Goal: Information Seeking & Learning: Learn about a topic

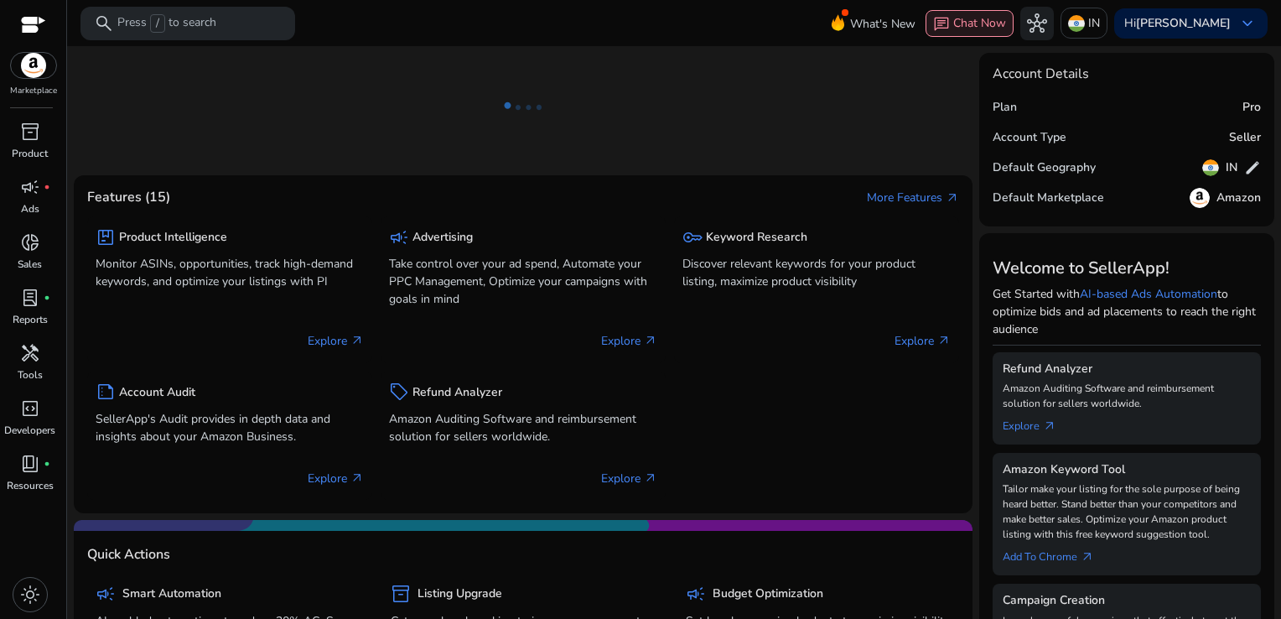
click at [1006, 30] on span "Chat Now" at bounding box center [979, 23] width 53 height 16
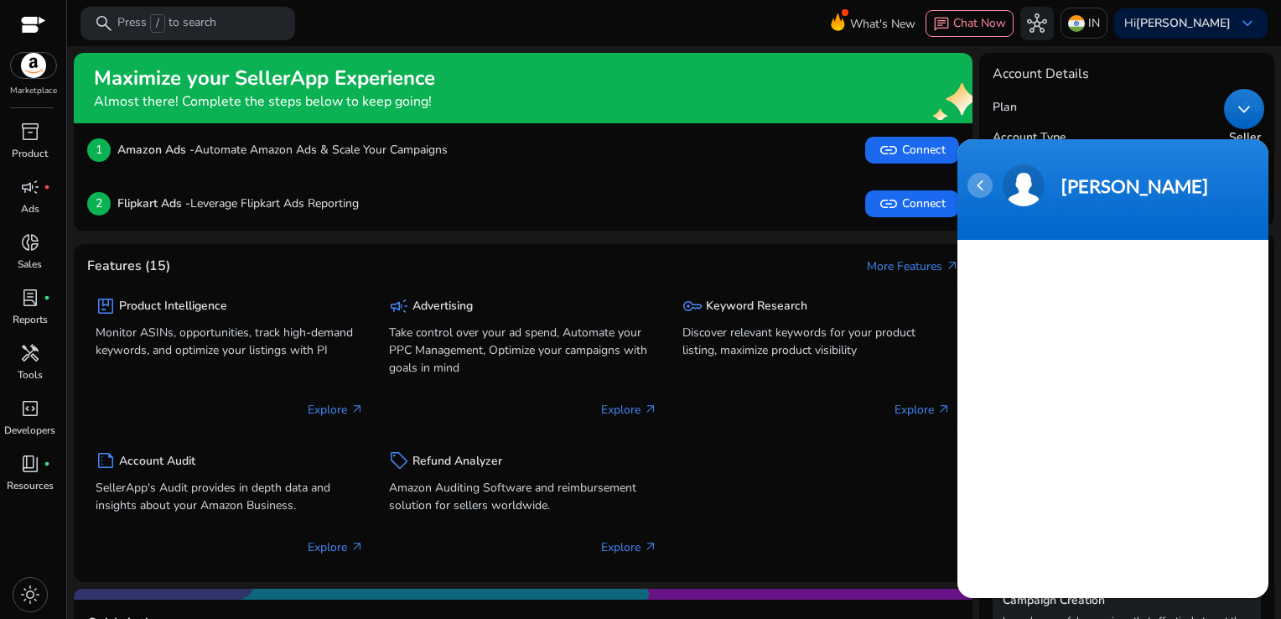
click at [986, 184] on div "Navigation go back" at bounding box center [979, 184] width 25 height 25
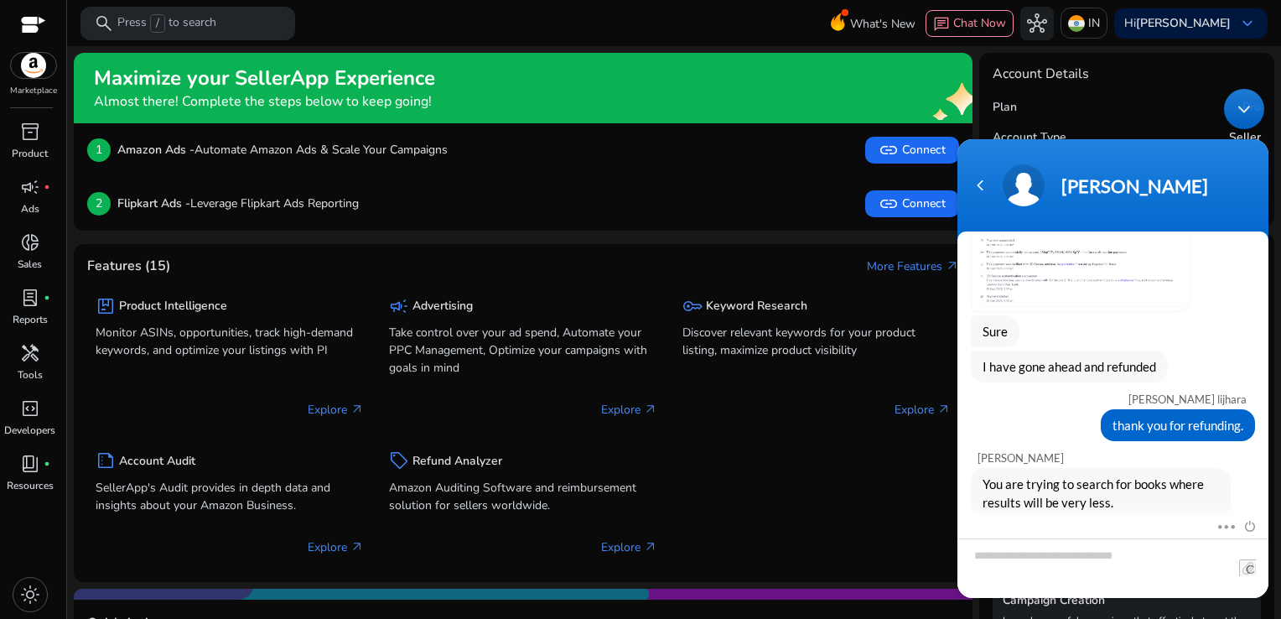
scroll to position [2470, 0]
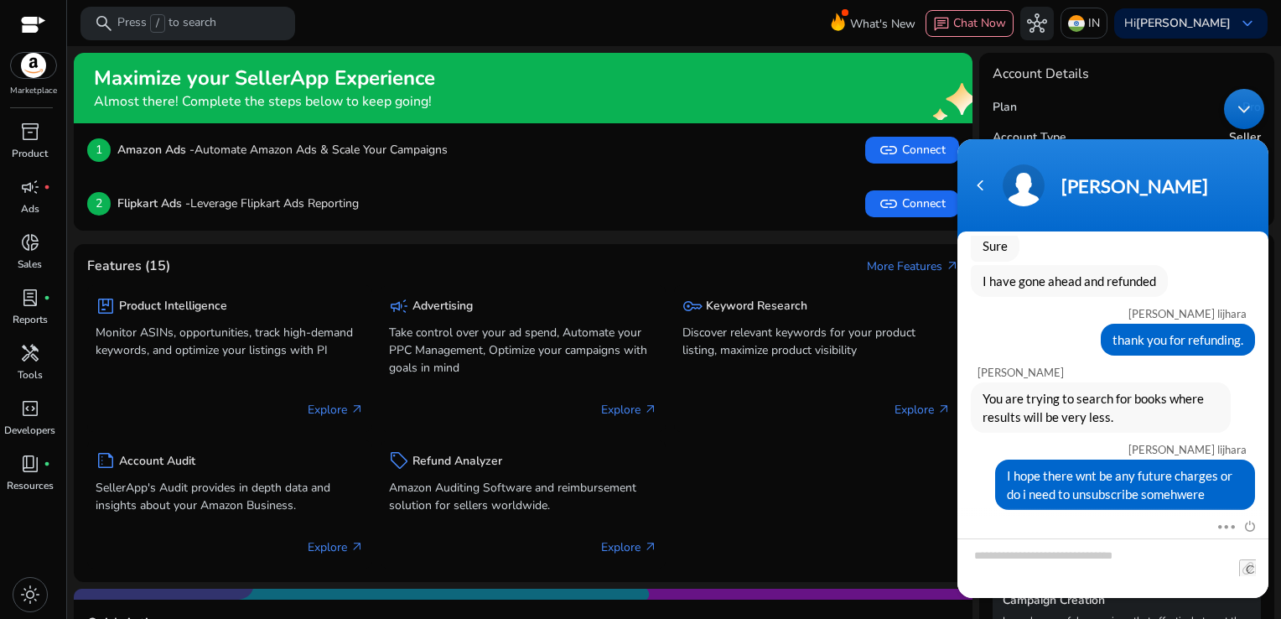
click at [1096, 126] on body "Andy shipra lijhara hello.. Operator Please fill in the below form so that we m…" at bounding box center [1113, 343] width 328 height 526
click at [1163, 116] on body "Andy shipra lijhara hello.. Operator Please fill in the below form so that we m…" at bounding box center [1113, 343] width 328 height 526
click at [984, 186] on div "Navigation go back" at bounding box center [979, 184] width 25 height 25
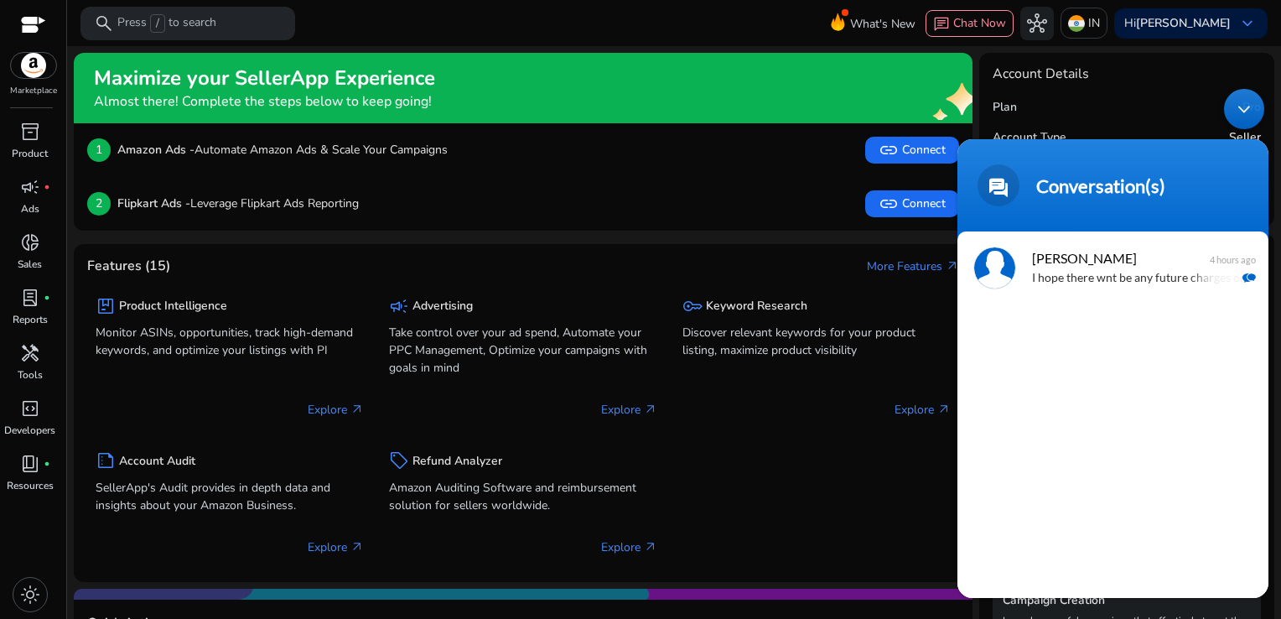
click at [984, 186] on span at bounding box center [998, 184] width 42 height 42
click at [1244, 110] on div "Minimize live chat window" at bounding box center [1244, 108] width 40 height 40
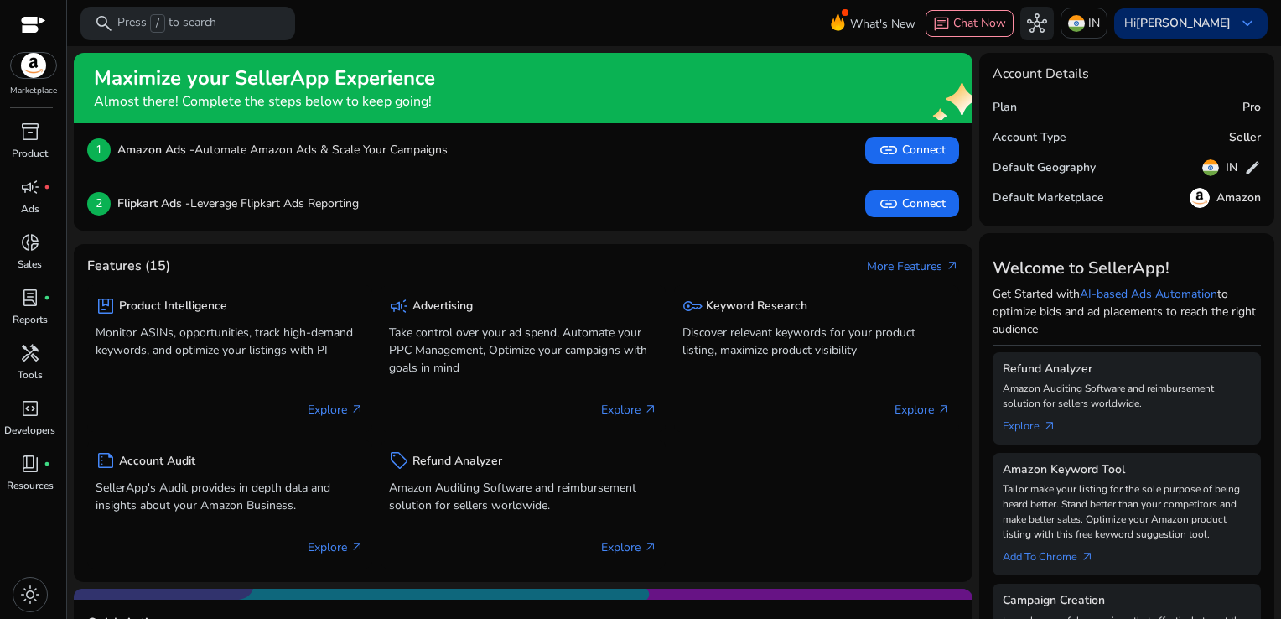
click at [1241, 29] on span "keyboard_arrow_down" at bounding box center [1247, 23] width 20 height 20
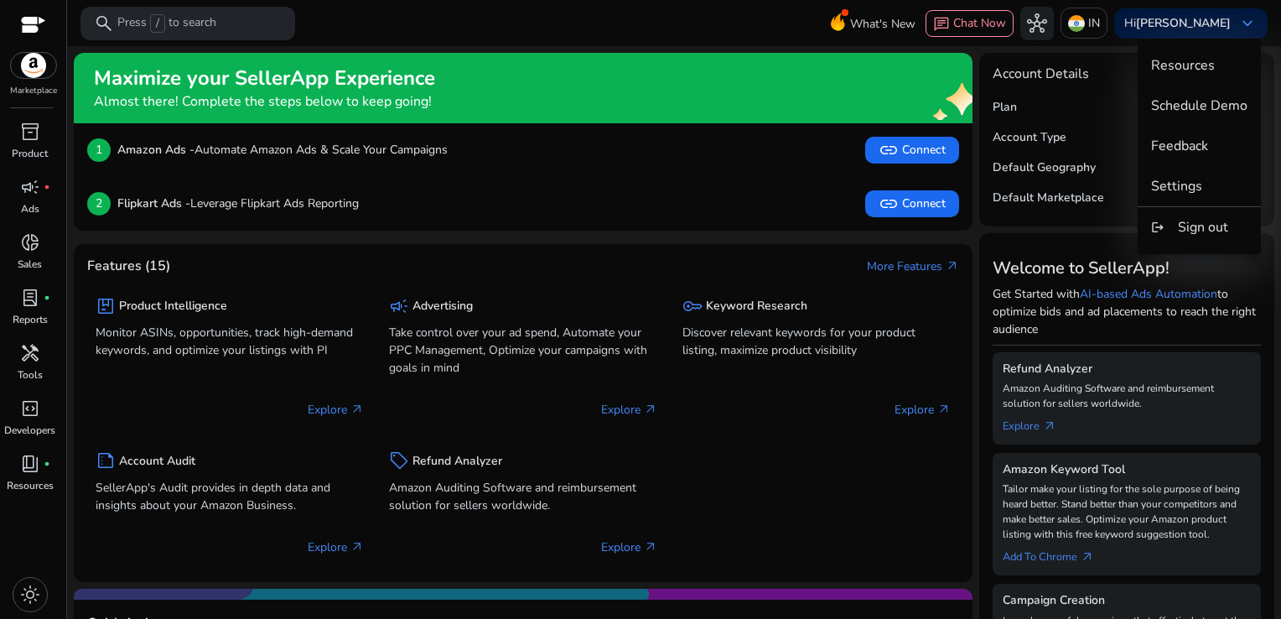
click at [1117, 111] on div at bounding box center [640, 309] width 1281 height 619
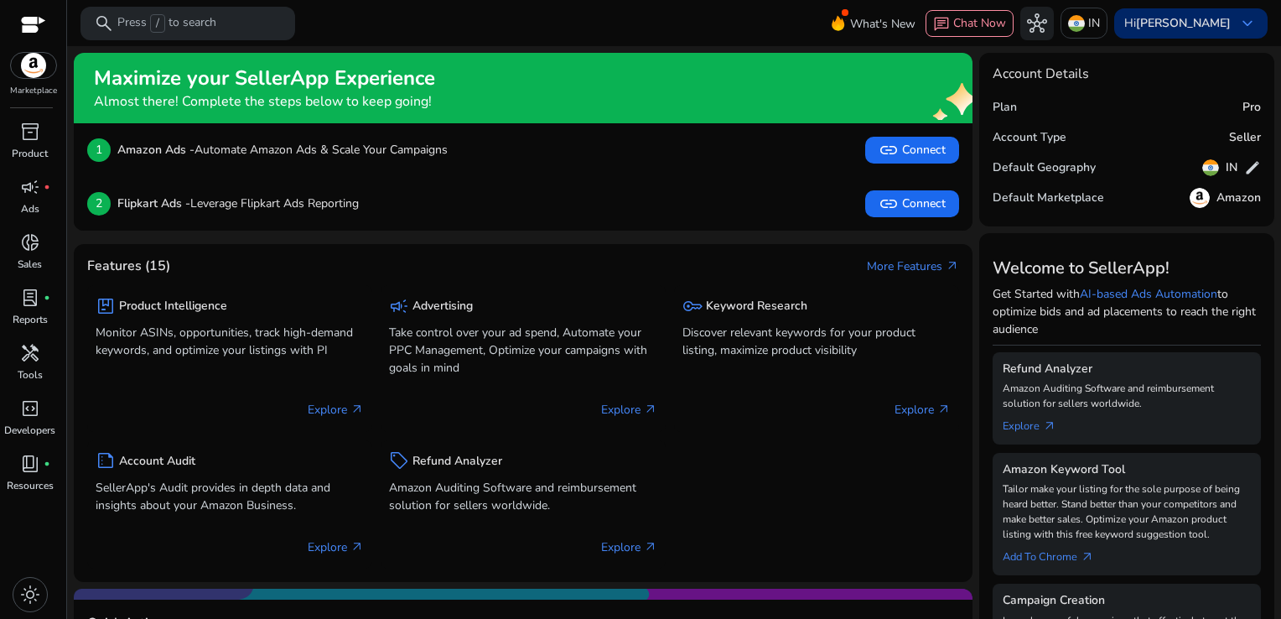
click at [1242, 21] on span "keyboard_arrow_down" at bounding box center [1247, 23] width 20 height 20
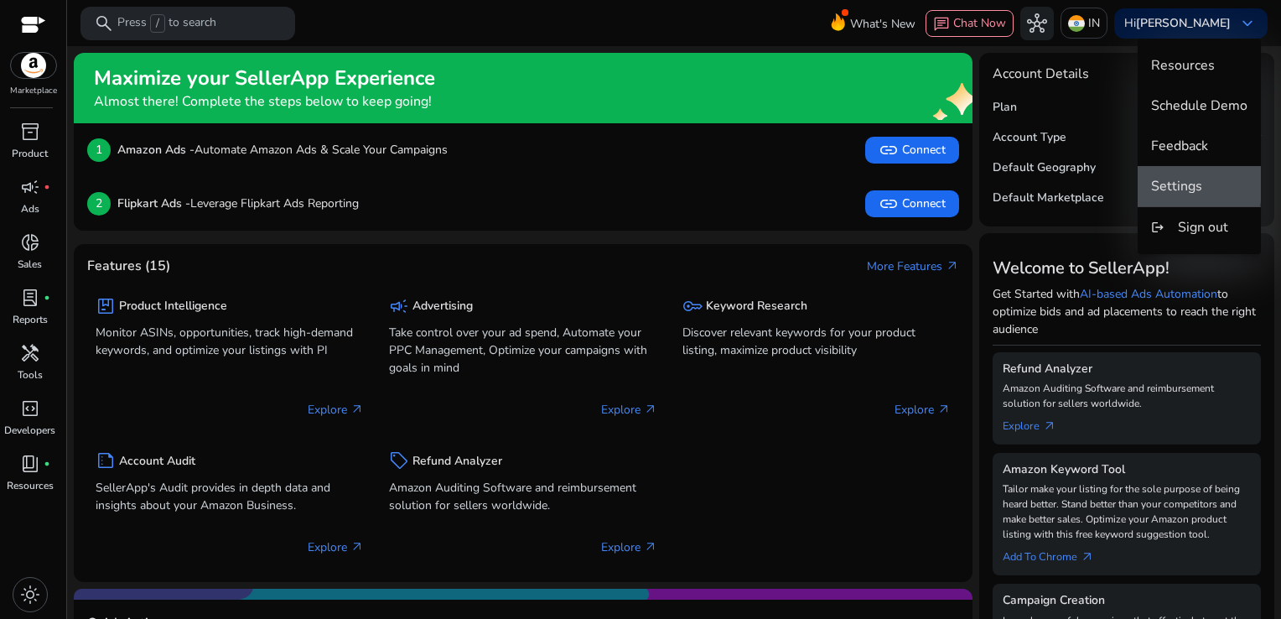
click at [1187, 182] on span "Settings" at bounding box center [1176, 186] width 51 height 18
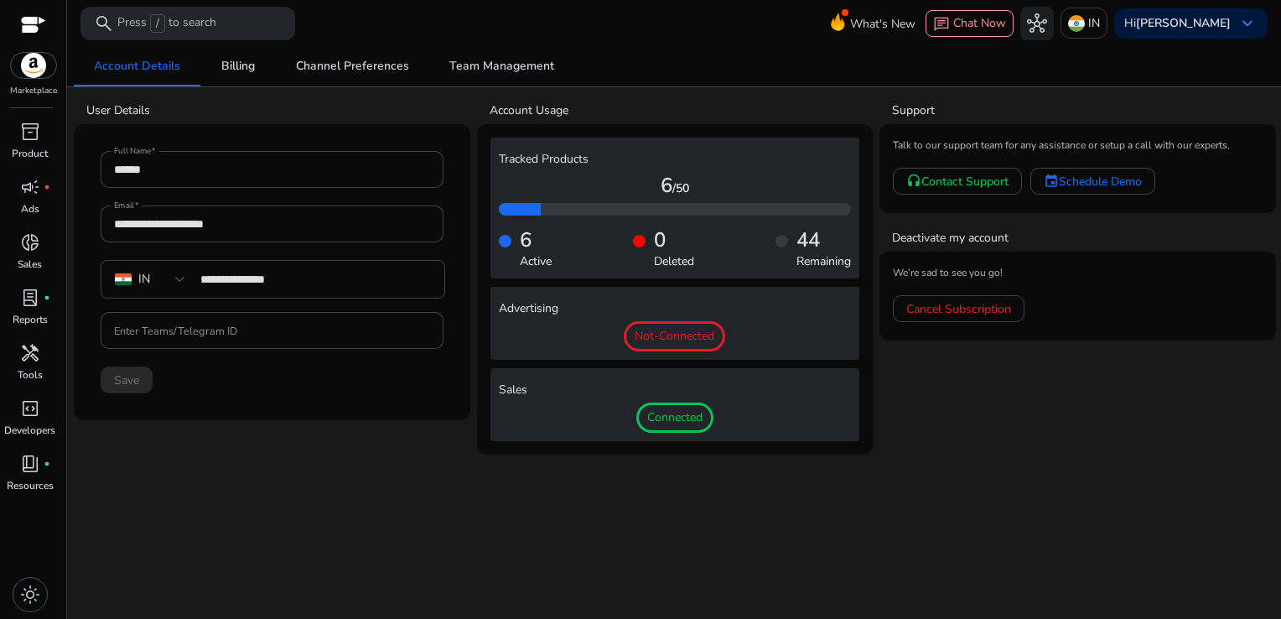
click at [304, 37] on mat-toolbar "search Press / to search What's New chat Chat Now hub IN Hi Shipra keyboard_arr…" at bounding box center [674, 23] width 1214 height 46
click at [40, 29] on div at bounding box center [33, 26] width 25 height 19
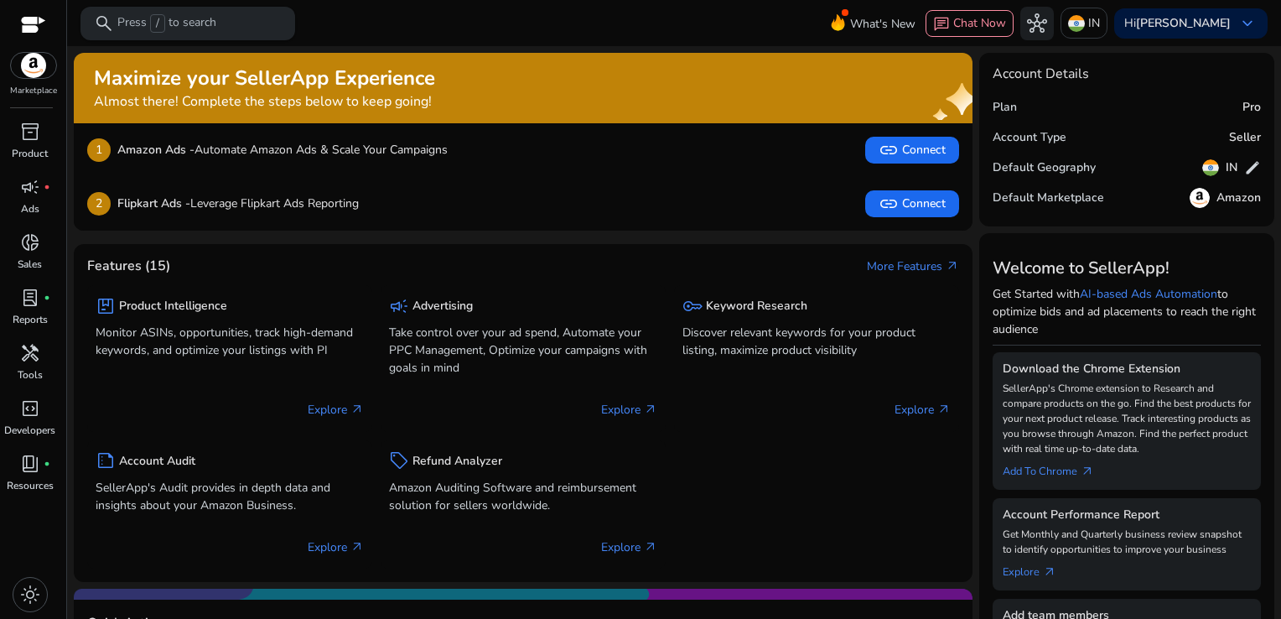
click at [234, 17] on div "search Press / to search" at bounding box center [187, 24] width 215 height 34
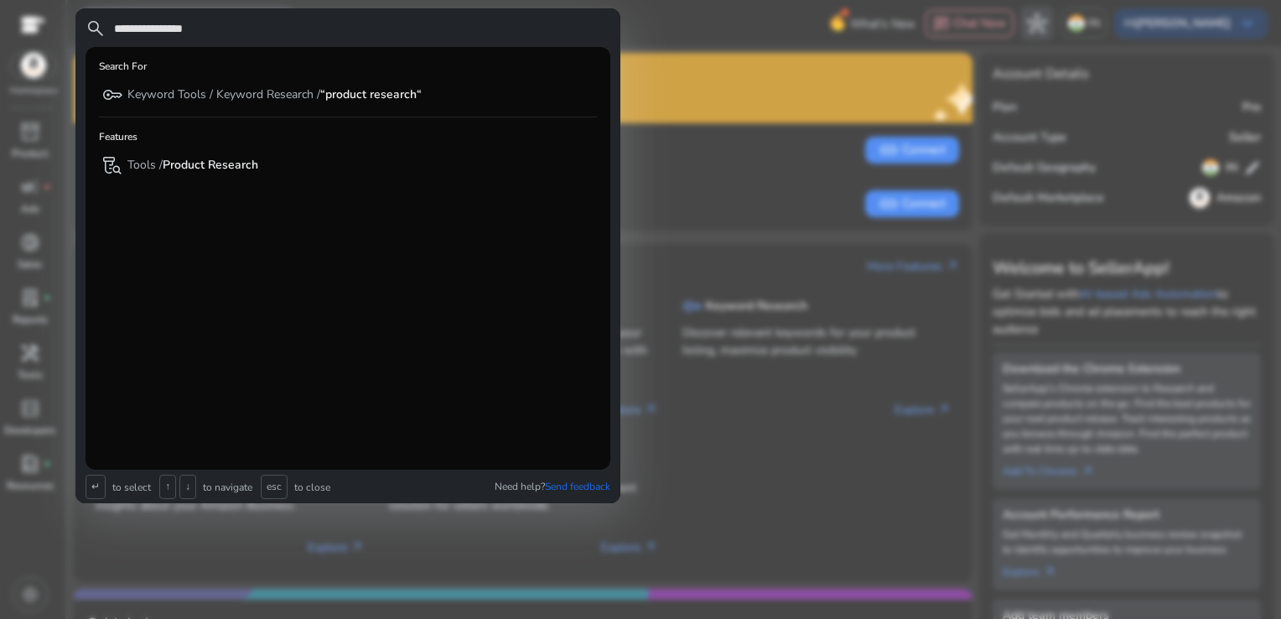
type input "**********"
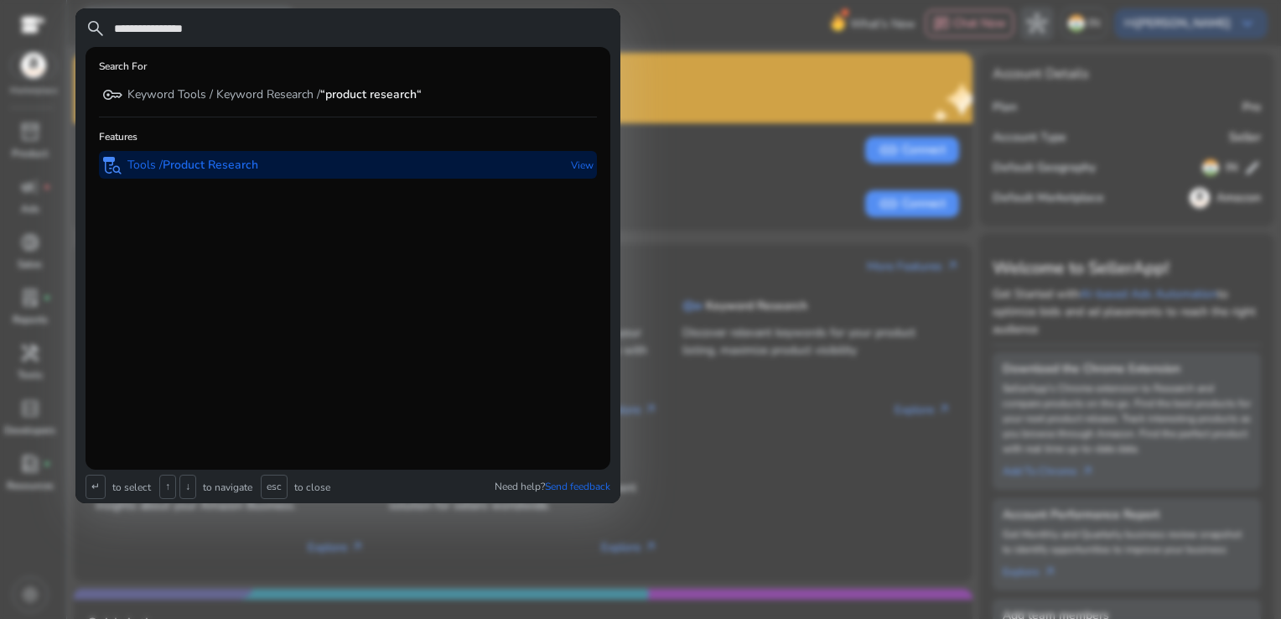
click at [248, 172] on b "Product Research" at bounding box center [211, 165] width 96 height 16
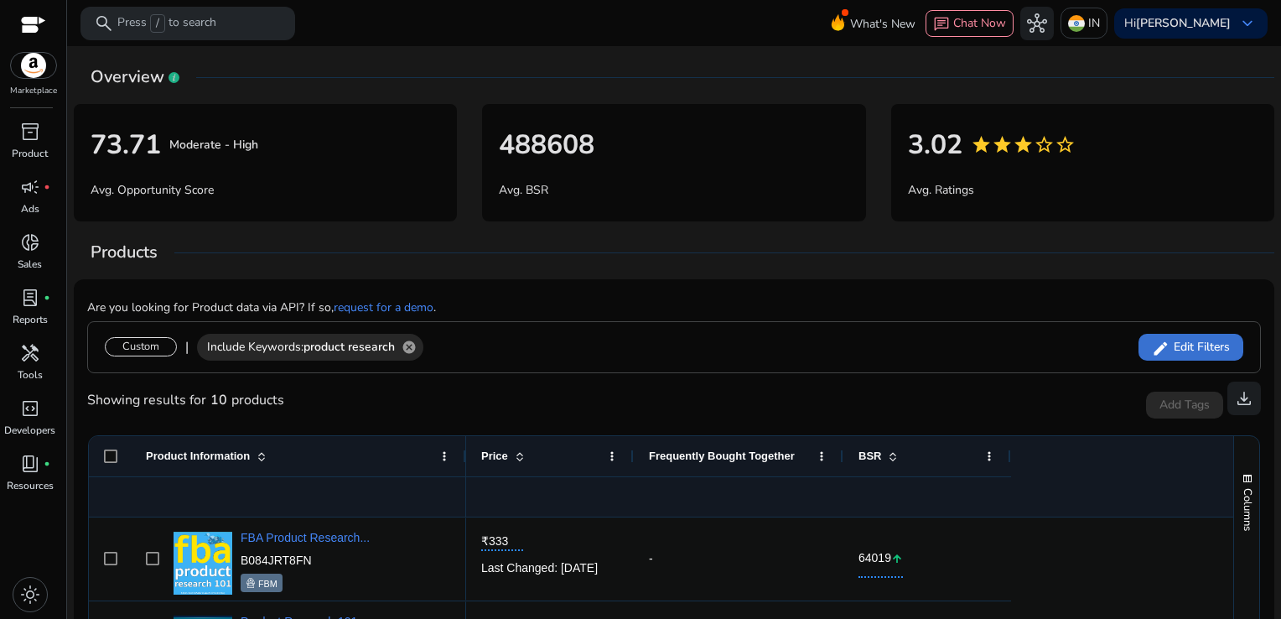
click at [1195, 340] on span "Edit Filters" at bounding box center [1199, 347] width 60 height 17
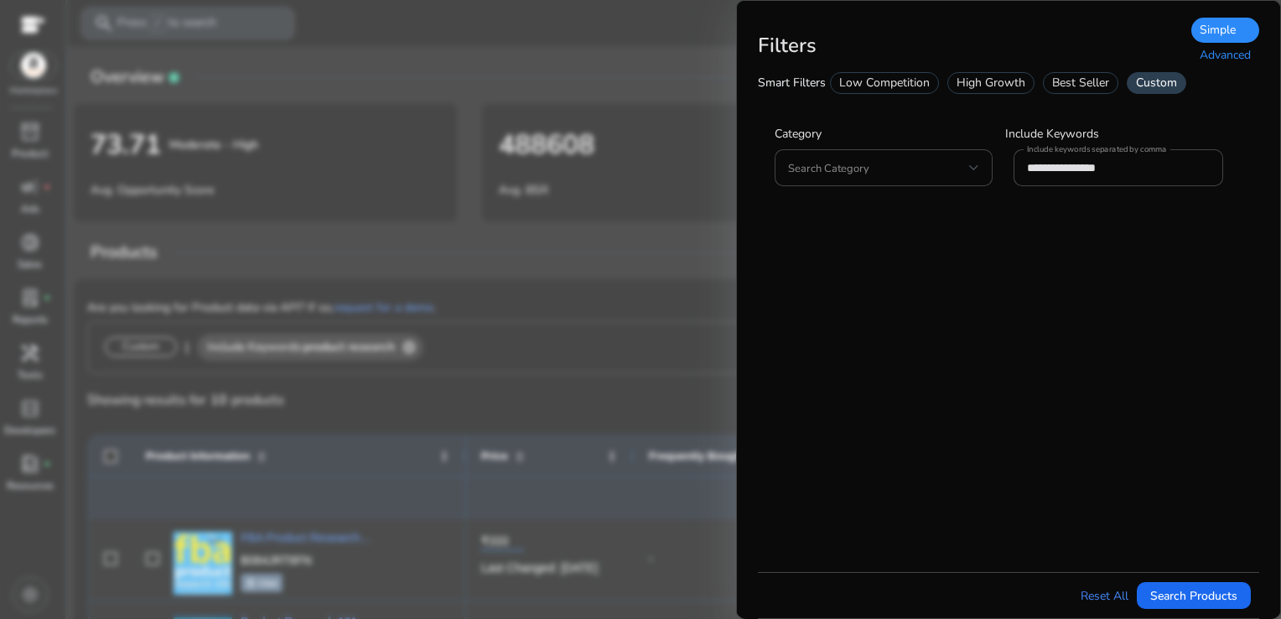
click at [1163, 75] on div "Custom" at bounding box center [1157, 83] width 60 height 22
click at [1209, 57] on div "Advanced" at bounding box center [1225, 55] width 68 height 25
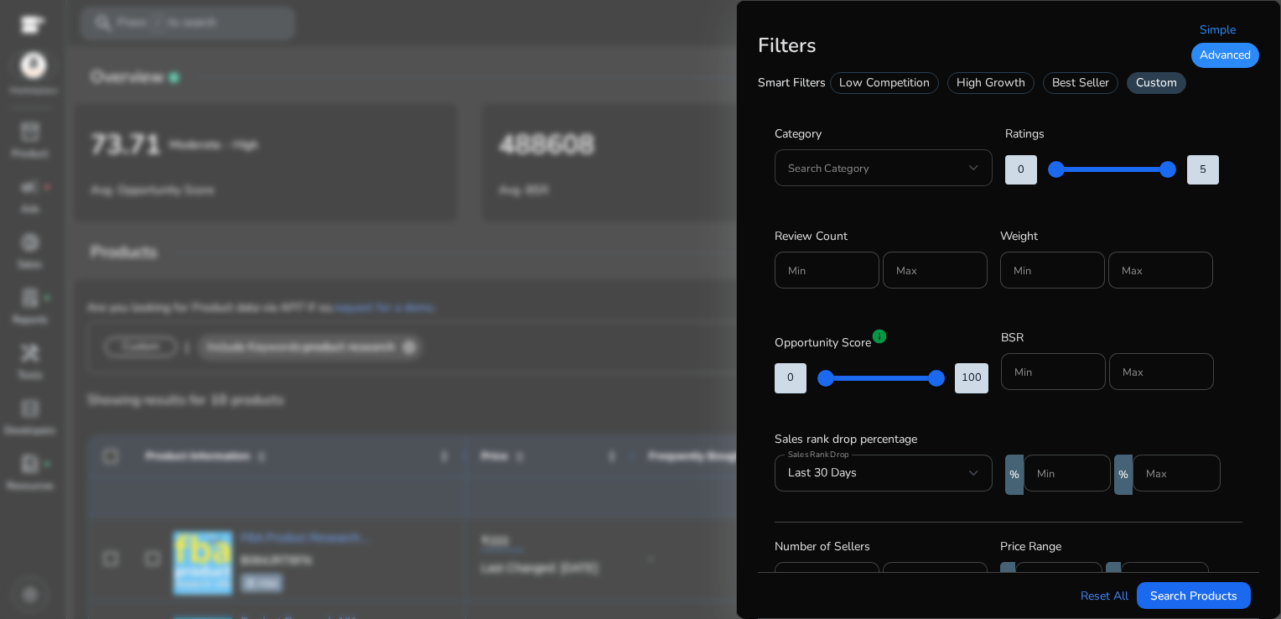
click at [983, 172] on div "Search Category" at bounding box center [884, 167] width 218 height 37
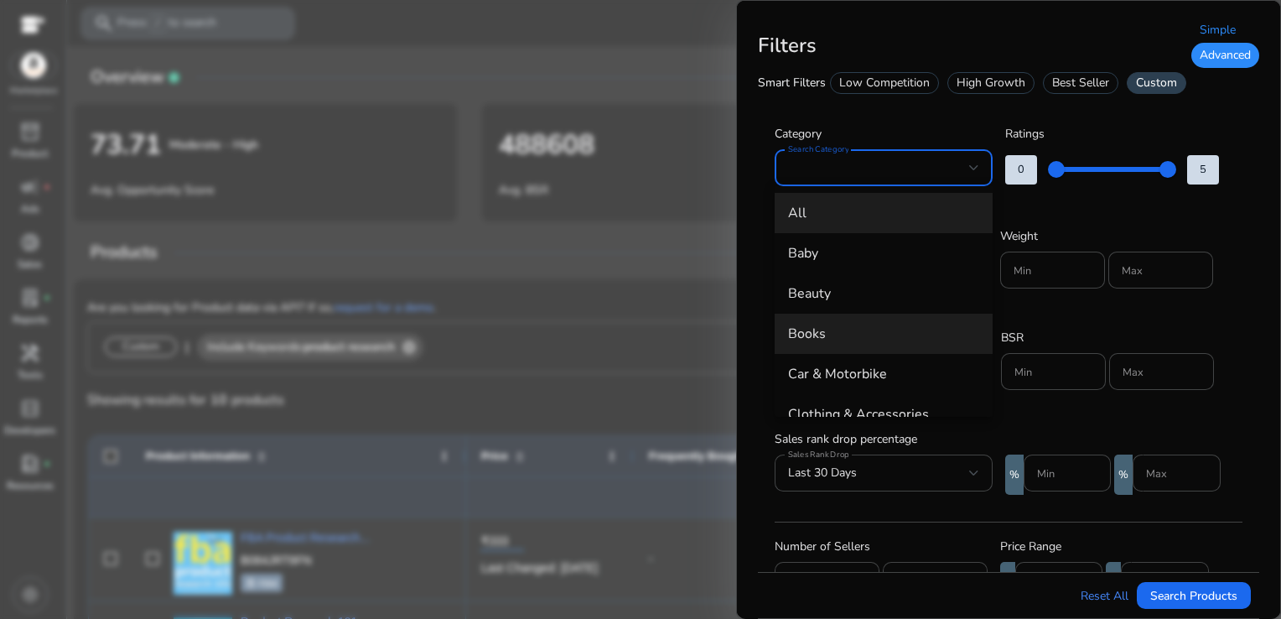
click at [828, 327] on span "Books" at bounding box center [883, 333] width 191 height 18
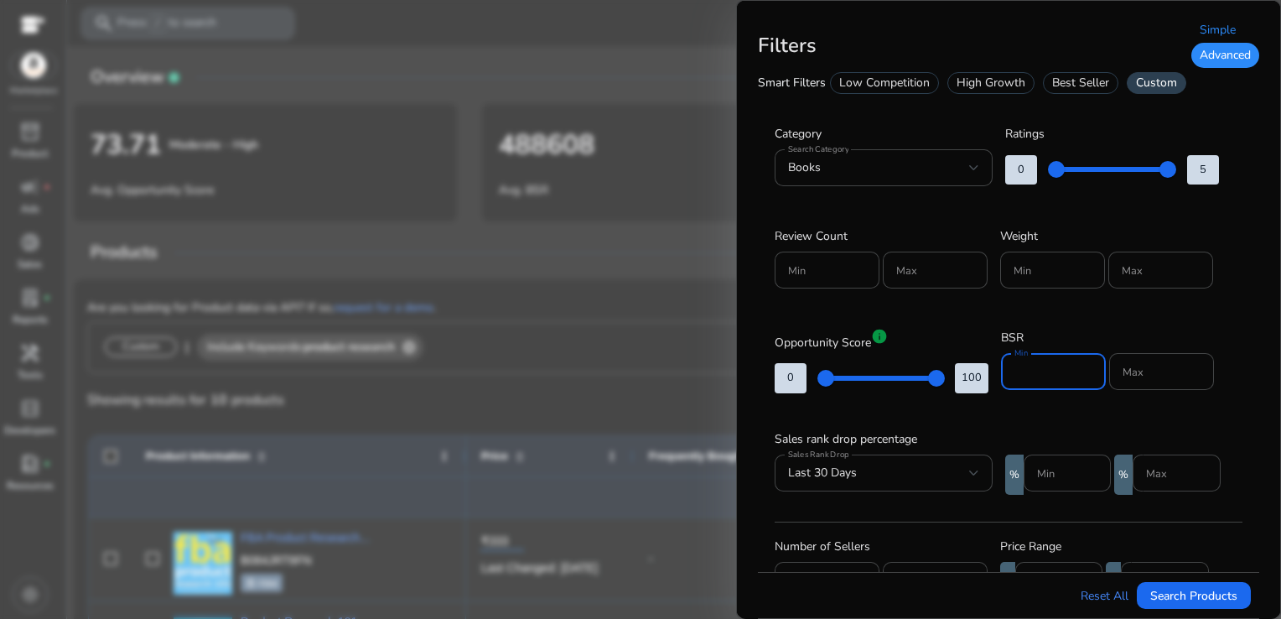
click at [1044, 372] on input "Min" at bounding box center [1053, 371] width 78 height 18
type input "*"
type input "*****"
click at [1143, 380] on input "Max" at bounding box center [1161, 371] width 78 height 18
type input "*****"
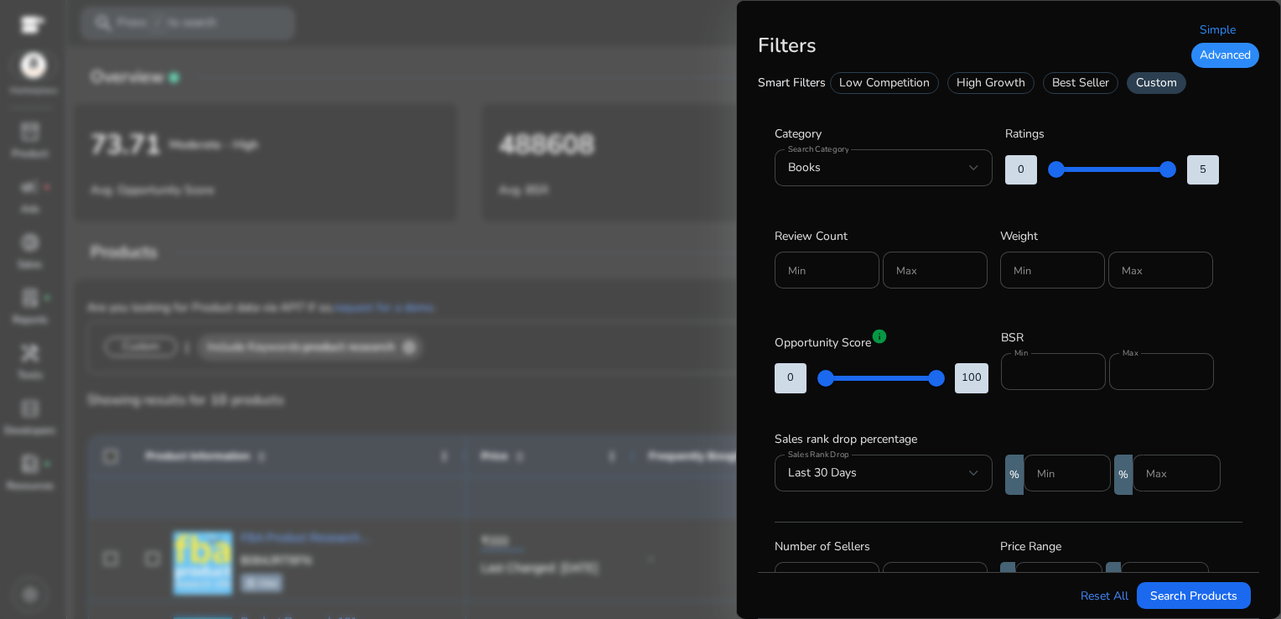
drag, startPoint x: 1247, startPoint y: 354, endPoint x: 1252, endPoint y: 376, distance: 23.0
click at [1252, 376] on div "**********" at bounding box center [1008, 515] width 501 height 818
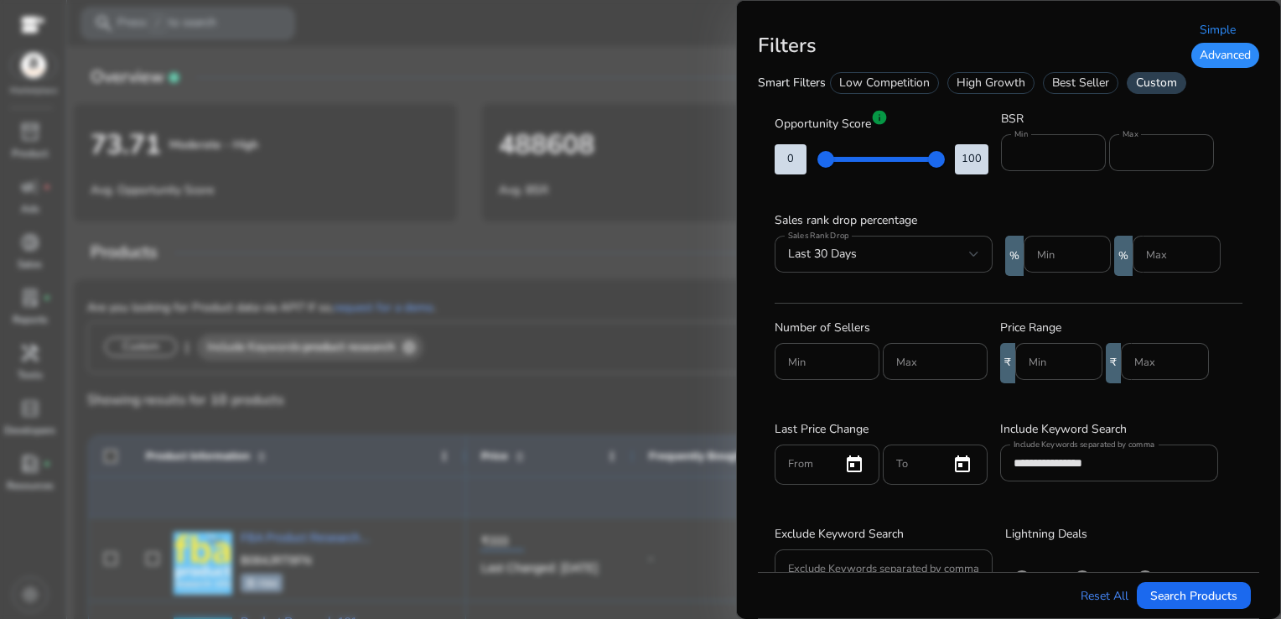
scroll to position [225, 0]
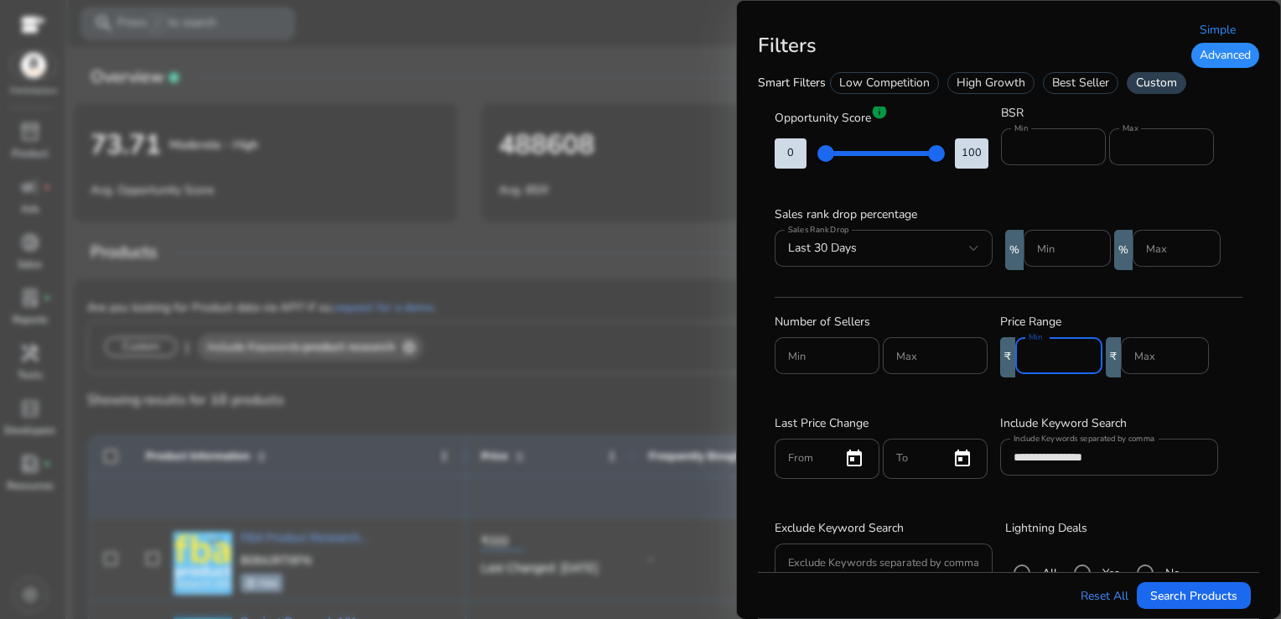
click at [1063, 363] on input "Min" at bounding box center [1059, 355] width 60 height 18
type input "***"
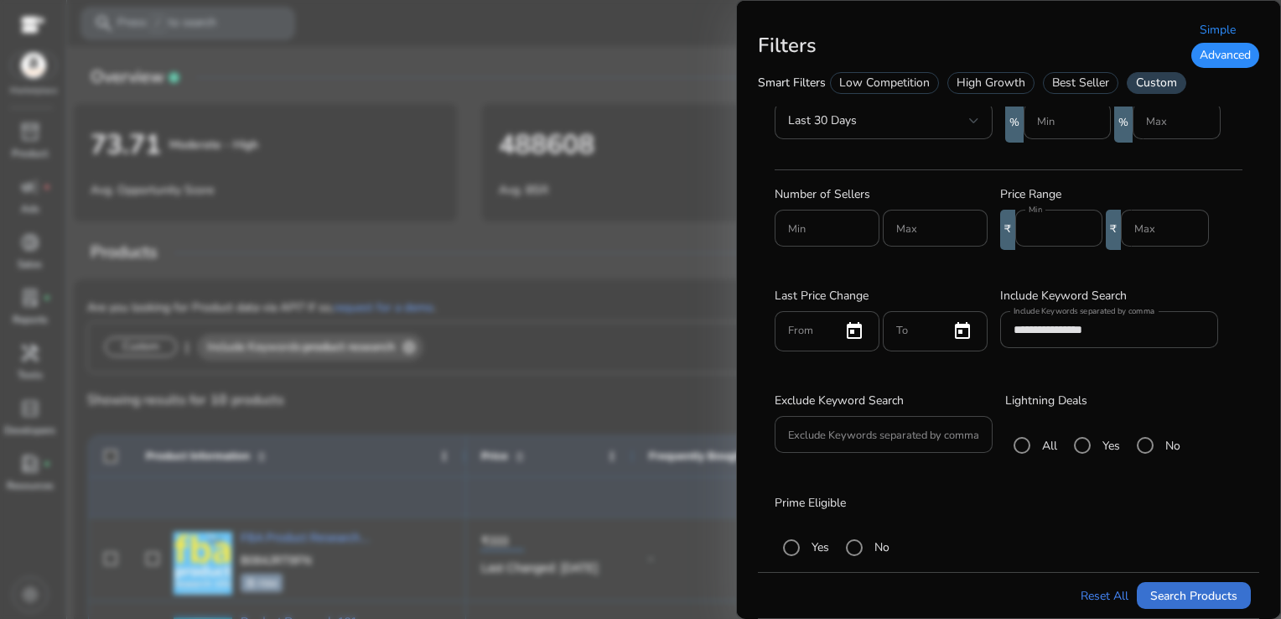
click at [1195, 585] on span "submit" at bounding box center [1194, 595] width 114 height 40
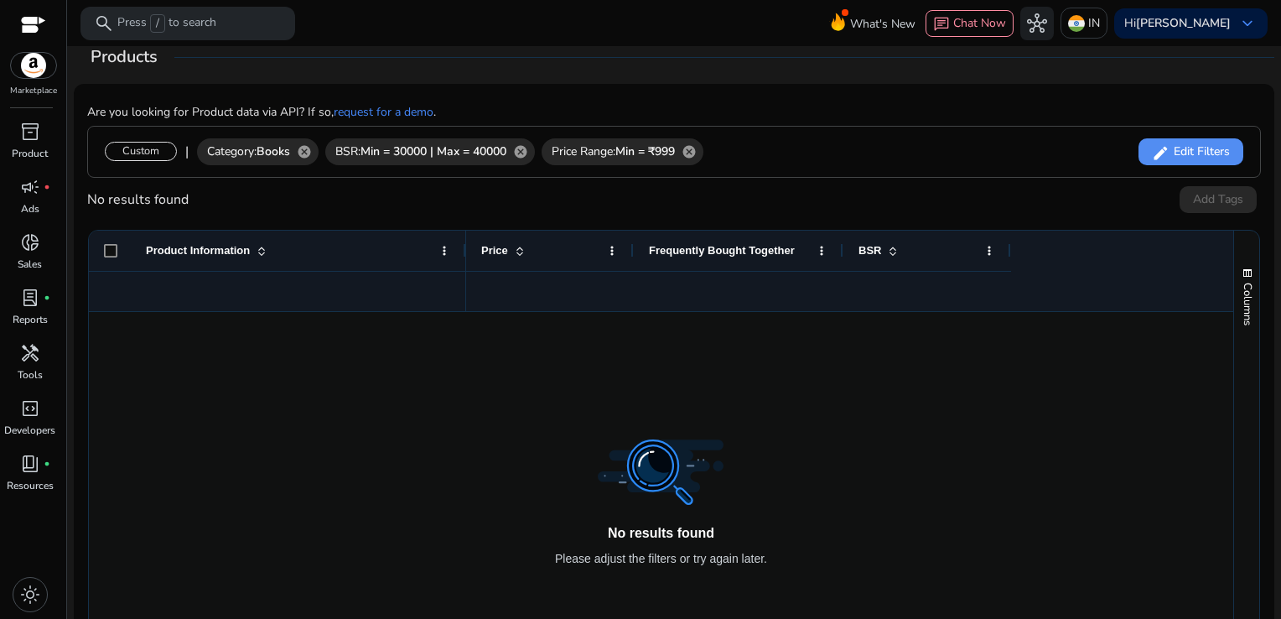
scroll to position [179, 0]
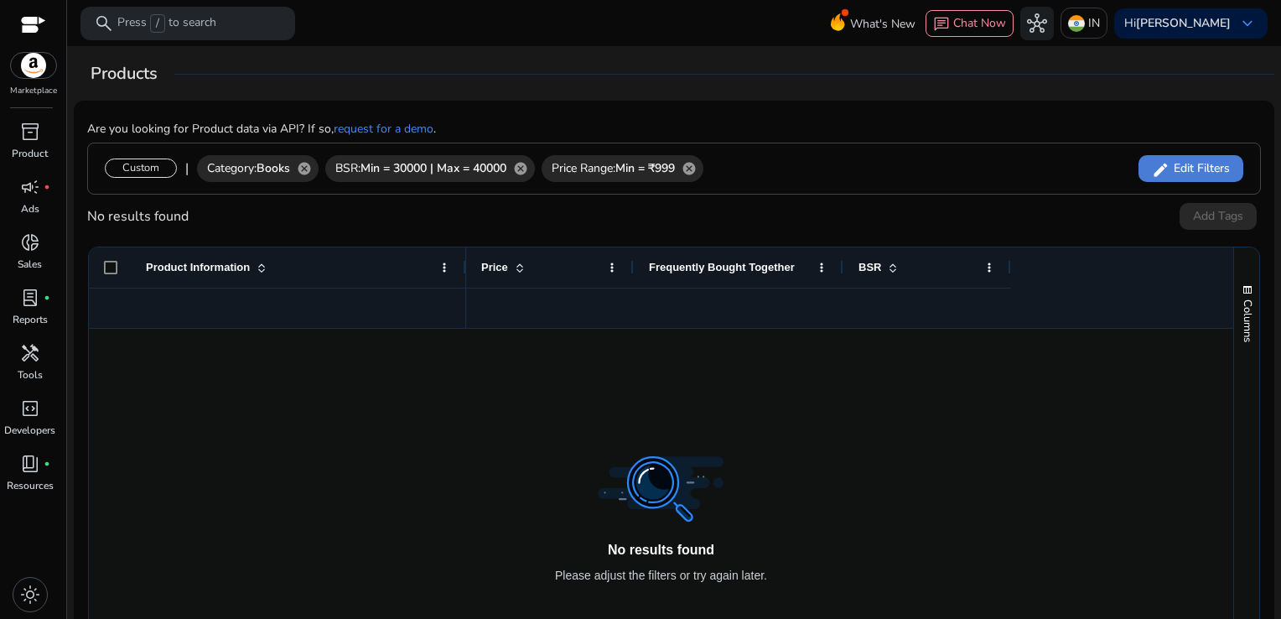
click at [1181, 171] on span "Edit Filters" at bounding box center [1199, 168] width 60 height 17
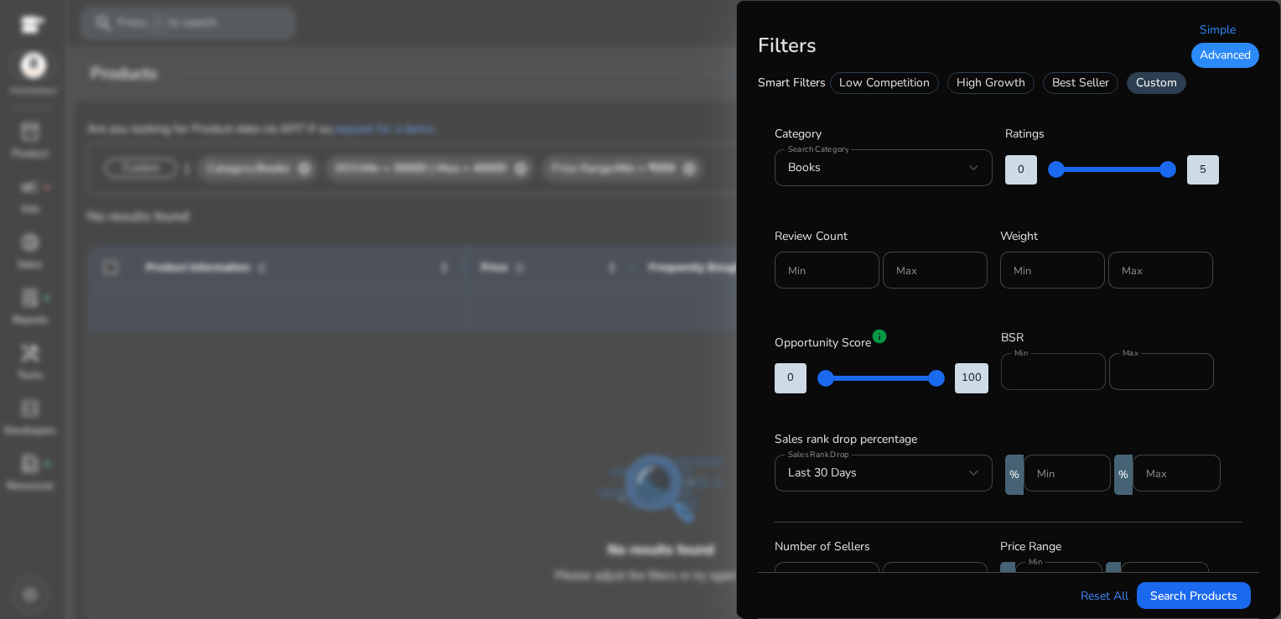
click at [1053, 359] on div "*****" at bounding box center [1053, 371] width 78 height 37
click at [1053, 365] on input "*****" at bounding box center [1053, 371] width 78 height 18
type input "*"
click at [1169, 367] on input "*****" at bounding box center [1161, 371] width 78 height 18
type input "*"
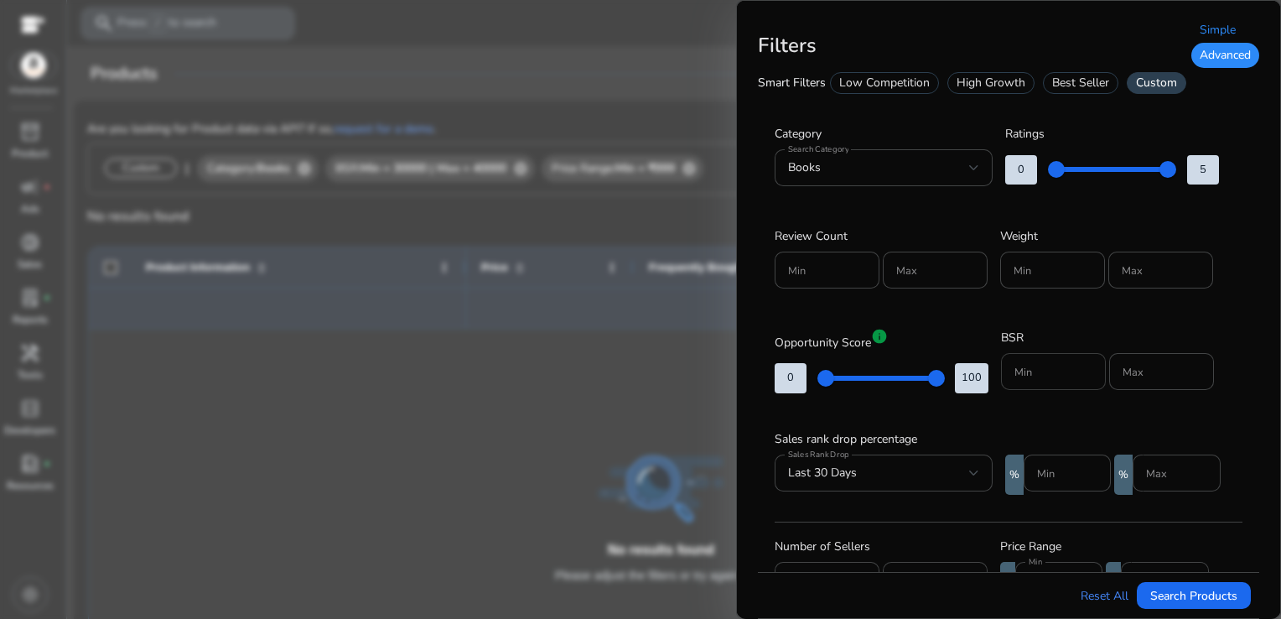
click at [1076, 381] on div at bounding box center [1053, 371] width 78 height 37
click at [1040, 367] on input "Min" at bounding box center [1053, 371] width 78 height 18
type input "*****"
click at [1128, 366] on input "Max" at bounding box center [1161, 371] width 78 height 18
type input "******"
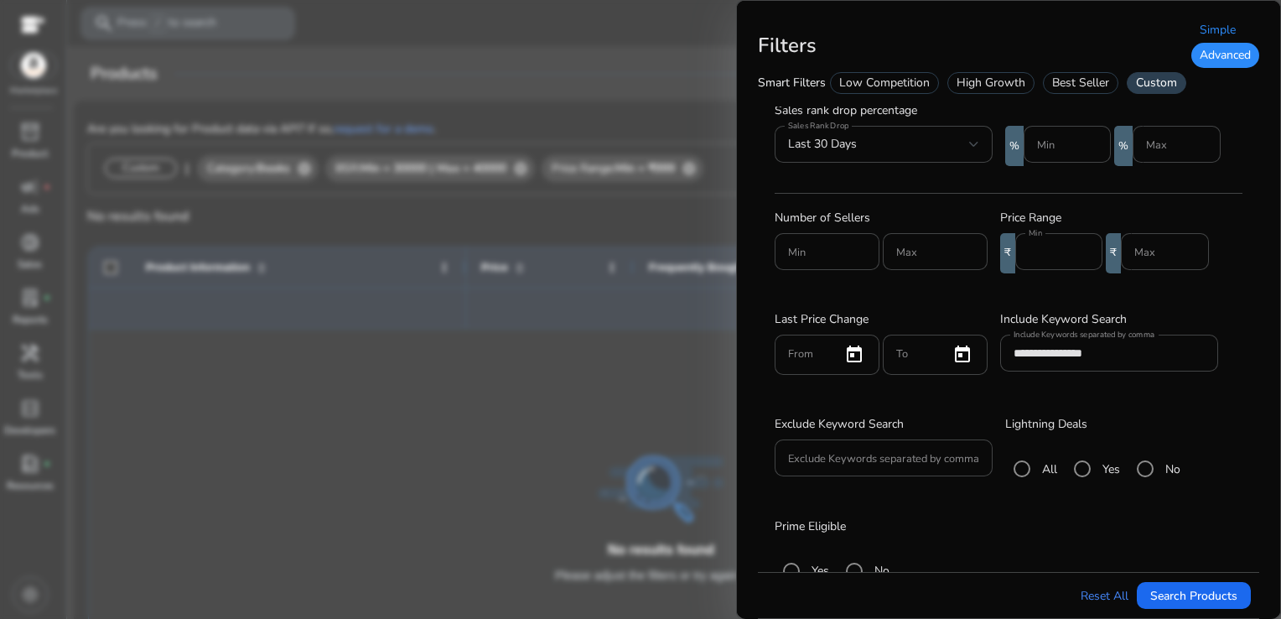
scroll to position [352, 0]
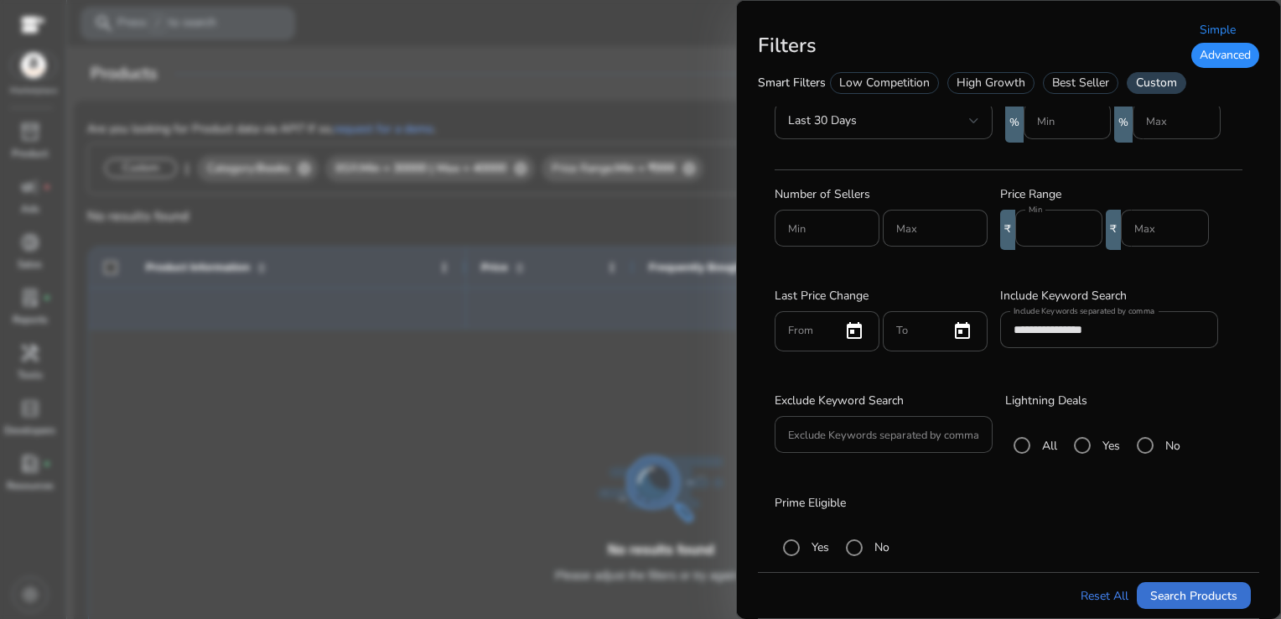
click at [1215, 591] on span "Search Products" at bounding box center [1193, 596] width 87 height 18
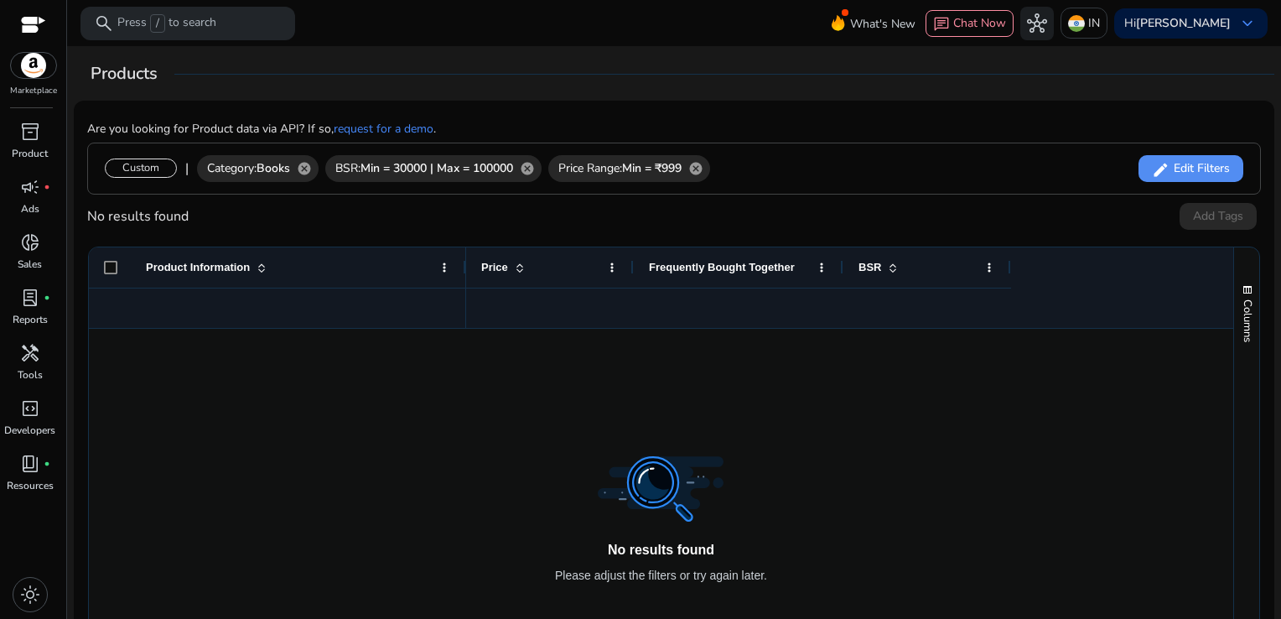
scroll to position [200, 0]
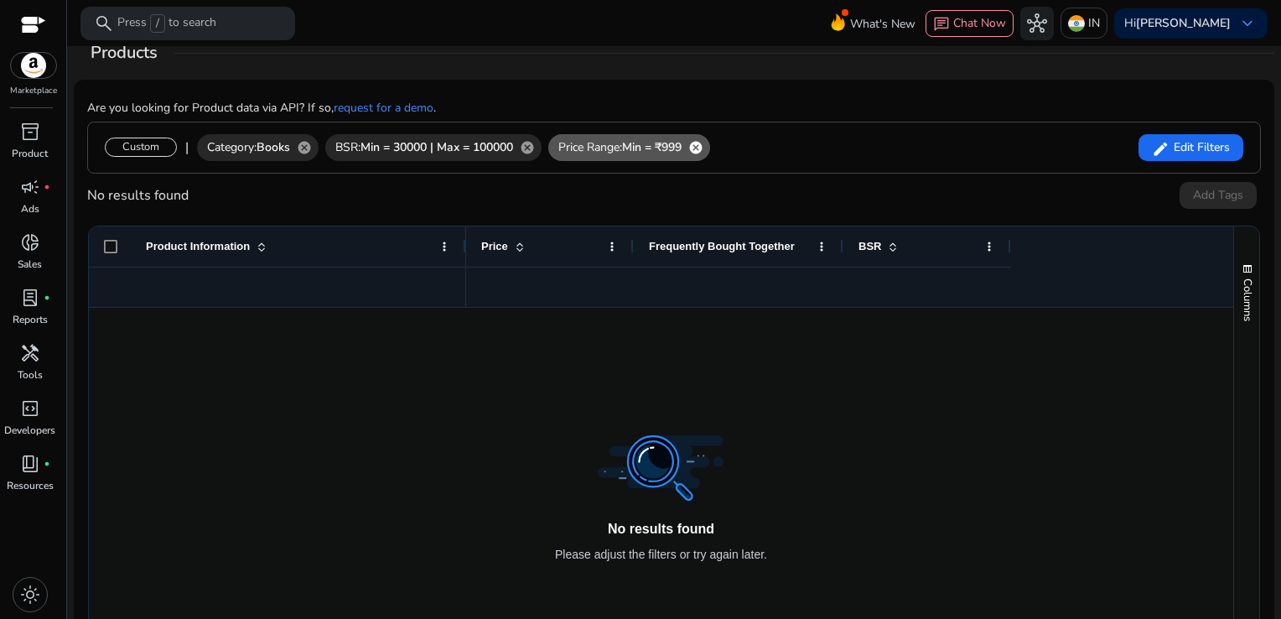
click at [710, 145] on mat-icon "cancel" at bounding box center [695, 147] width 29 height 15
click at [1152, 132] on span at bounding box center [1190, 147] width 105 height 40
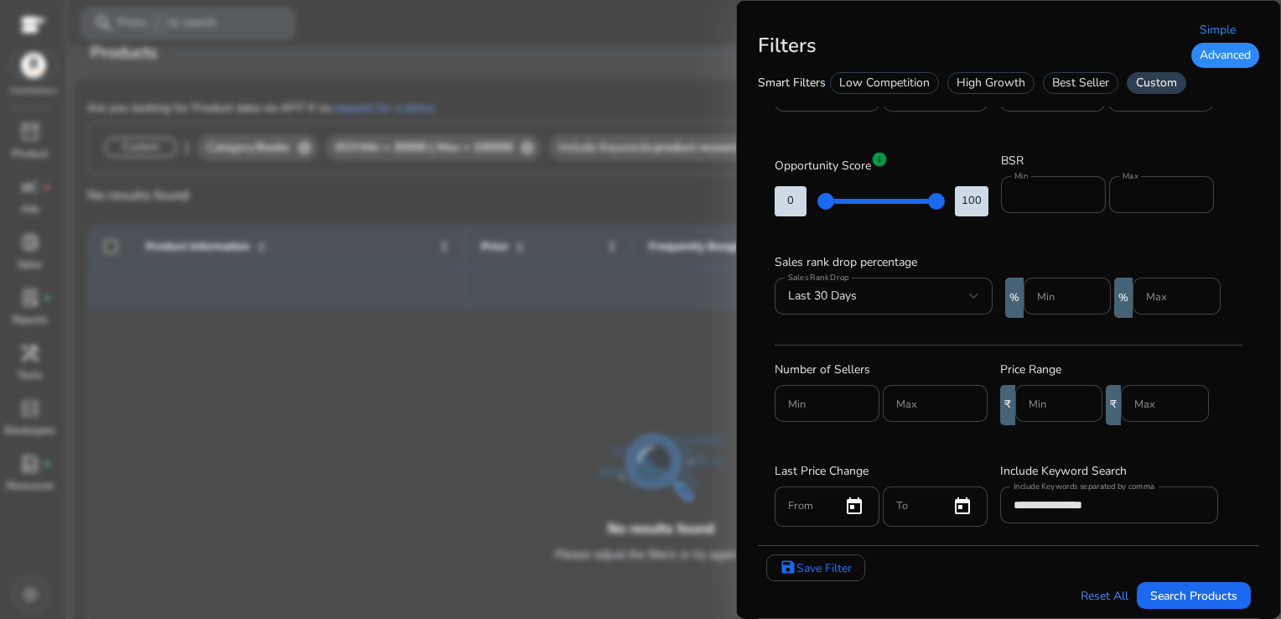
scroll to position [181, 0]
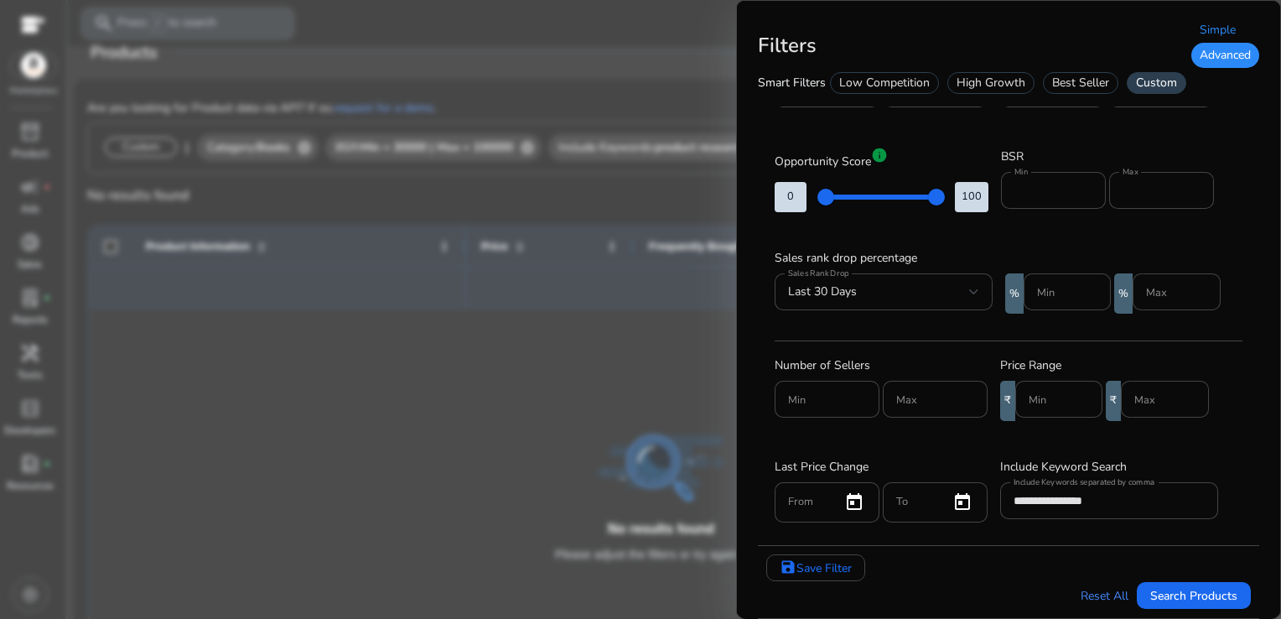
drag, startPoint x: 1260, startPoint y: 285, endPoint x: 1260, endPoint y: 360, distance: 74.6
click at [1260, 360] on div "**********" at bounding box center [1008, 309] width 545 height 619
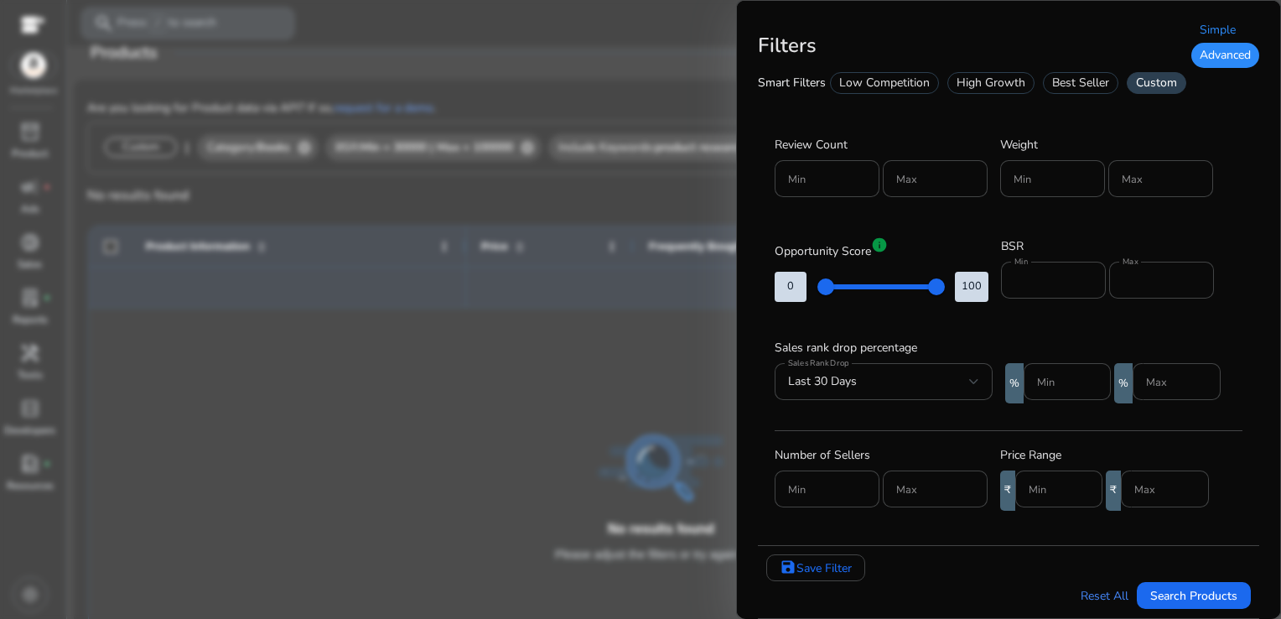
scroll to position [57, 0]
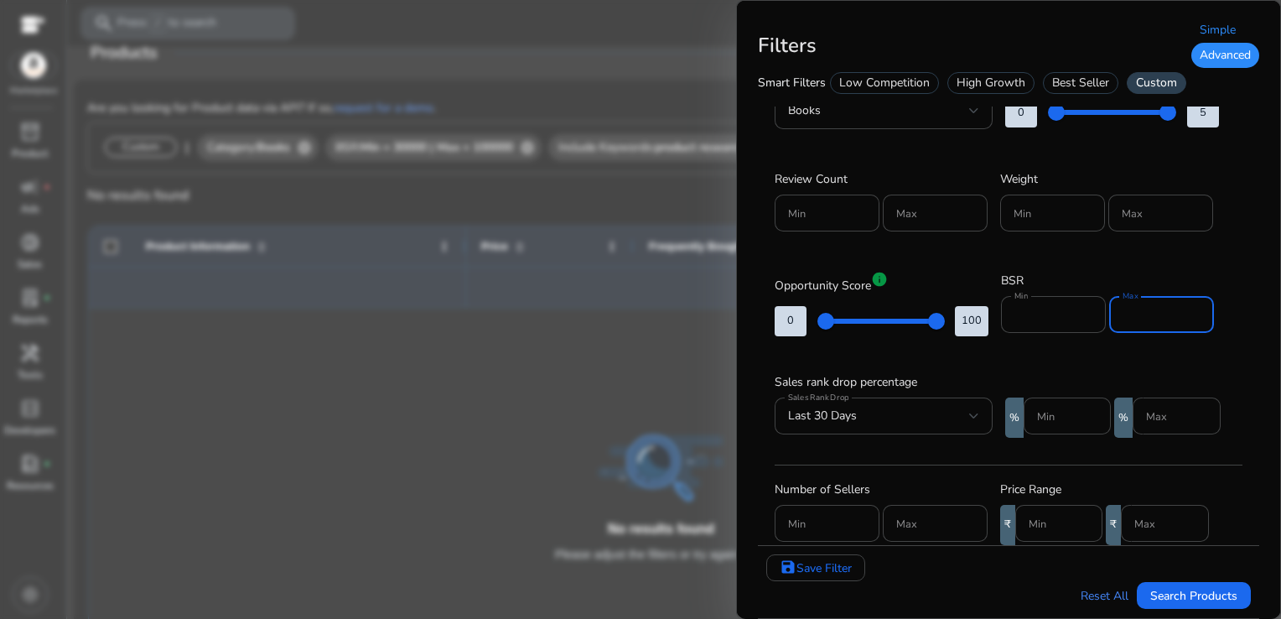
click at [1175, 308] on input "******" at bounding box center [1161, 314] width 78 height 18
type input "*"
click at [1061, 305] on input "*****" at bounding box center [1053, 314] width 78 height 18
type input "*"
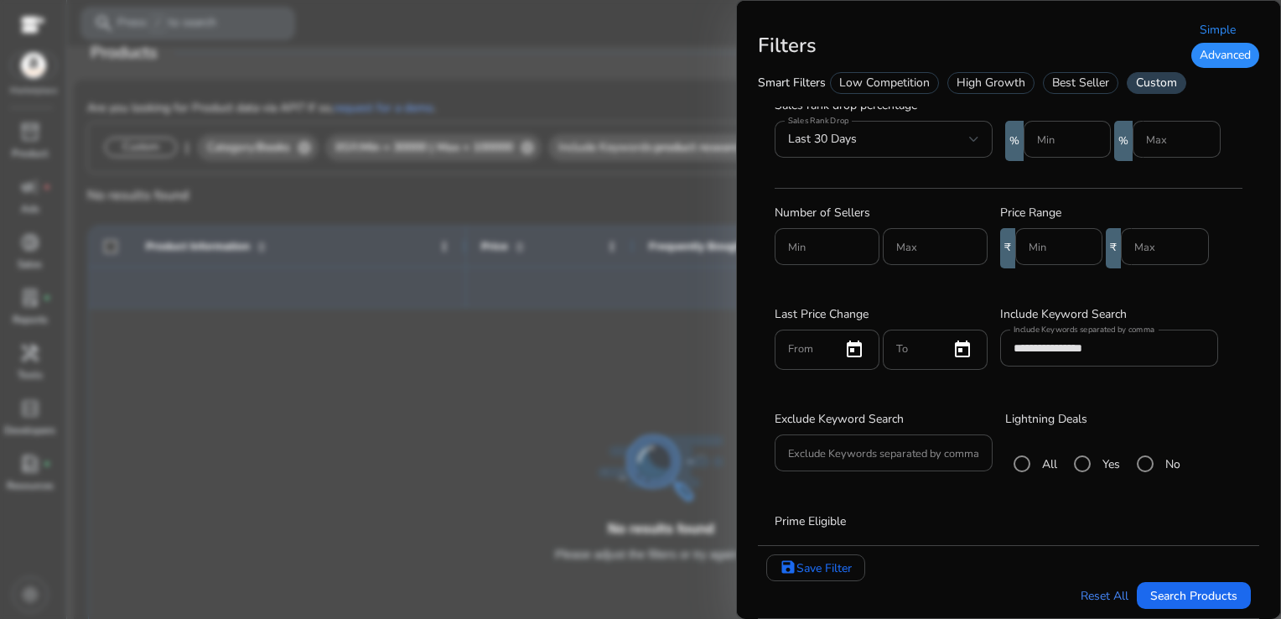
scroll to position [335, 0]
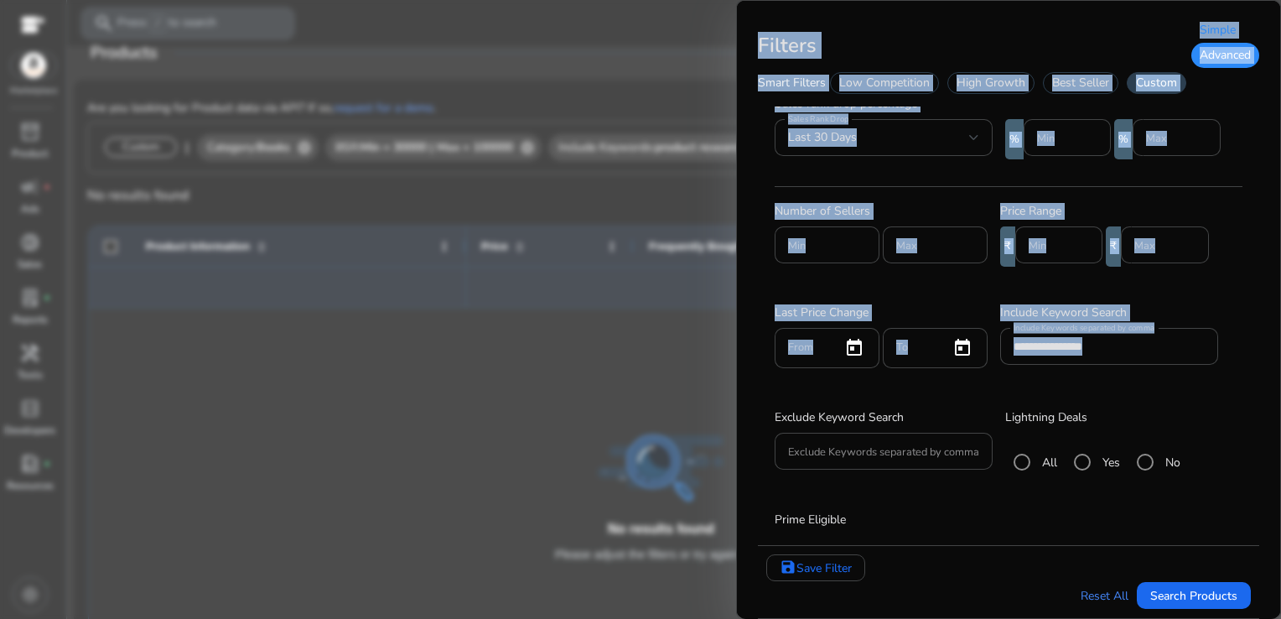
drag, startPoint x: 1278, startPoint y: 437, endPoint x: 1280, endPoint y: 498, distance: 61.2
click at [1280, 498] on html "We recommend switching to desktop view for the best experience. Marketplace inv…" at bounding box center [640, 309] width 1281 height 619
drag, startPoint x: 1280, startPoint y: 498, endPoint x: 1112, endPoint y: 357, distance: 219.6
click at [1112, 357] on div "**********" at bounding box center [1108, 346] width 191 height 37
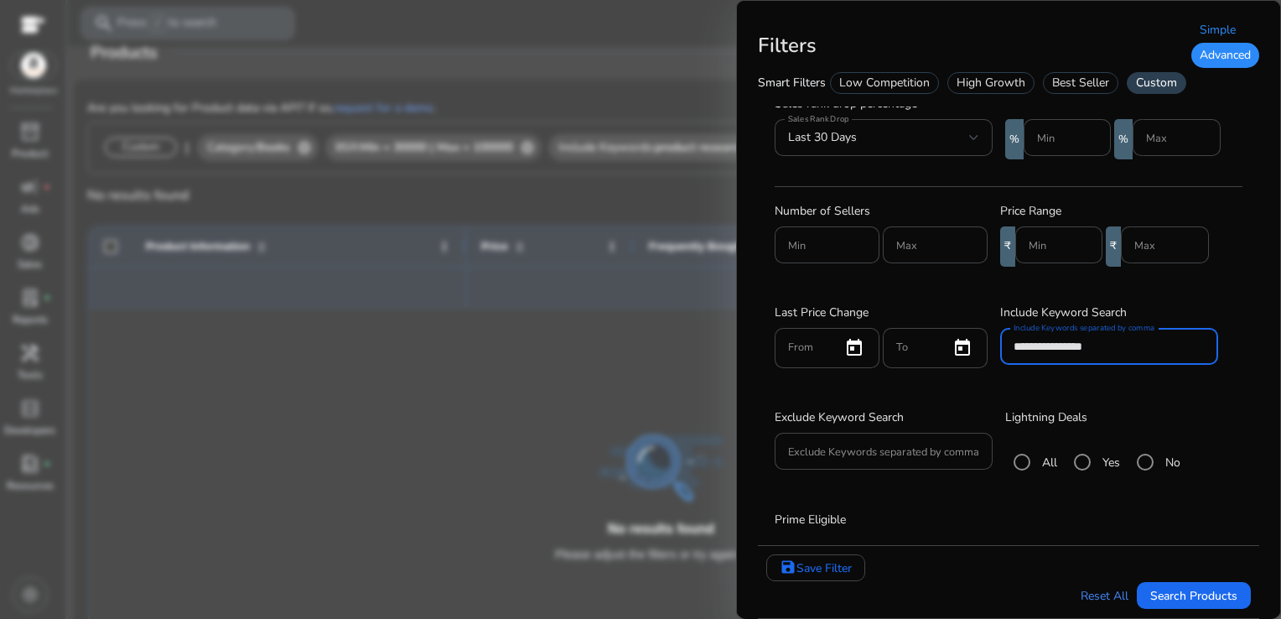
click at [1106, 350] on input "**********" at bounding box center [1108, 346] width 191 height 18
type input "*"
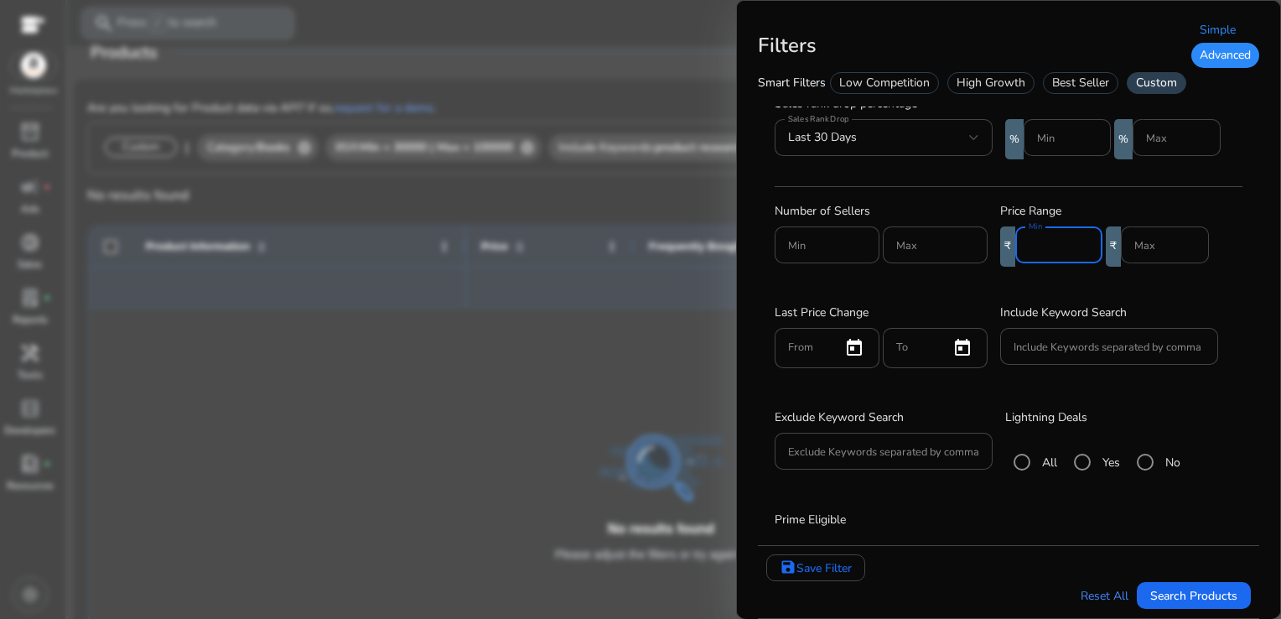
type input "**"
click at [1077, 246] on input "**" at bounding box center [1059, 245] width 60 height 18
click at [1053, 253] on input "**" at bounding box center [1059, 245] width 60 height 18
type input "***"
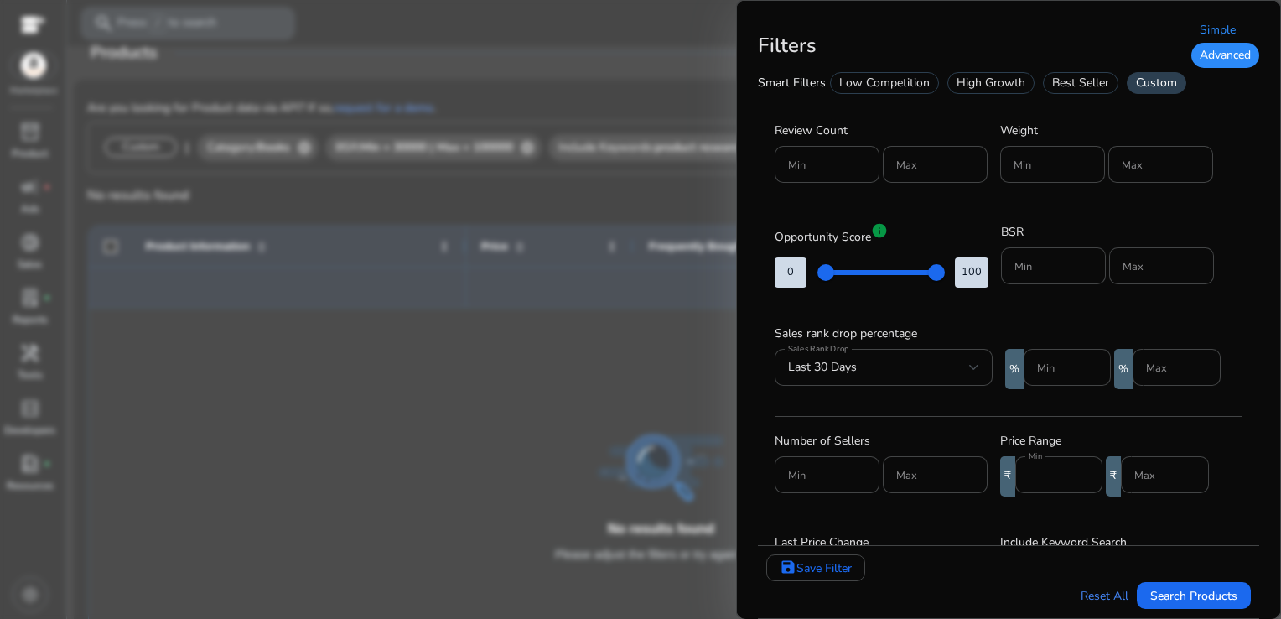
scroll to position [80, 0]
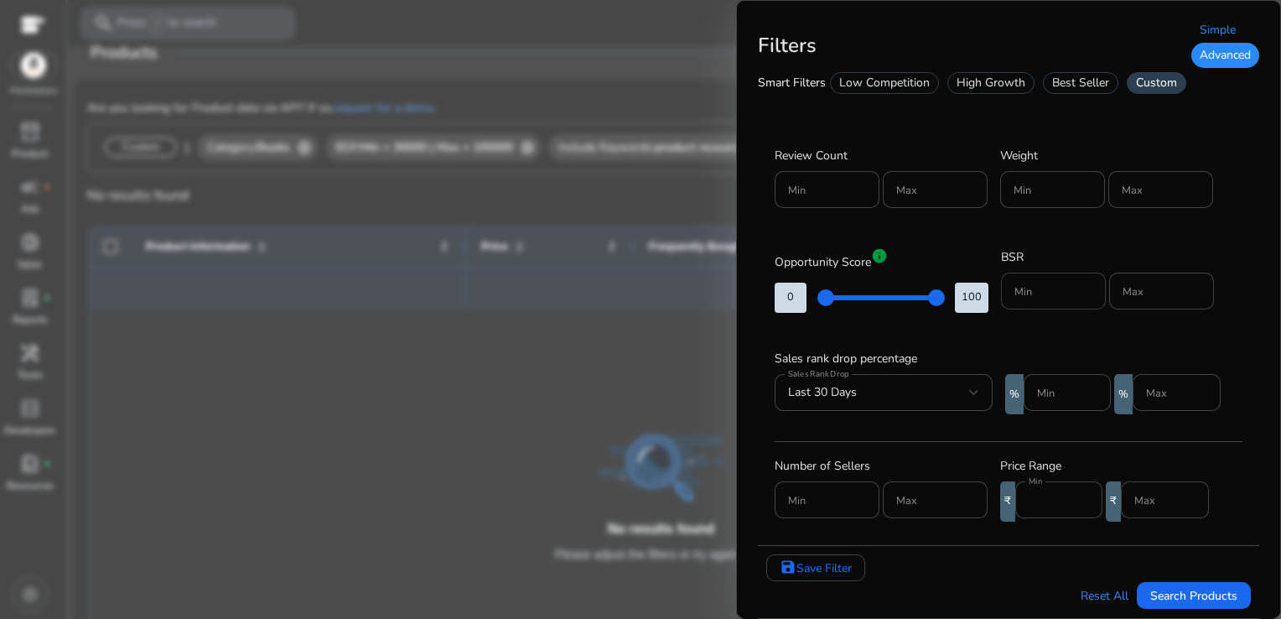
click at [1056, 293] on input "Min" at bounding box center [1053, 291] width 78 height 18
type input "*****"
click at [1157, 290] on input "Max" at bounding box center [1161, 291] width 78 height 18
type input "******"
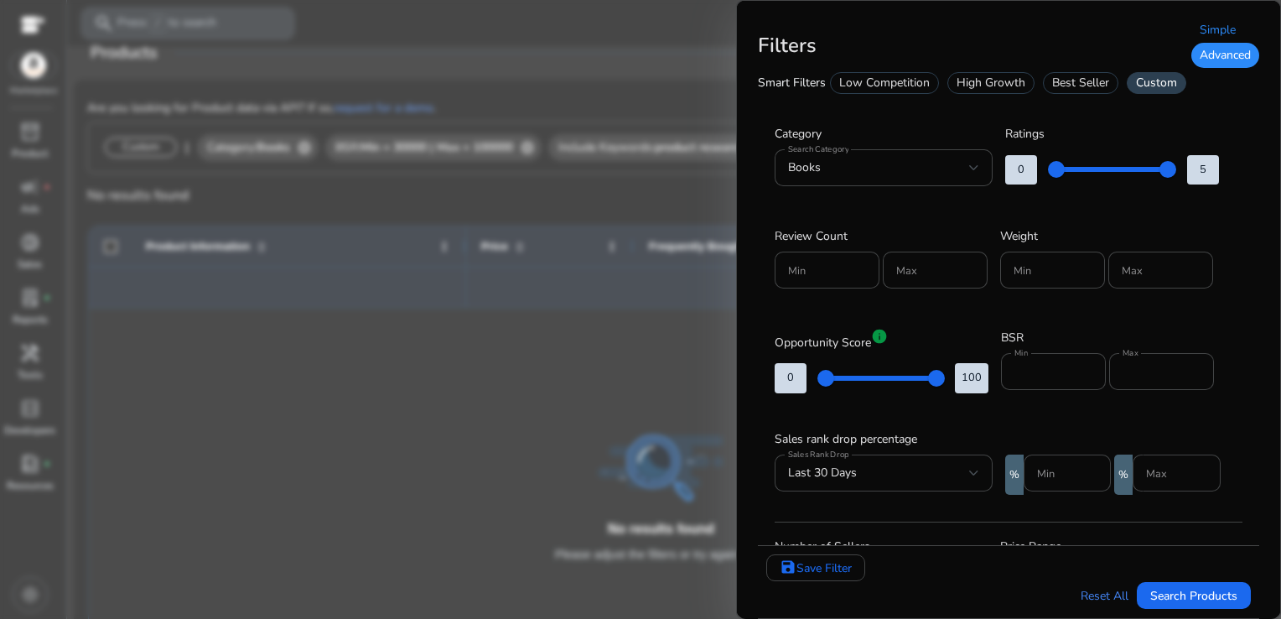
scroll to position [379, 0]
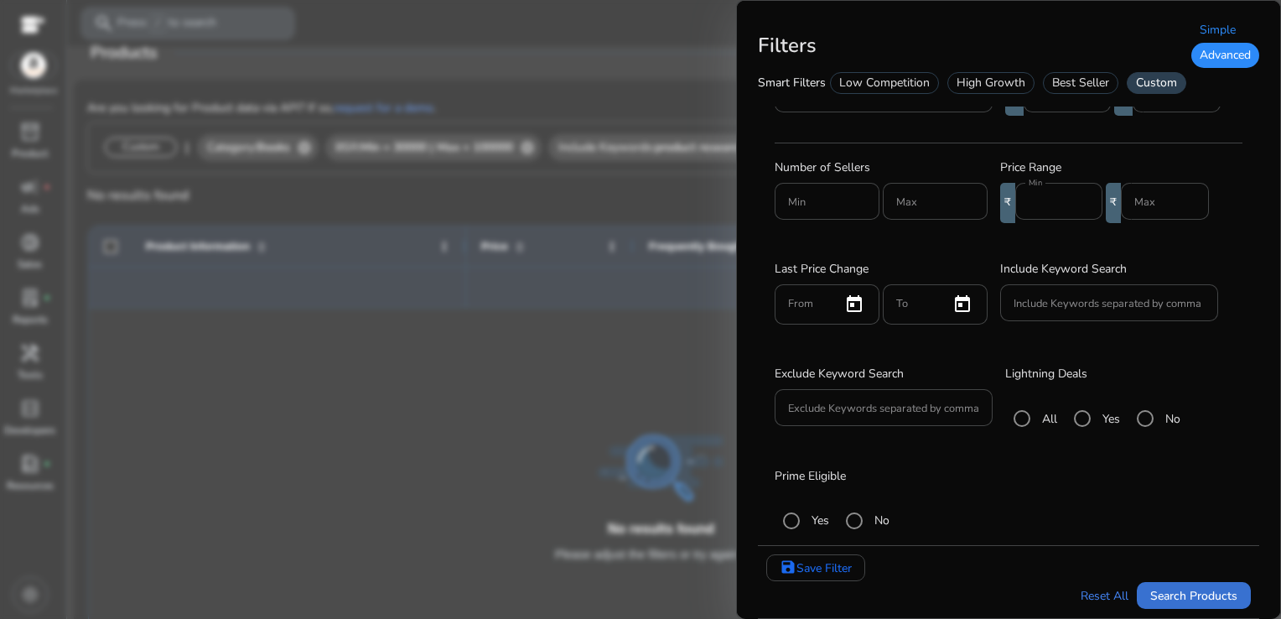
click at [1191, 600] on span "Search Products" at bounding box center [1193, 596] width 87 height 18
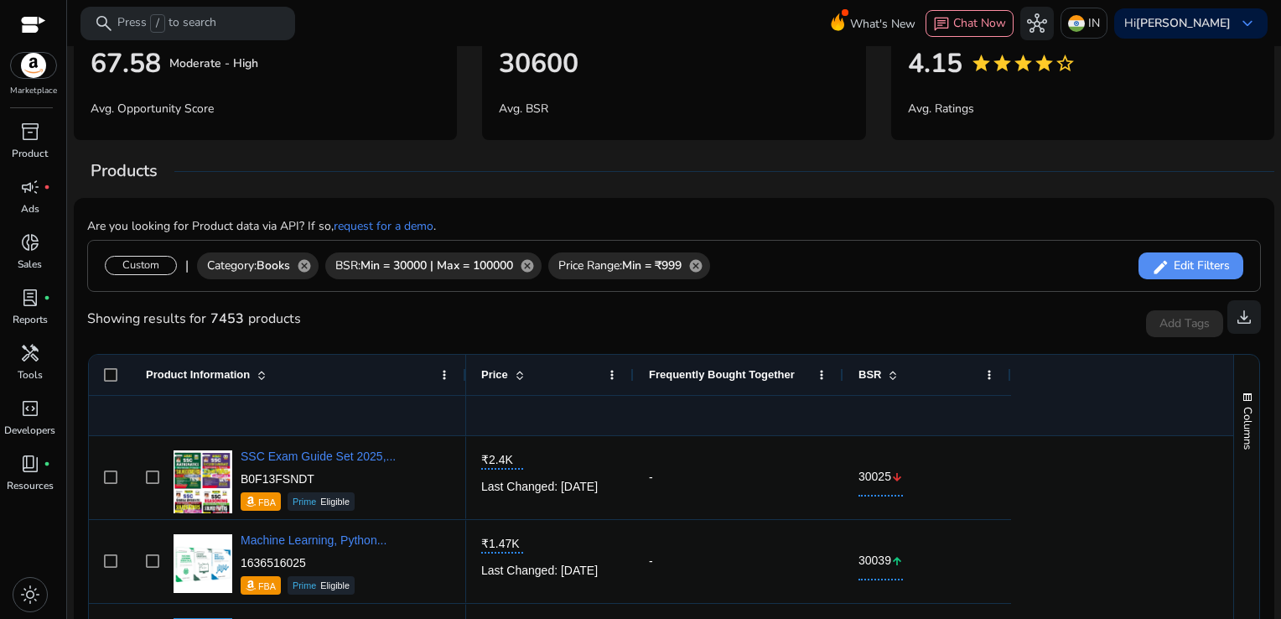
scroll to position [0, 0]
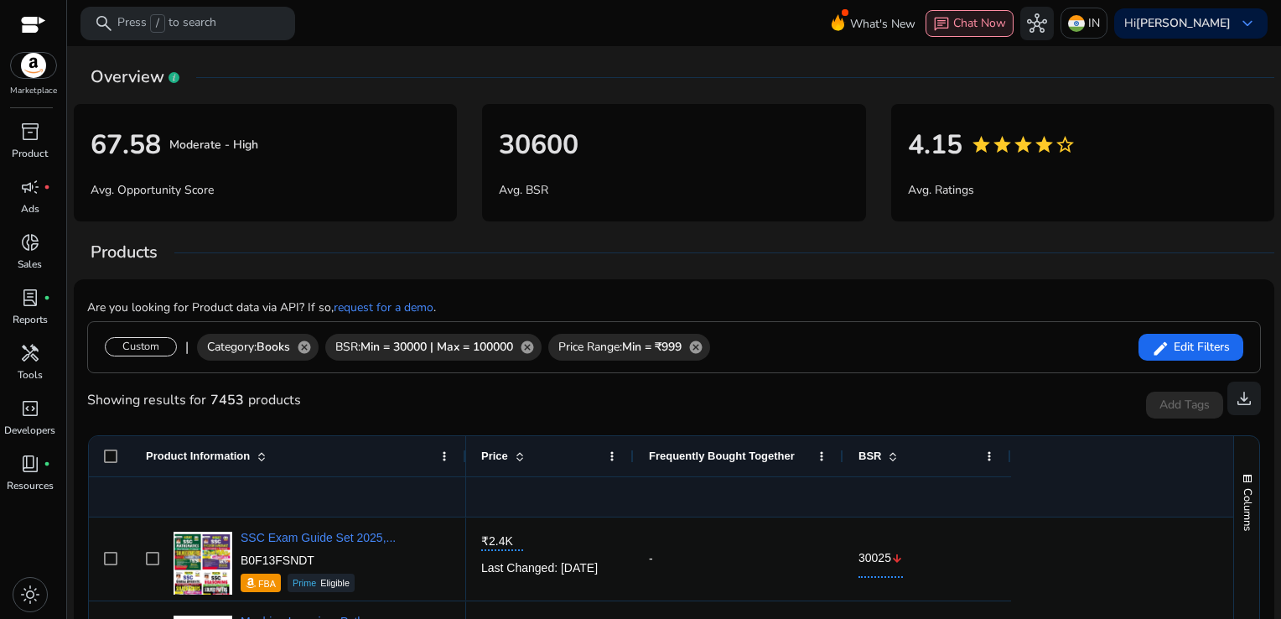
click at [1006, 28] on span "Chat Now" at bounding box center [979, 23] width 53 height 16
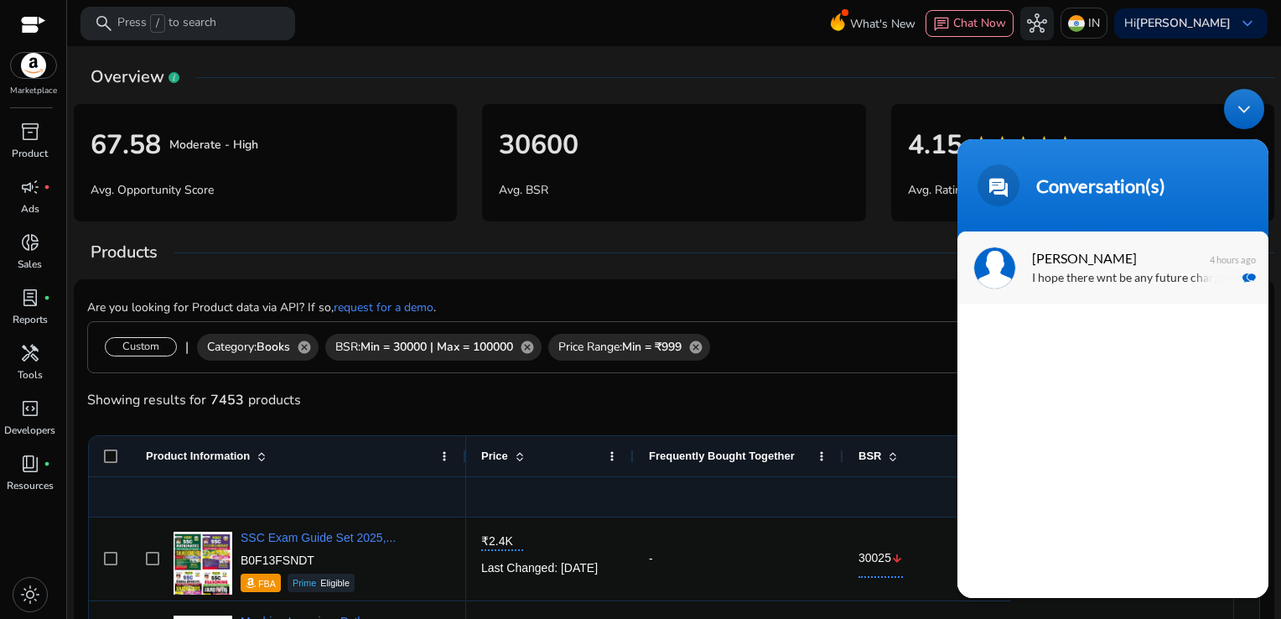
click at [1163, 276] on p "I hope there wnt be any future charges or do i need to unsubscribe somehwere" at bounding box center [1137, 277] width 211 height 19
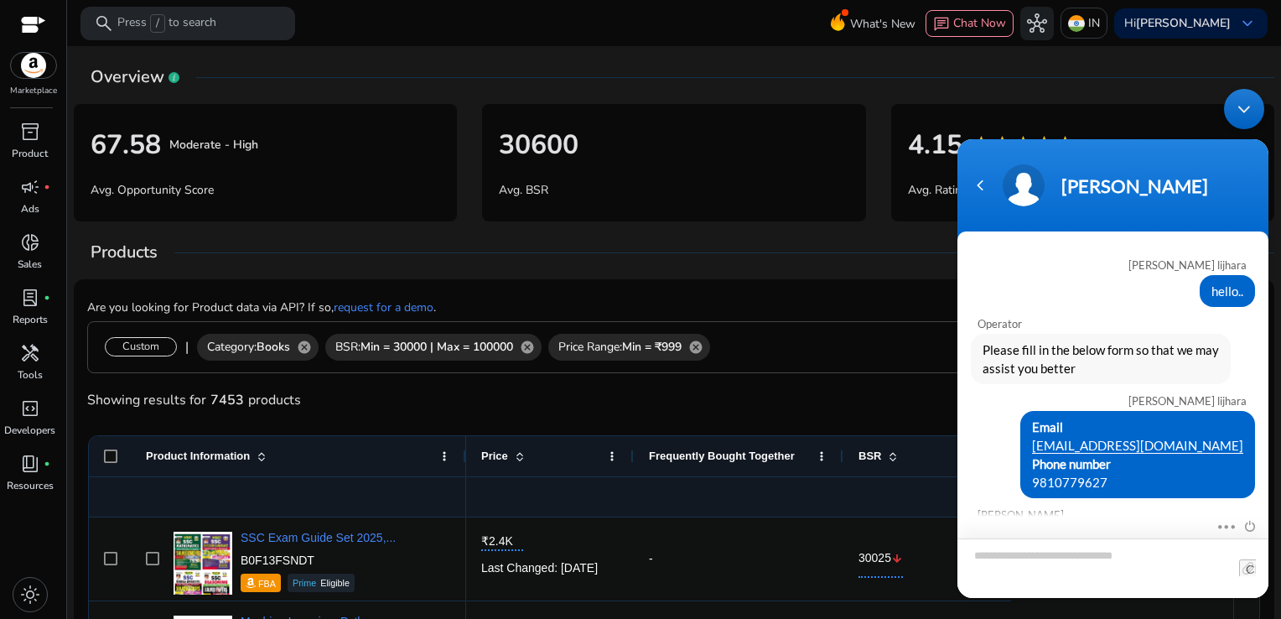
scroll to position [2470, 0]
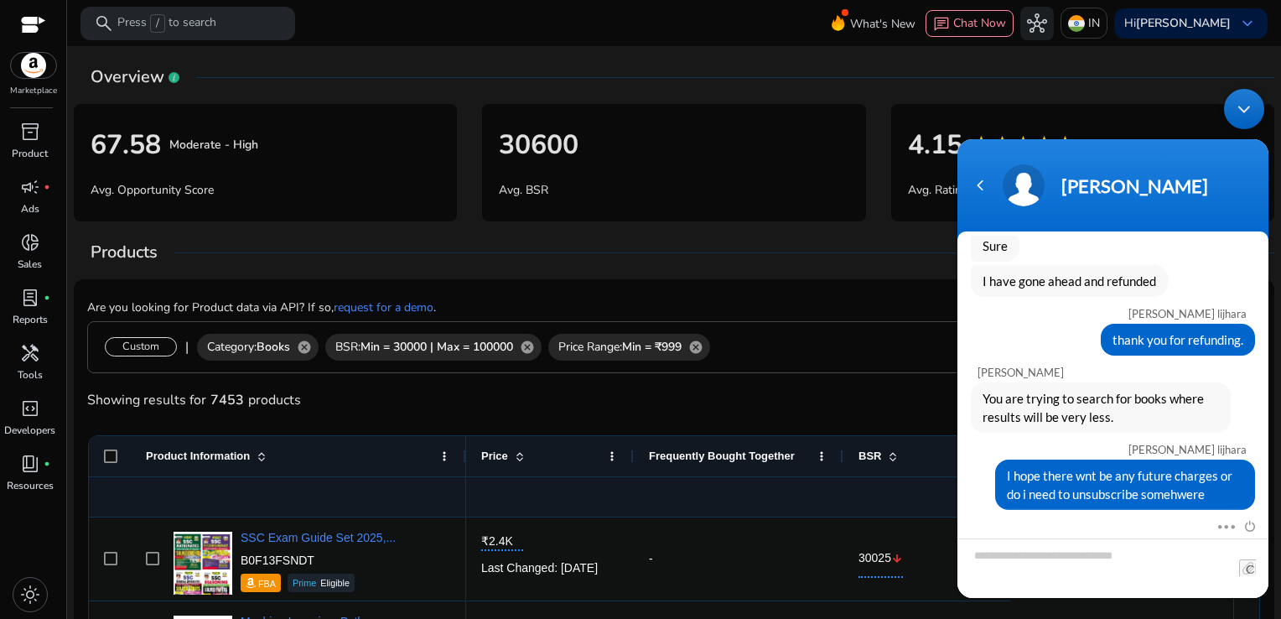
click at [1254, 300] on div "shipra lijhara thank you for refunding." at bounding box center [1112, 325] width 311 height 59
click at [1253, 301] on div "shipra lijhara thank you for refunding." at bounding box center [1112, 325] width 311 height 59
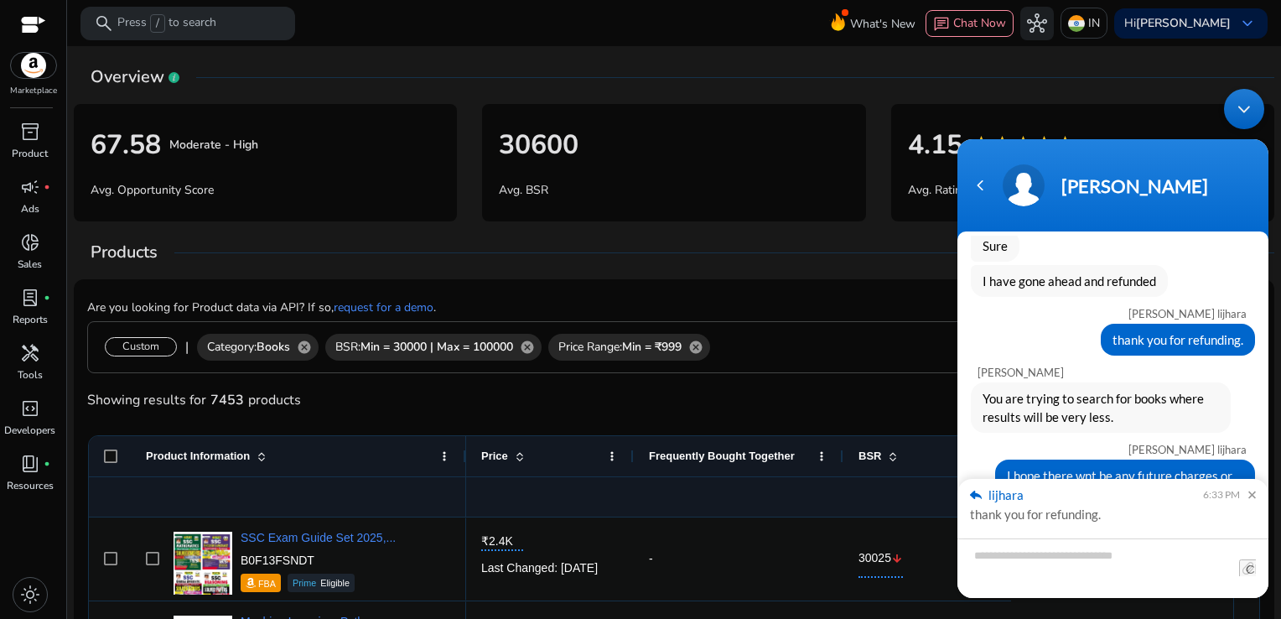
drag, startPoint x: 1253, startPoint y: 301, endPoint x: 1258, endPoint y: 334, distance: 33.1
click at [1258, 334] on div "shipra lijhara thank you for refunding." at bounding box center [1112, 325] width 311 height 59
click at [1187, 256] on div "Sure" at bounding box center [1113, 245] width 284 height 32
drag, startPoint x: 1055, startPoint y: 247, endPoint x: 1060, endPoint y: 320, distance: 73.2
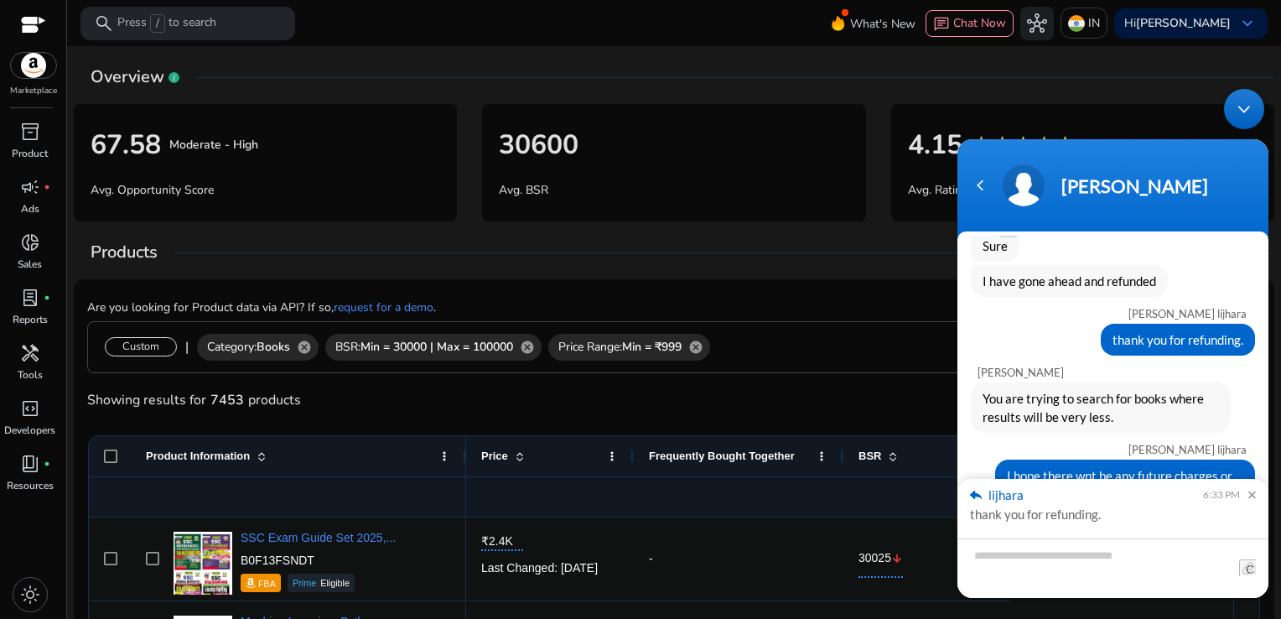
click at [1180, 261] on div "Sure" at bounding box center [1113, 245] width 284 height 32
drag, startPoint x: 1180, startPoint y: 262, endPoint x: 1189, endPoint y: 297, distance: 36.2
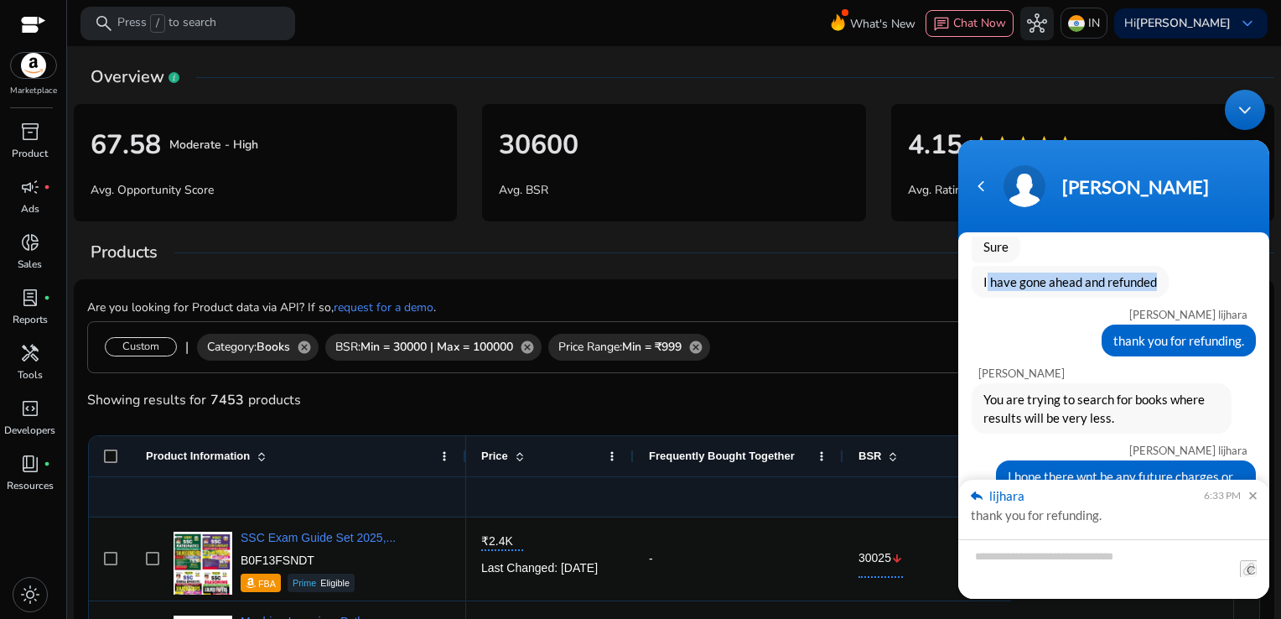
drag, startPoint x: 1189, startPoint y: 298, endPoint x: 1153, endPoint y: 235, distance: 73.6
click at [1152, 233] on header "[PERSON_NAME]" at bounding box center [1113, 190] width 311 height 101
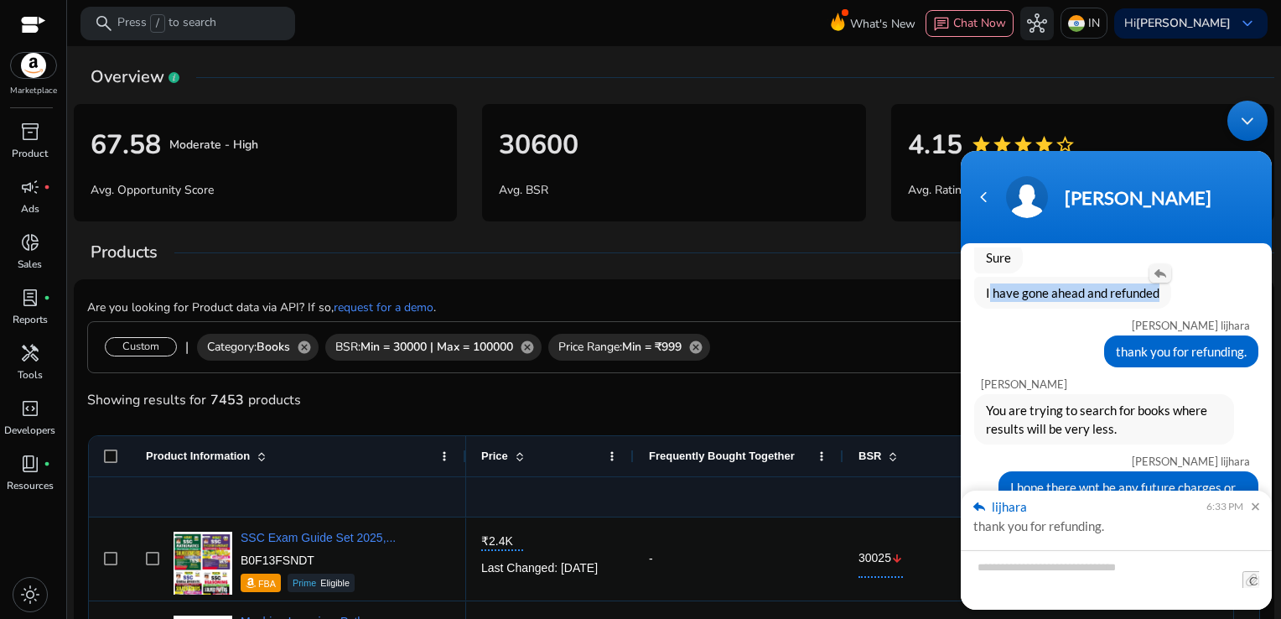
drag, startPoint x: 1154, startPoint y: 244, endPoint x: 1160, endPoint y: 280, distance: 36.5
click at [1160, 280] on section "Andy shipra lijhara hello.. Operator Please fill in the below form so that we m…" at bounding box center [1116, 380] width 311 height 459
drag, startPoint x: 1066, startPoint y: 347, endPoint x: 1081, endPoint y: 358, distance: 18.6
click at [1081, 358] on div "thank you for refunding." at bounding box center [1116, 351] width 284 height 32
drag, startPoint x: 1274, startPoint y: 333, endPoint x: 1283, endPoint y: 297, distance: 37.2
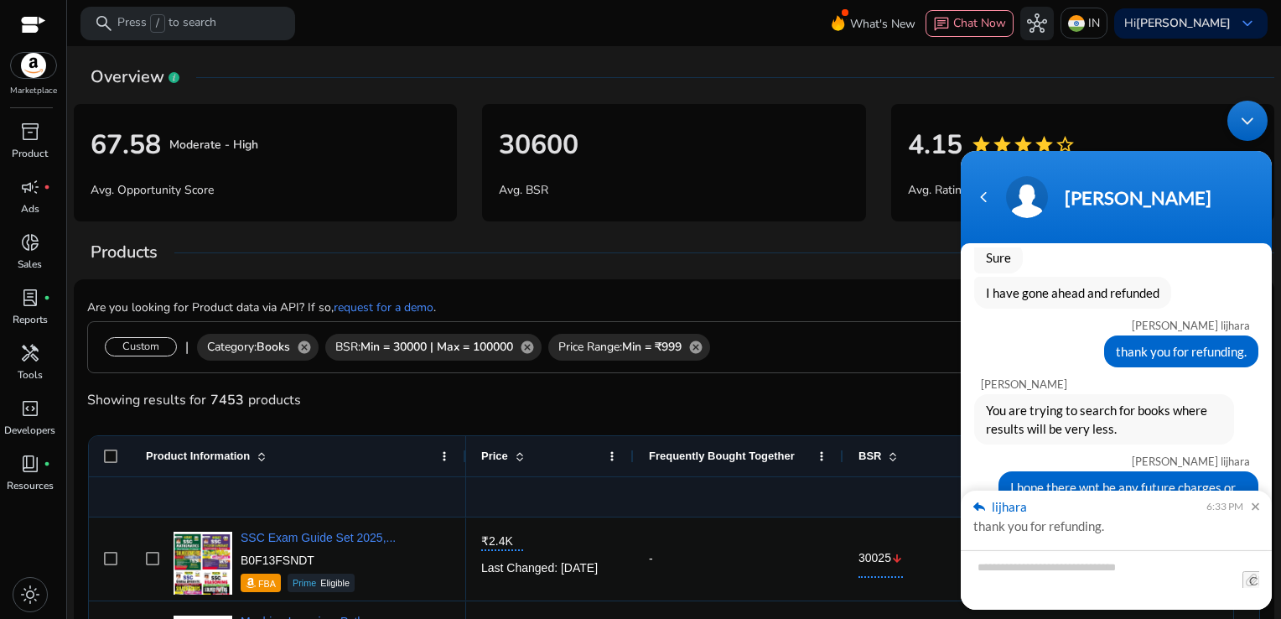
click at [1280, 297] on html "Andy shipra lijhara hello.. Operator Please fill in the below form so that we m…" at bounding box center [1116, 355] width 328 height 526
drag, startPoint x: 1261, startPoint y: 278, endPoint x: 1257, endPoint y: 294, distance: 16.3
click at [1240, 136] on div "Minimize live chat window" at bounding box center [1247, 121] width 40 height 40
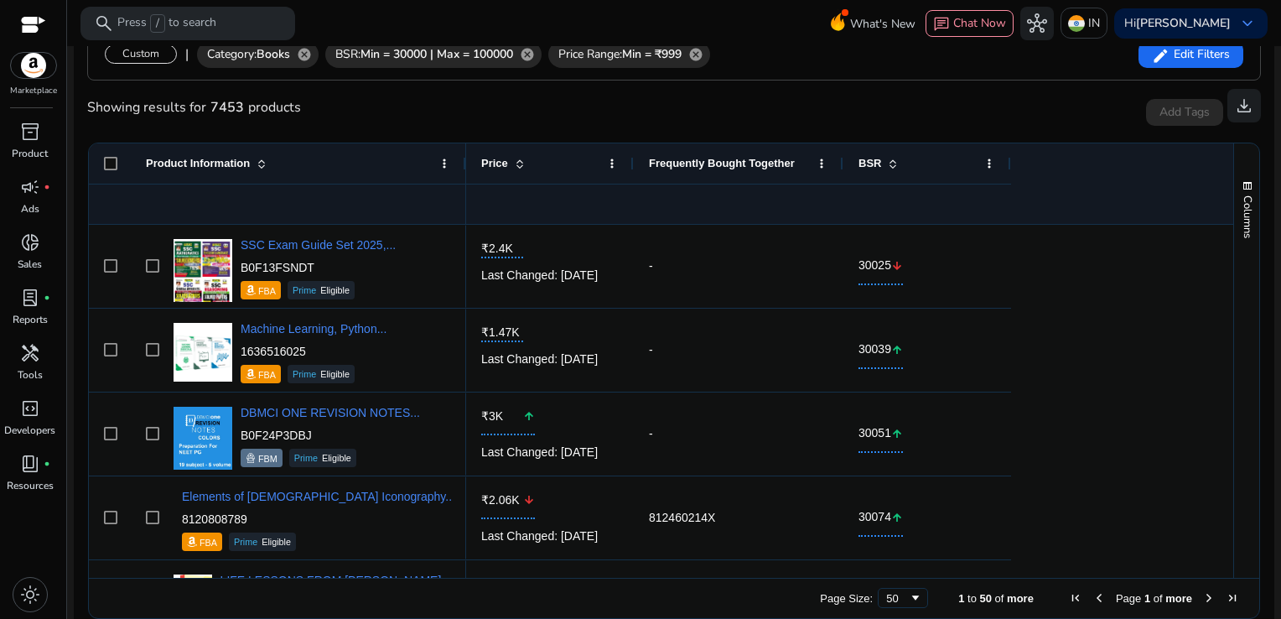
scroll to position [313, 0]
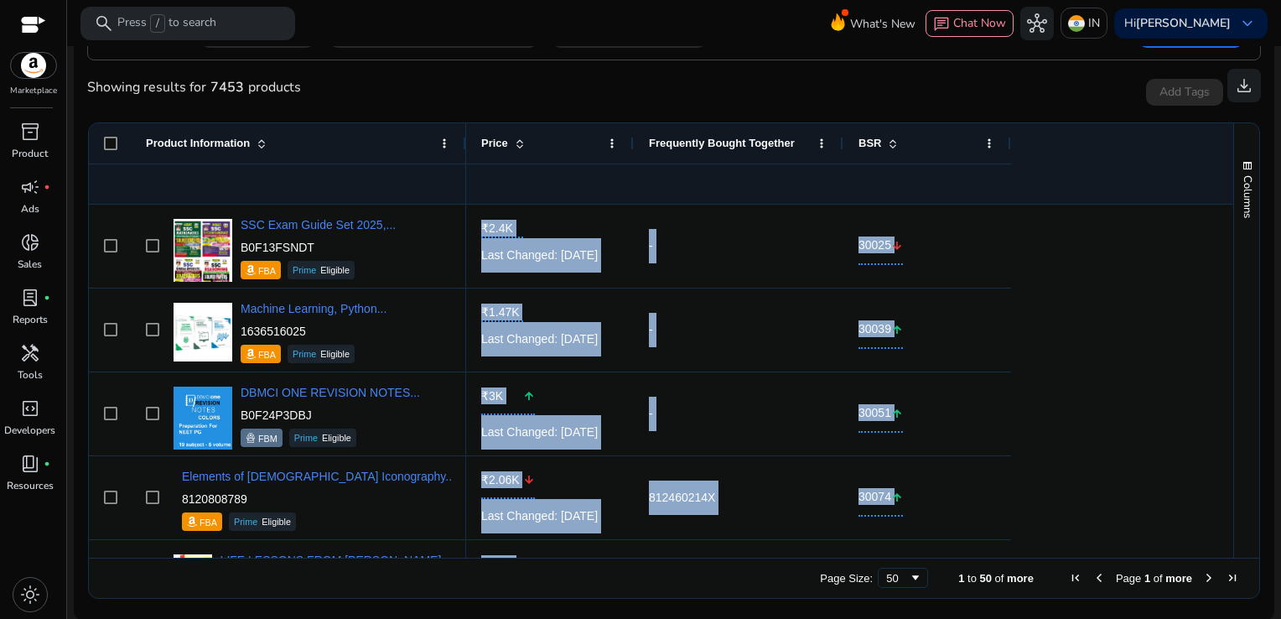
drag, startPoint x: 1220, startPoint y: 267, endPoint x: 1234, endPoint y: 356, distance: 90.7
click at [1234, 356] on div "Product Information Price" at bounding box center [674, 340] width 1170 height 434
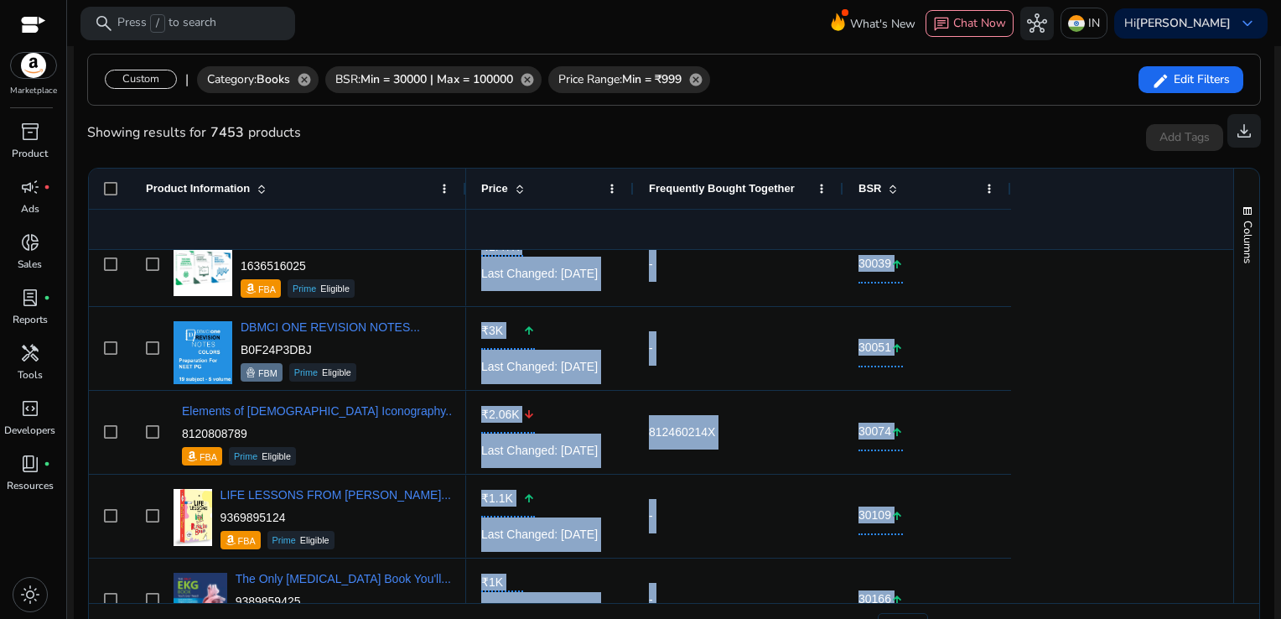
scroll to position [0, 0]
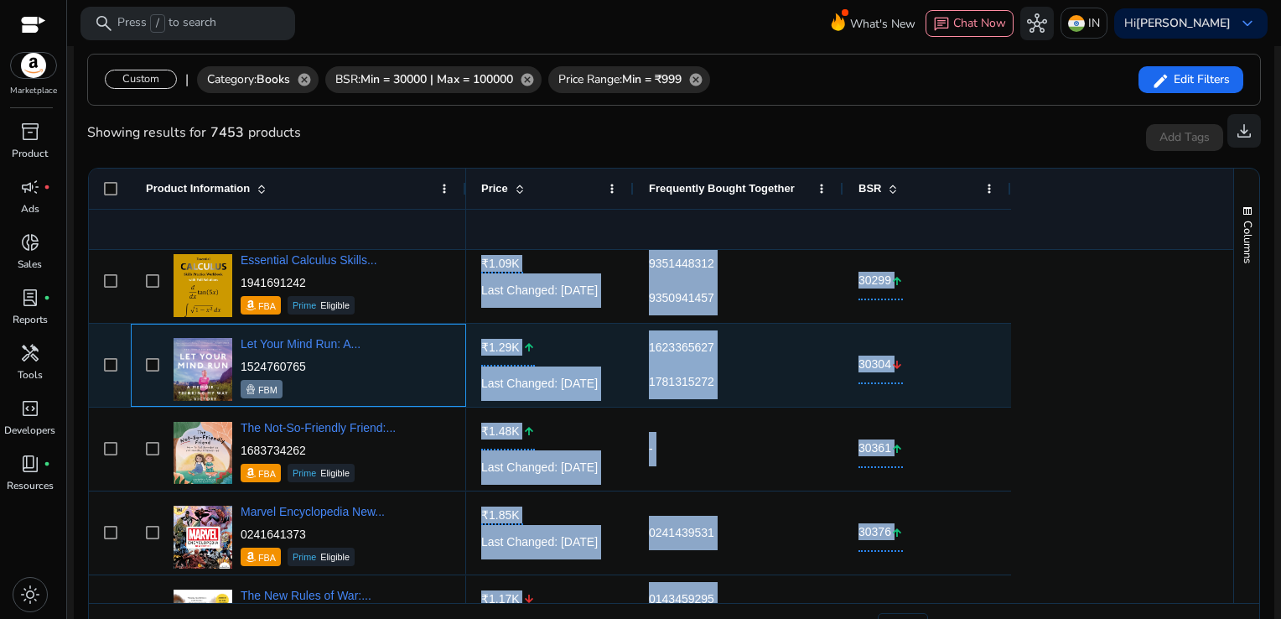
drag, startPoint x: 320, startPoint y: 364, endPoint x: 245, endPoint y: 364, distance: 75.4
click at [245, 364] on p "1524760765" at bounding box center [301, 366] width 120 height 17
drag, startPoint x: 245, startPoint y: 364, endPoint x: 309, endPoint y: 367, distance: 64.6
click at [309, 367] on div "Let Your Mind Run: A... 1524760765 FBM" at bounding box center [310, 364] width 282 height 71
copy p "1524760765"
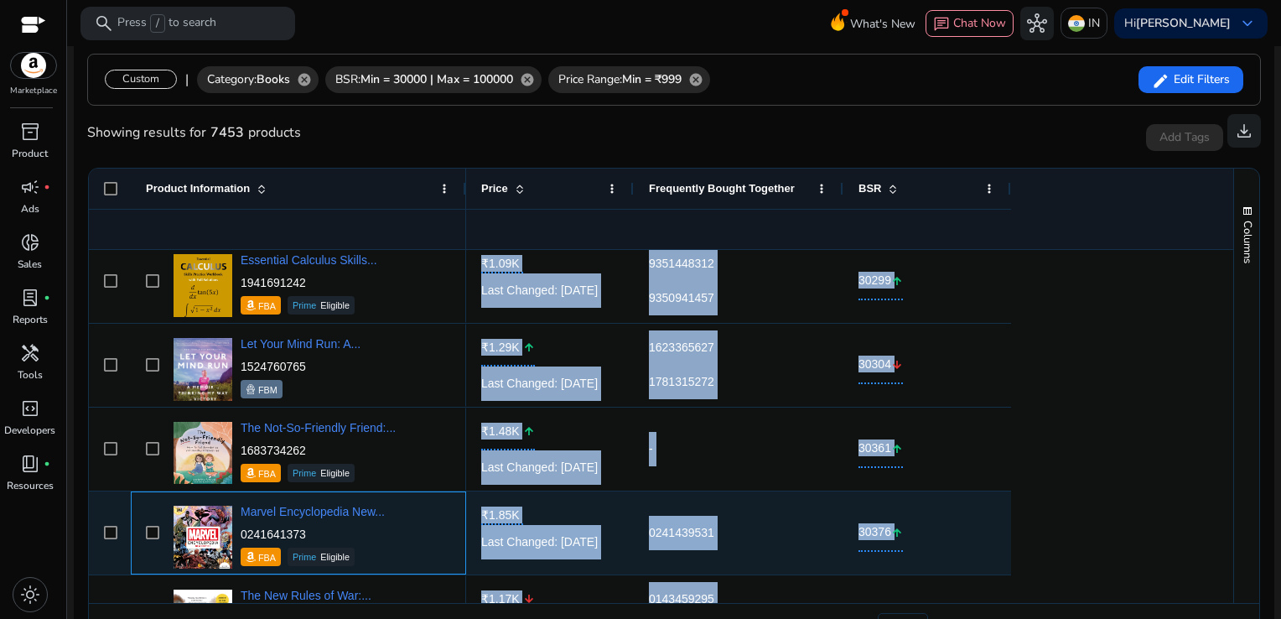
drag, startPoint x: 308, startPoint y: 532, endPoint x: 241, endPoint y: 531, distance: 66.2
click at [241, 531] on p "0241641373" at bounding box center [313, 534] width 144 height 17
copy p "0241641373"
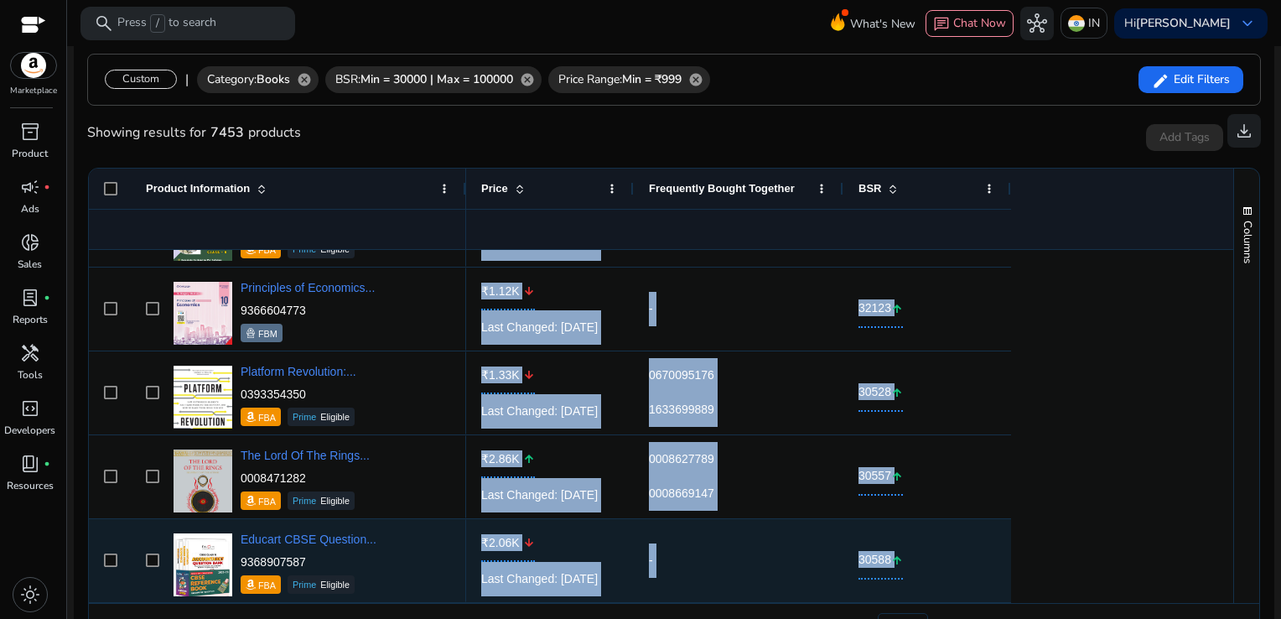
scroll to position [2246, 0]
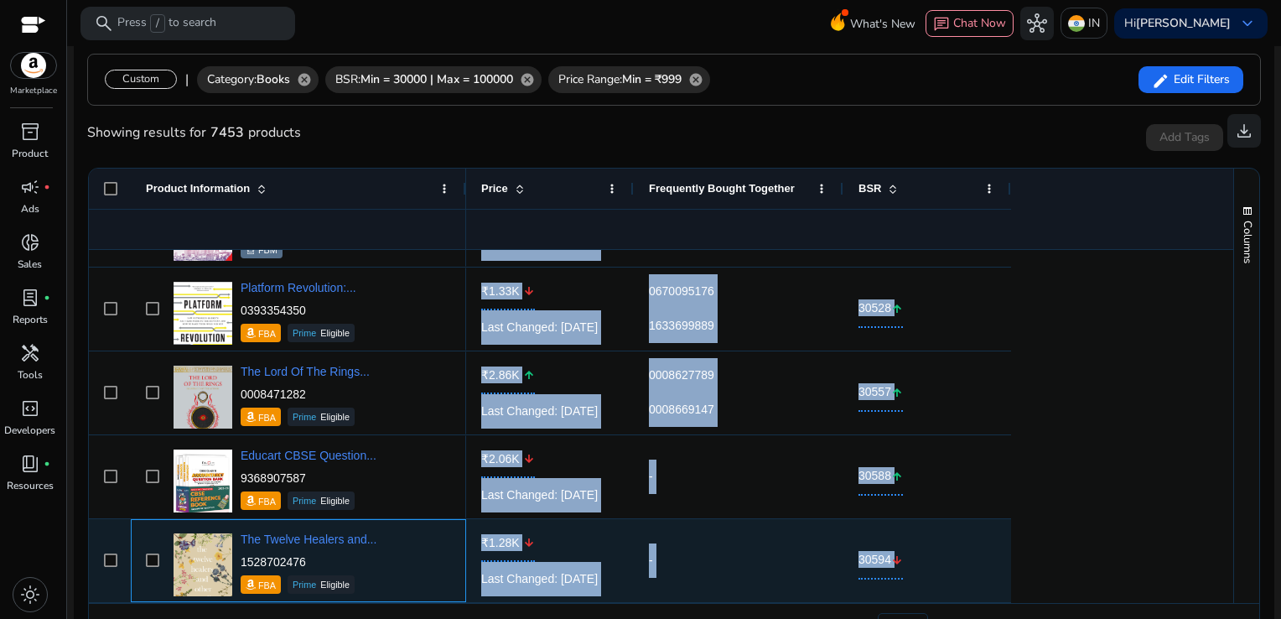
drag, startPoint x: 322, startPoint y: 565, endPoint x: 241, endPoint y: 565, distance: 80.5
click at [241, 565] on p "1528702476" at bounding box center [309, 561] width 136 height 17
copy p "1528702476"
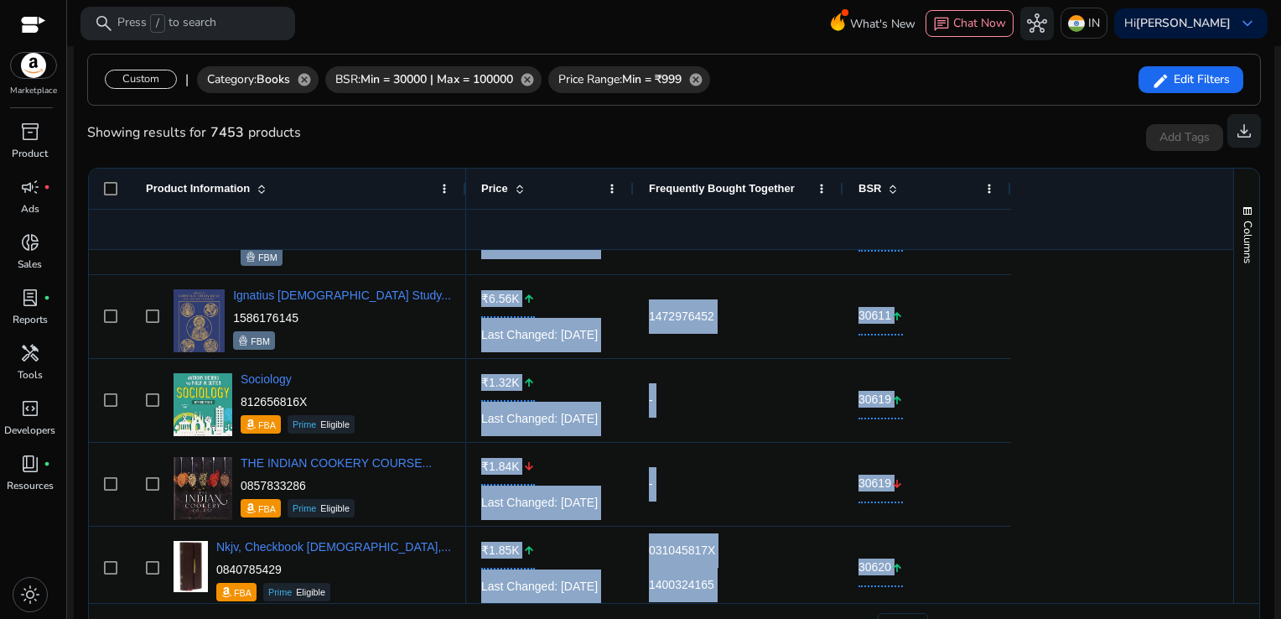
scroll to position [2773, 0]
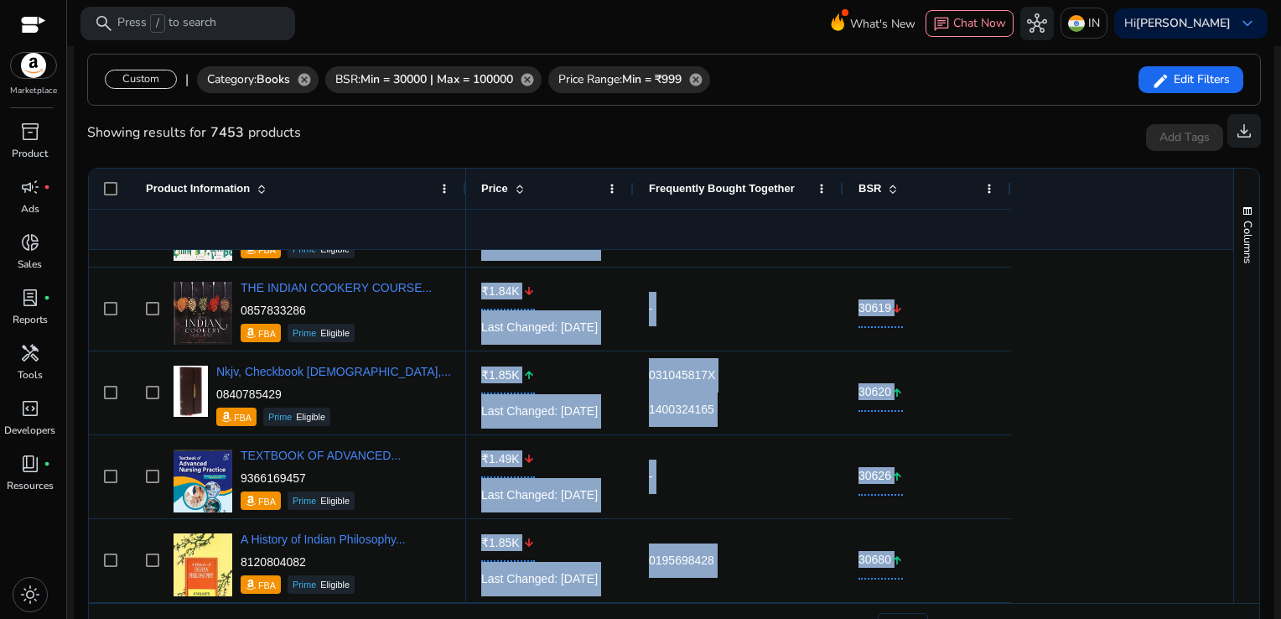
click at [1236, 511] on div "Columns" at bounding box center [1246, 385] width 25 height 434
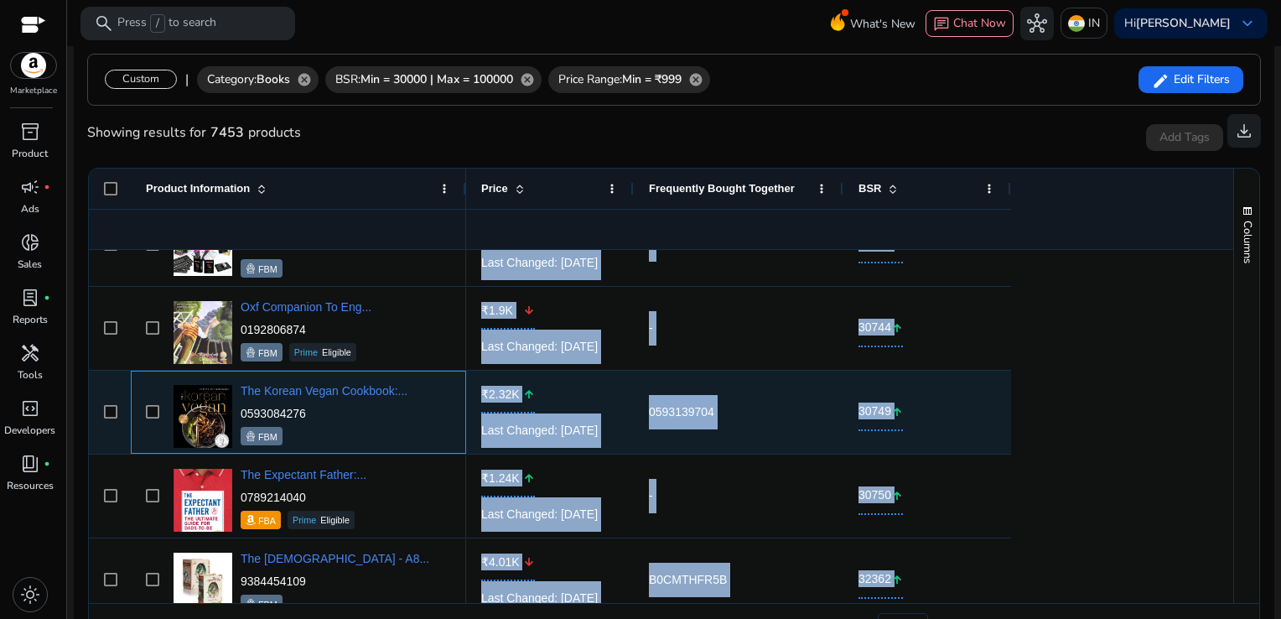
drag, startPoint x: 311, startPoint y: 407, endPoint x: 239, endPoint y: 407, distance: 72.1
click at [239, 407] on div "The Korean Vegan Cookbook:... 0593084276 FBM" at bounding box center [310, 411] width 282 height 71
copy p "0593084276"
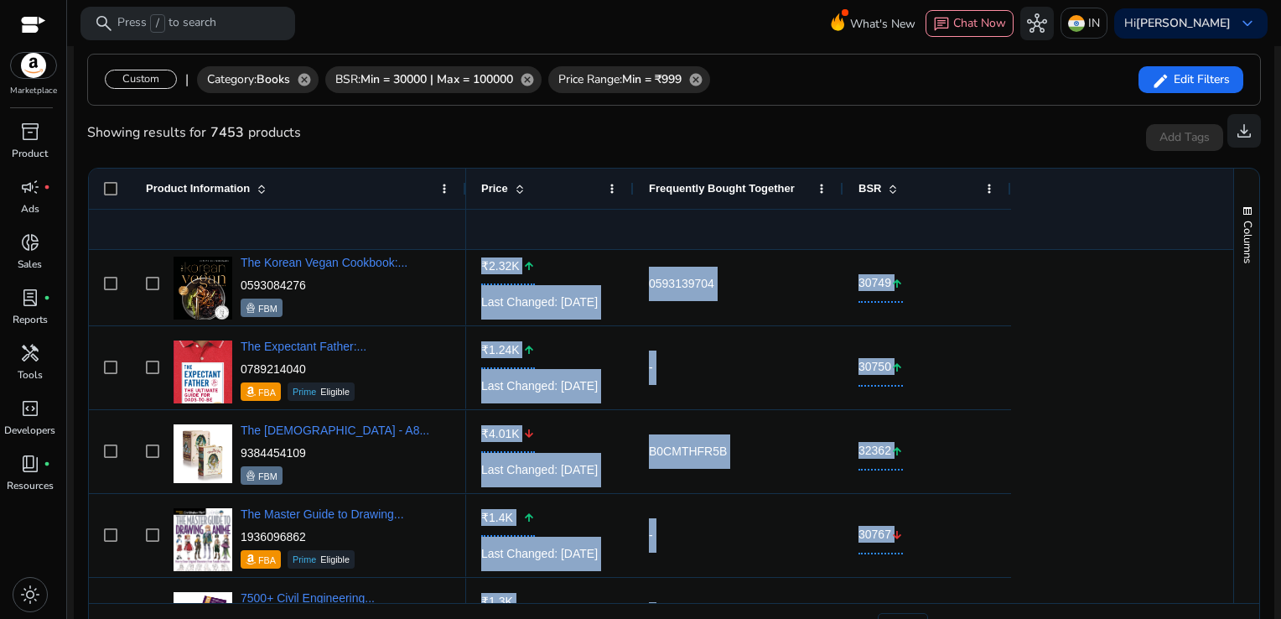
scroll to position [2910, 0]
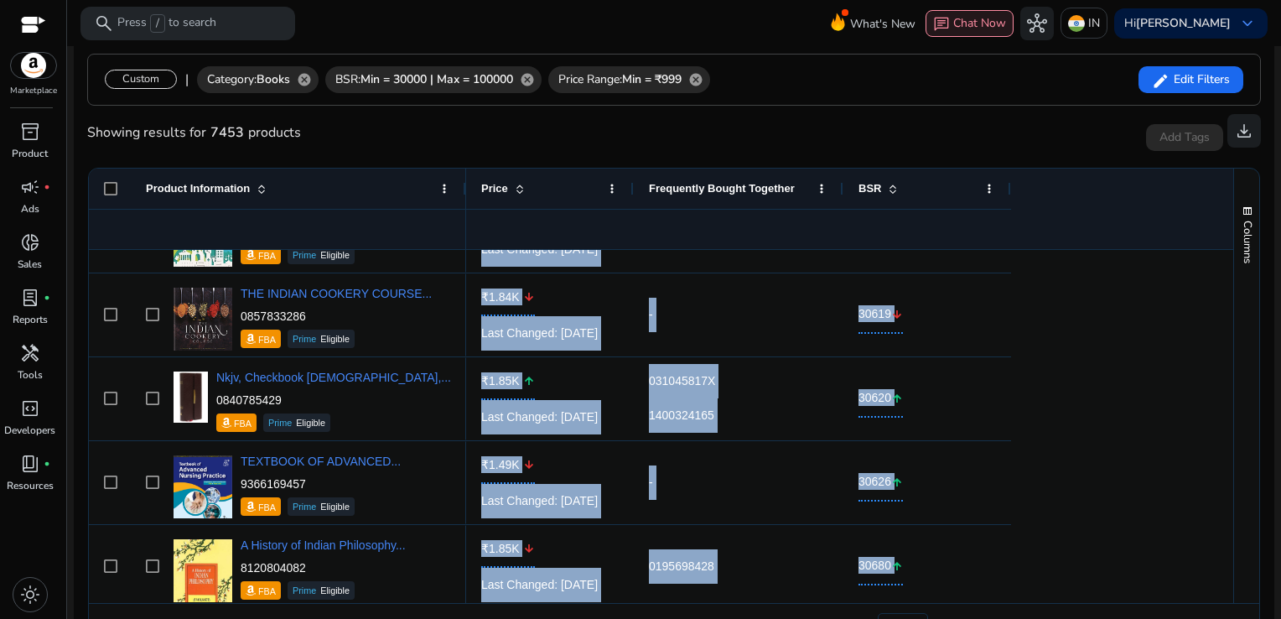
click at [1006, 22] on span "Chat Now" at bounding box center [979, 23] width 53 height 16
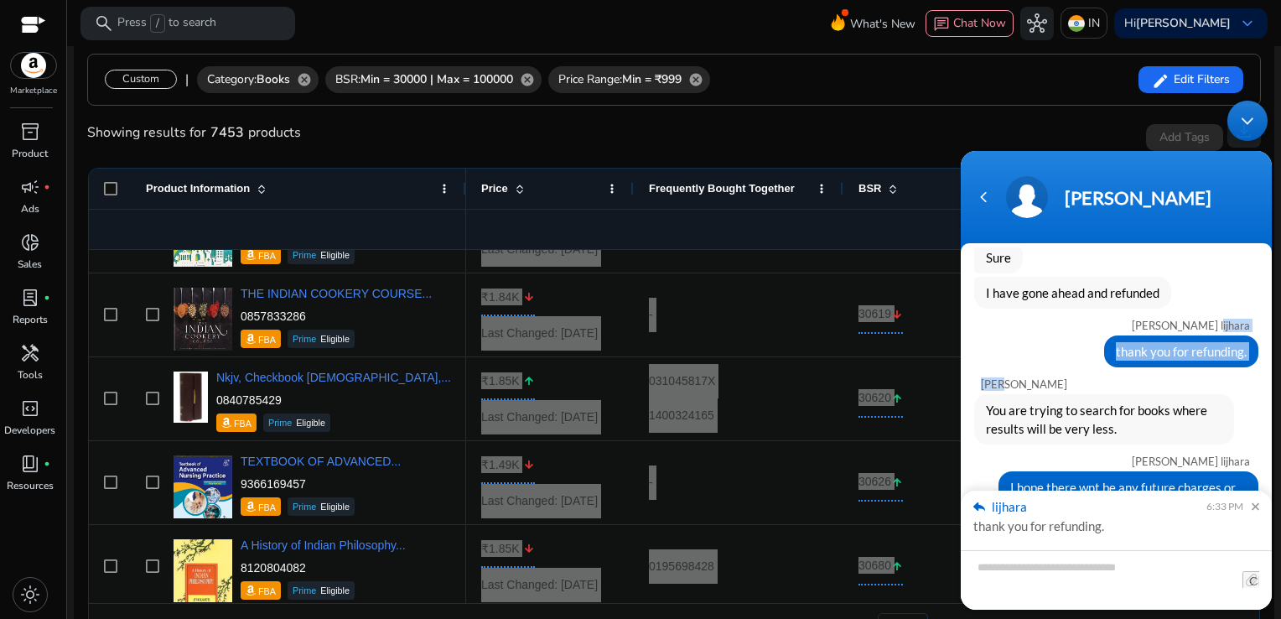
drag, startPoint x: 1266, startPoint y: 320, endPoint x: 1267, endPoint y: 384, distance: 63.7
drag, startPoint x: 1267, startPoint y: 384, endPoint x: 1191, endPoint y: 183, distance: 215.2
click at [1190, 183] on div "[PERSON_NAME]" at bounding box center [1116, 197] width 291 height 42
drag, startPoint x: 1275, startPoint y: 309, endPoint x: 1272, endPoint y: 243, distance: 66.3
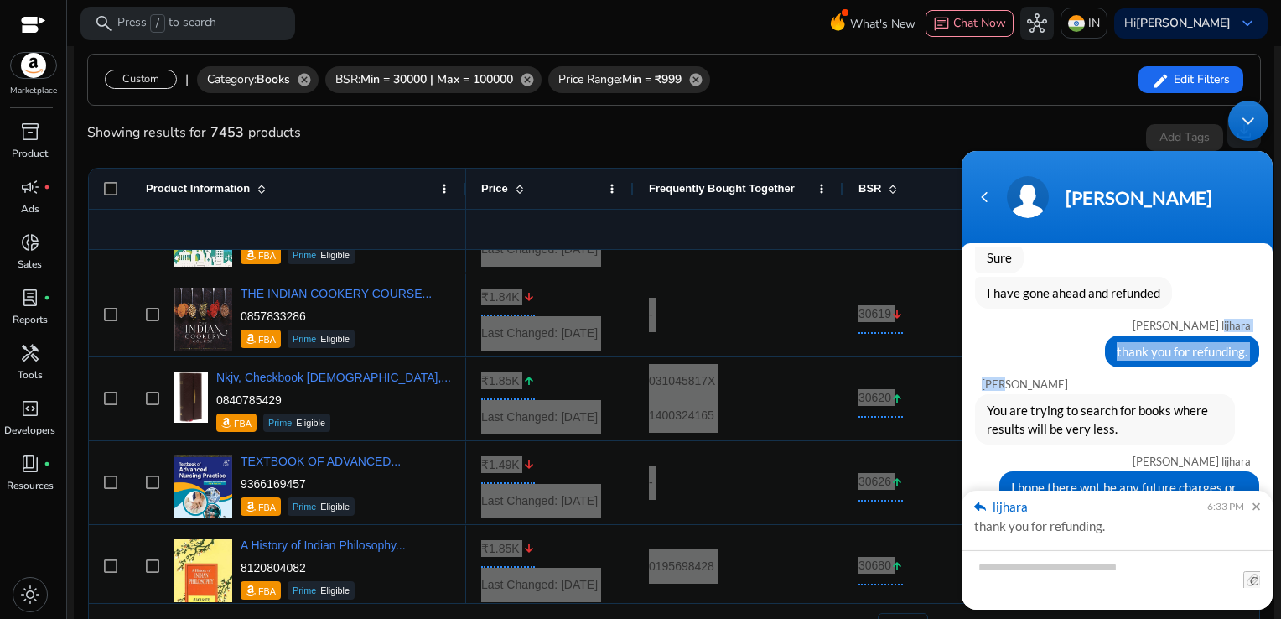
click at [1272, 243] on body "Andy shipra lijhara hello.. Operator Please fill in the below form so that we m…" at bounding box center [1117, 355] width 328 height 526
click at [1080, 206] on div "[PERSON_NAME]" at bounding box center [1162, 197] width 194 height 23
click at [987, 194] on div "Navigation go back" at bounding box center [984, 196] width 25 height 25
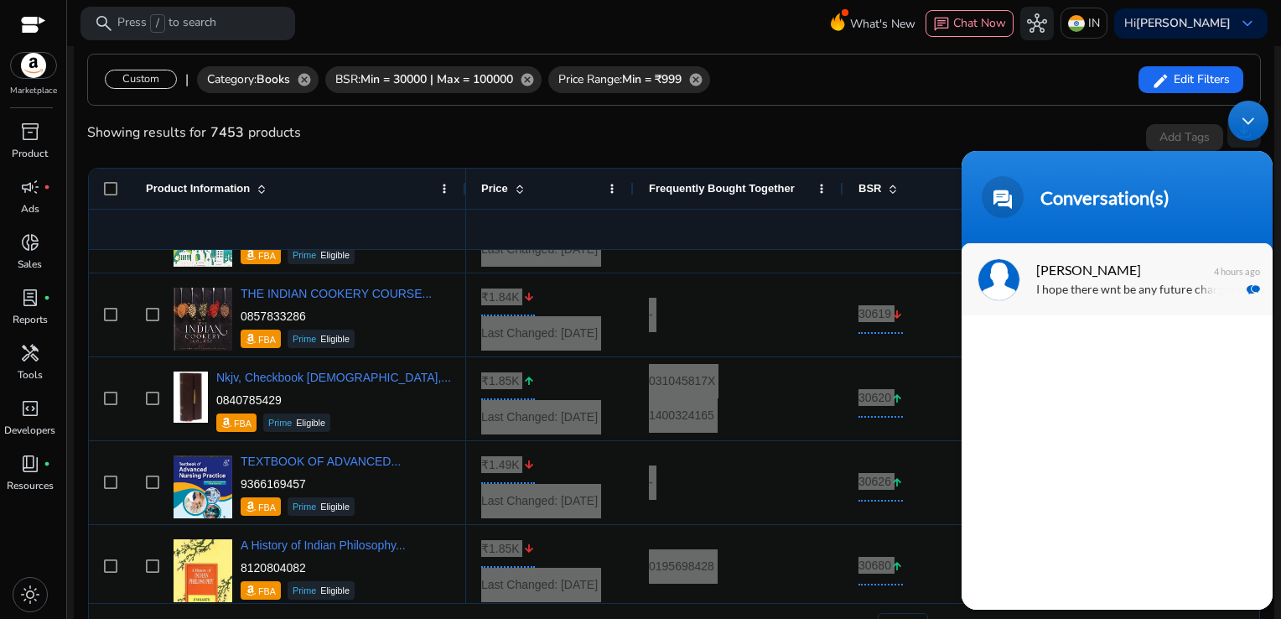
click at [1077, 286] on p "I hope there wnt be any future charges or do i need to unsubscribe somehwere" at bounding box center [1141, 290] width 211 height 19
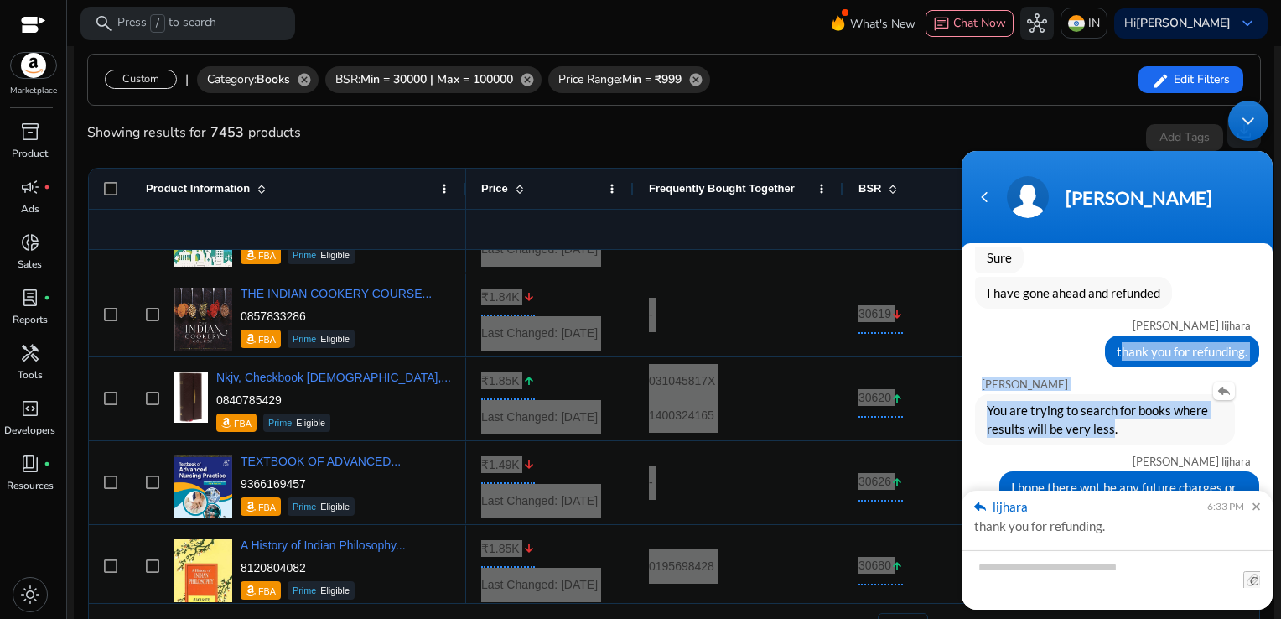
drag, startPoint x: 1090, startPoint y: 340, endPoint x: 1104, endPoint y: 433, distance: 94.1
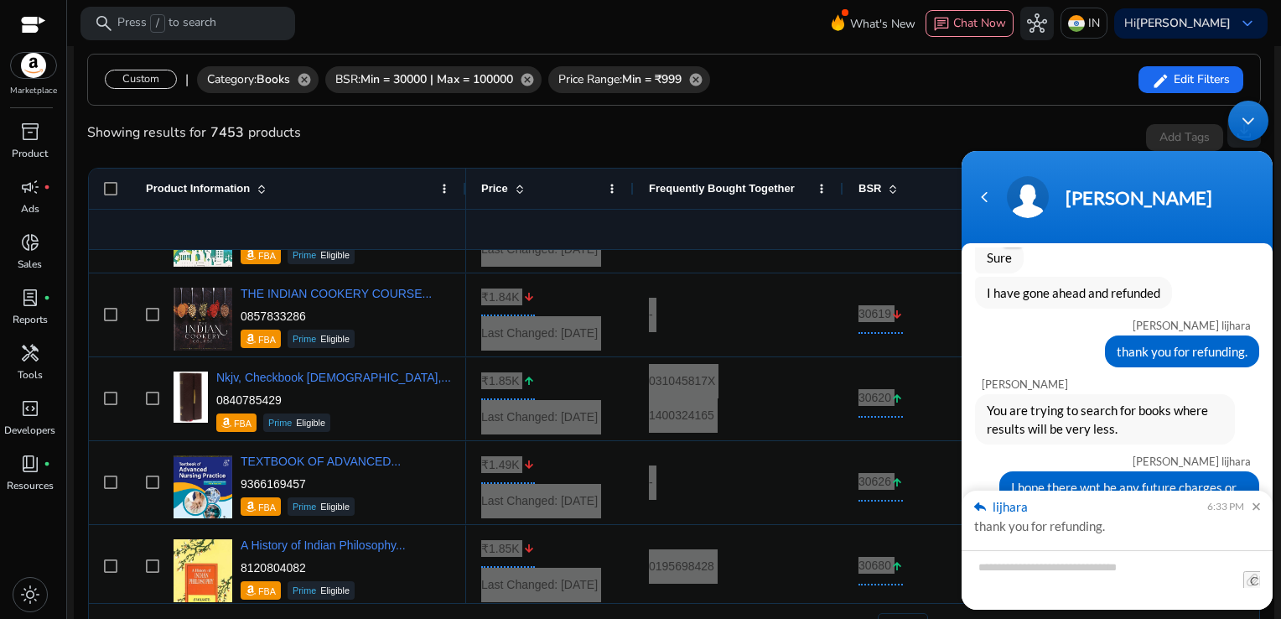
click at [1113, 273] on div "Sure" at bounding box center [1117, 257] width 284 height 32
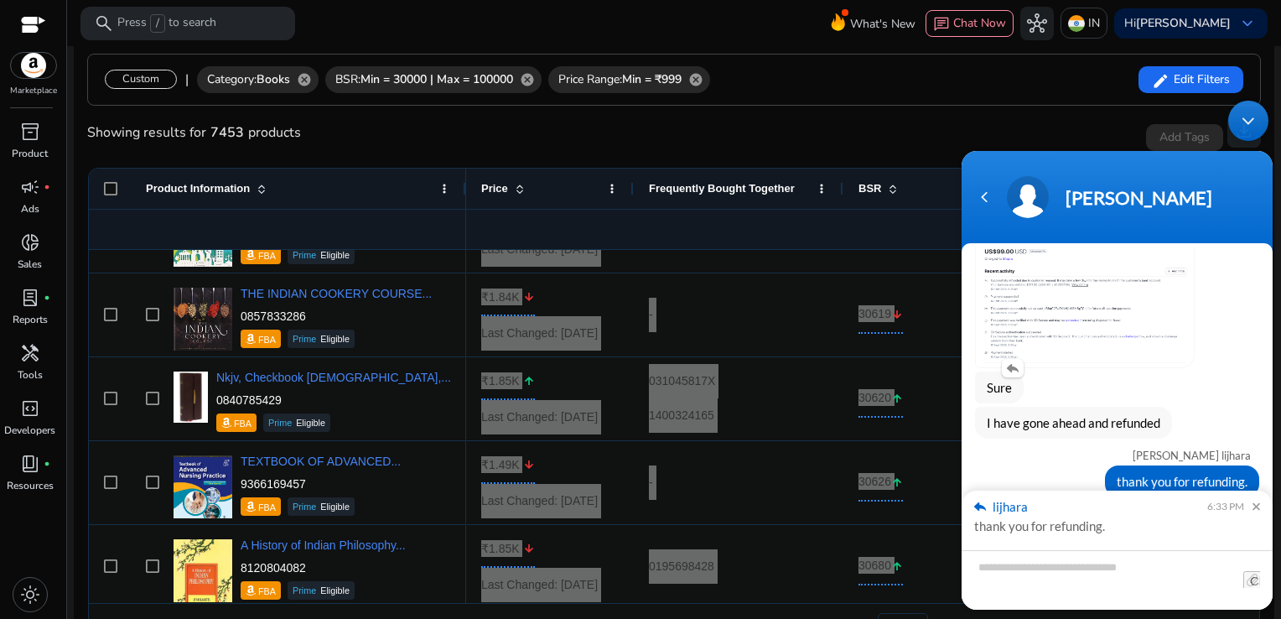
scroll to position [2269, 0]
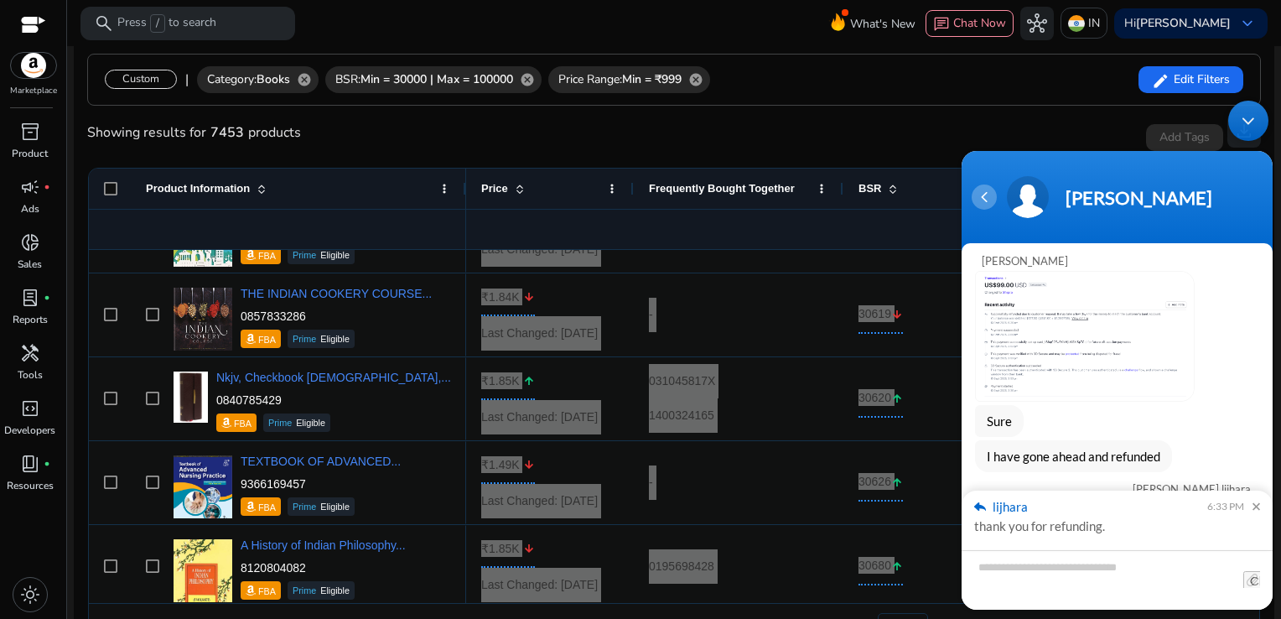
click at [987, 203] on div "Navigation go back" at bounding box center [984, 196] width 25 height 25
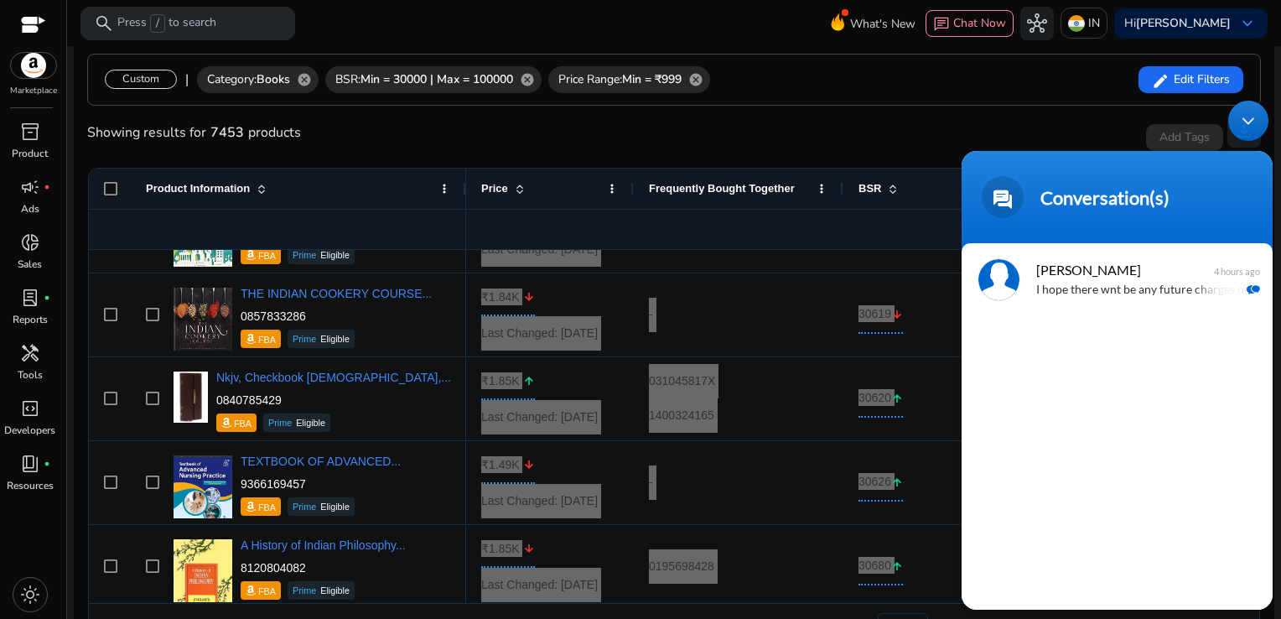
click at [1055, 173] on header "Conversation(s)" at bounding box center [1116, 201] width 311 height 101
click at [1241, 125] on div "Minimize live chat window" at bounding box center [1248, 121] width 40 height 40
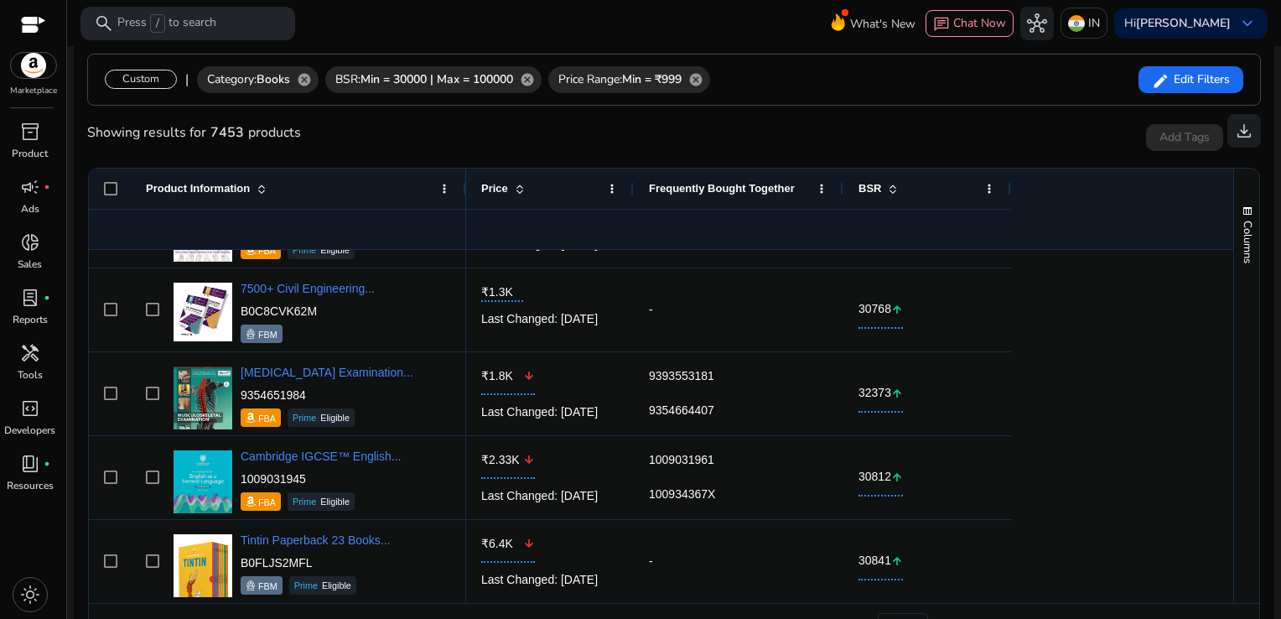
scroll to position [313, 0]
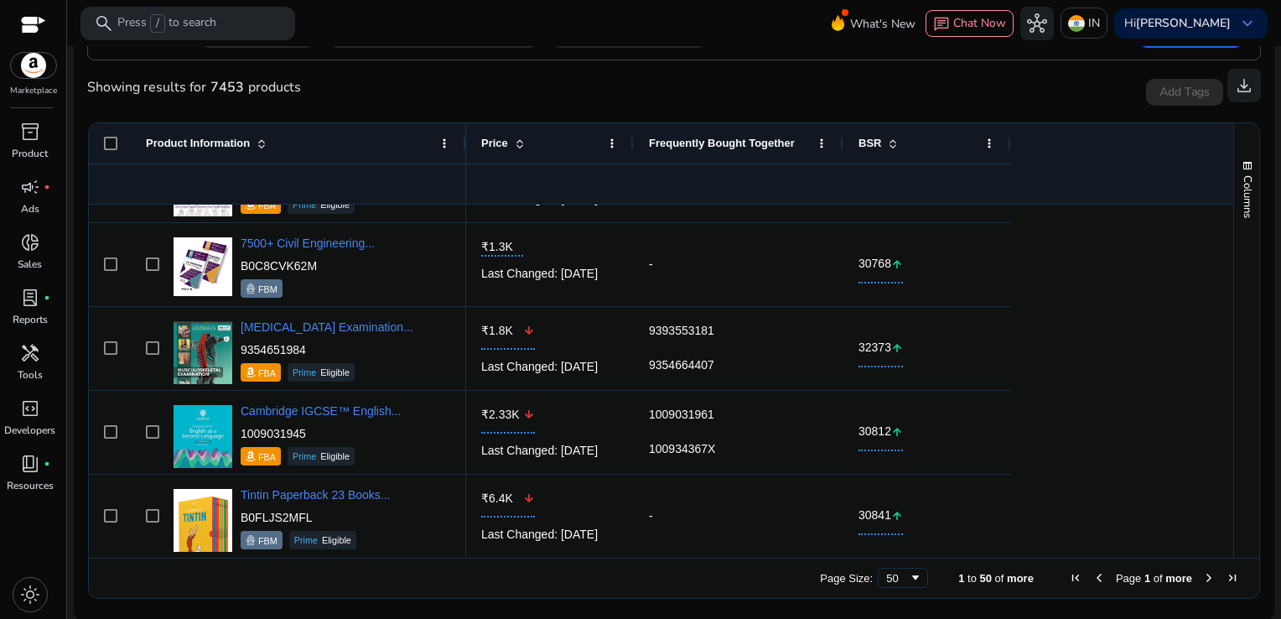
click at [1204, 571] on span "Next Page" at bounding box center [1208, 577] width 13 height 13
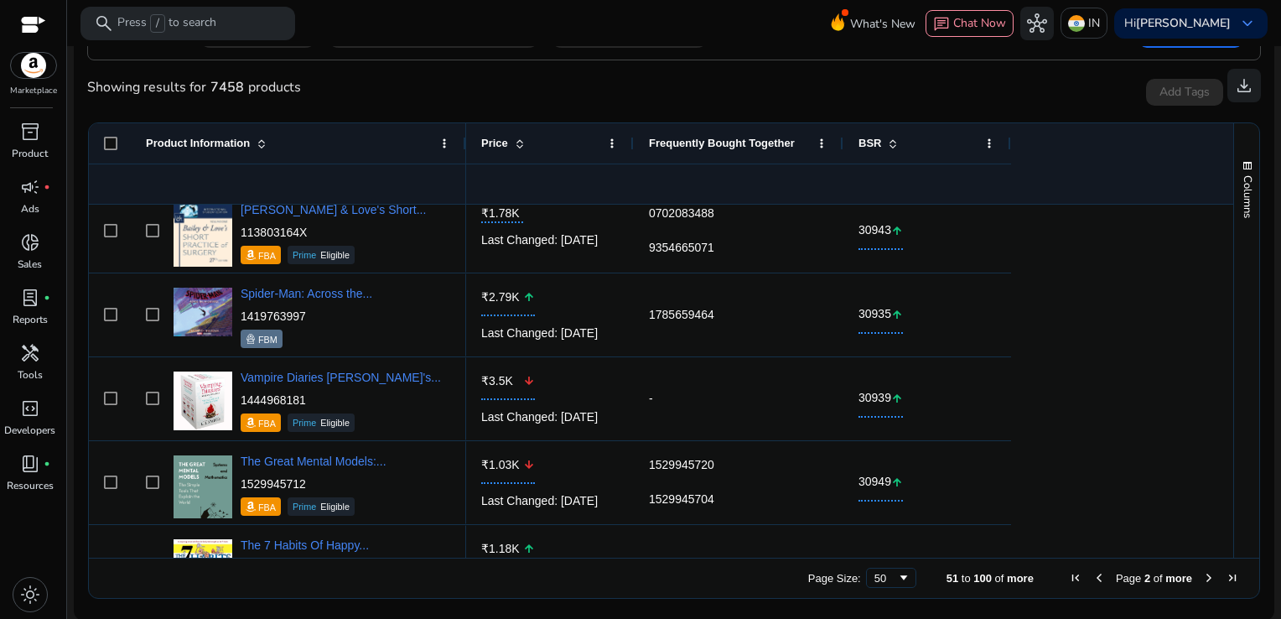
scroll to position [0, 0]
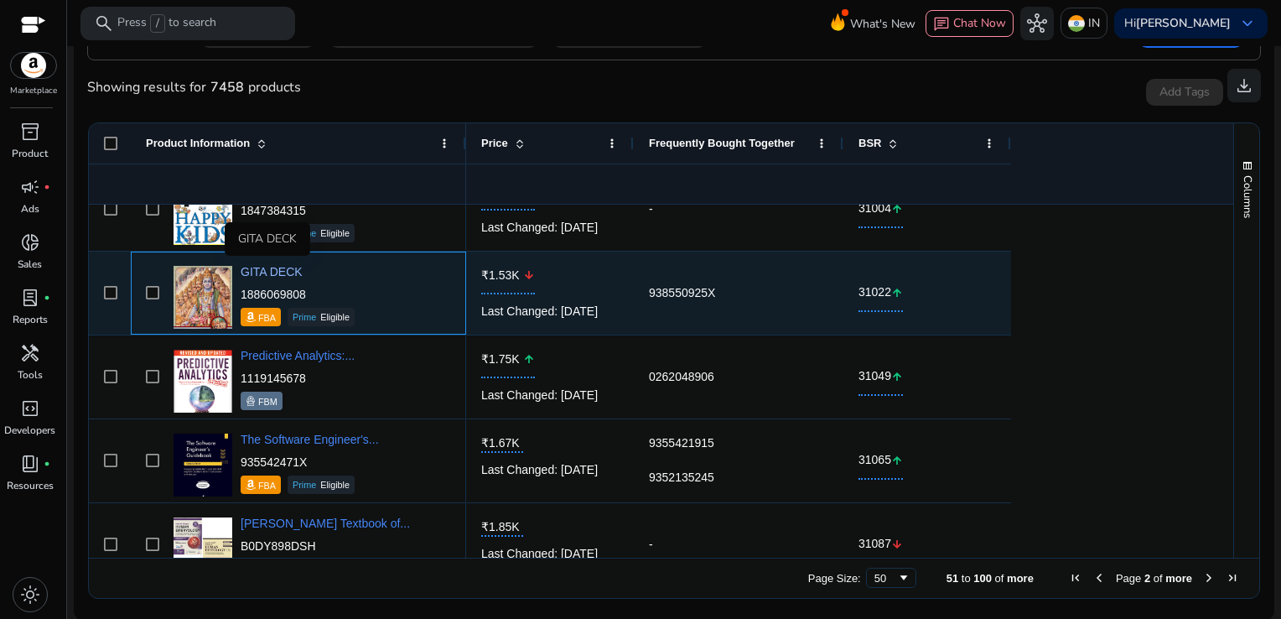
click at [276, 267] on span "GITA DECK" at bounding box center [272, 271] width 62 height 13
drag, startPoint x: 314, startPoint y: 293, endPoint x: 242, endPoint y: 291, distance: 71.3
click at [242, 291] on p "1886069808" at bounding box center [298, 294] width 114 height 17
copy p "1886069808"
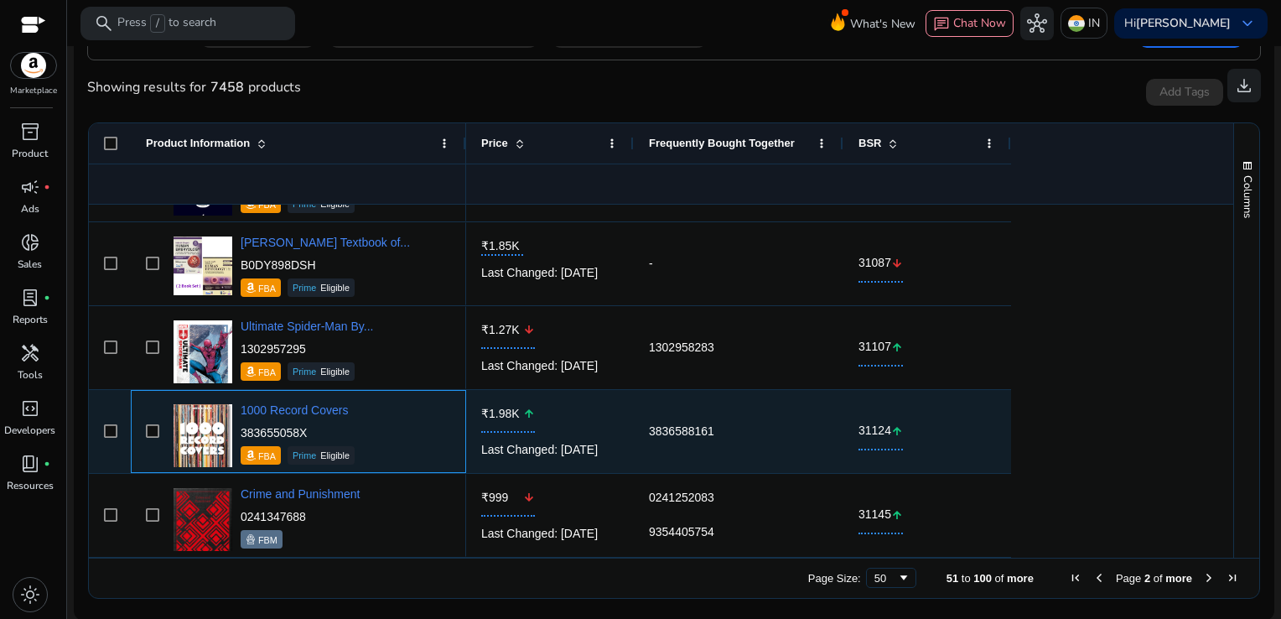
drag, startPoint x: 308, startPoint y: 430, endPoint x: 241, endPoint y: 428, distance: 67.1
click at [241, 428] on p "383655058X" at bounding box center [298, 432] width 114 height 17
copy p "383655058X"
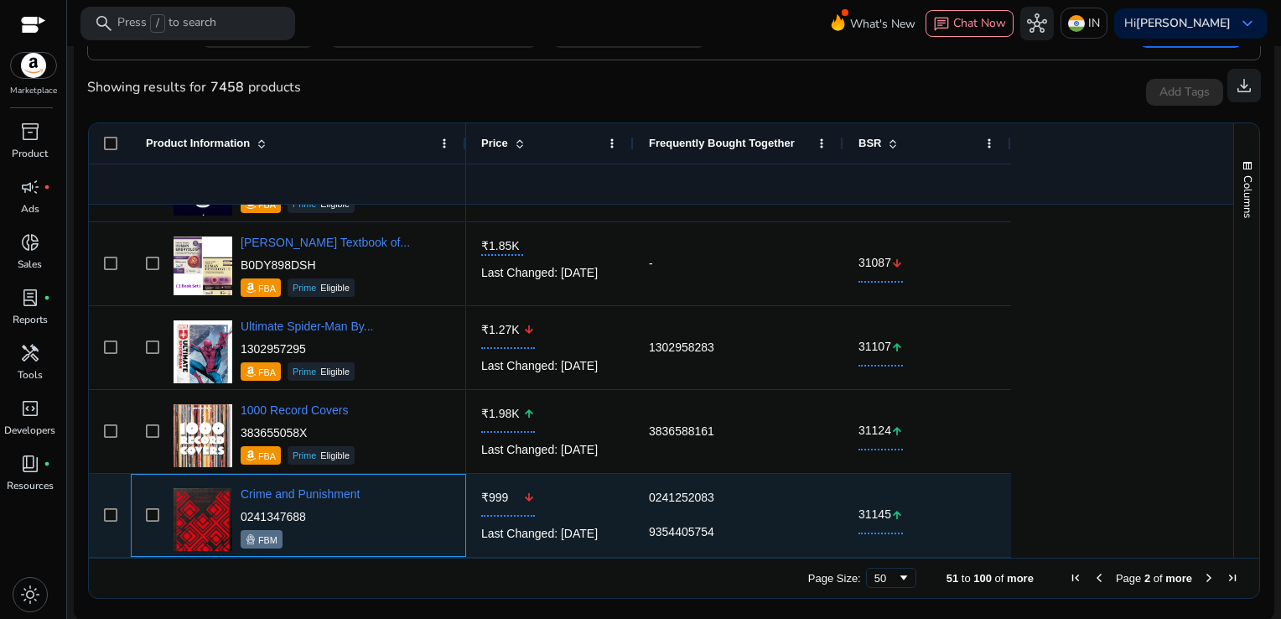
drag, startPoint x: 308, startPoint y: 515, endPoint x: 241, endPoint y: 510, distance: 67.2
click at [241, 510] on p "0241347688" at bounding box center [300, 516] width 119 height 17
copy p "0241347688"
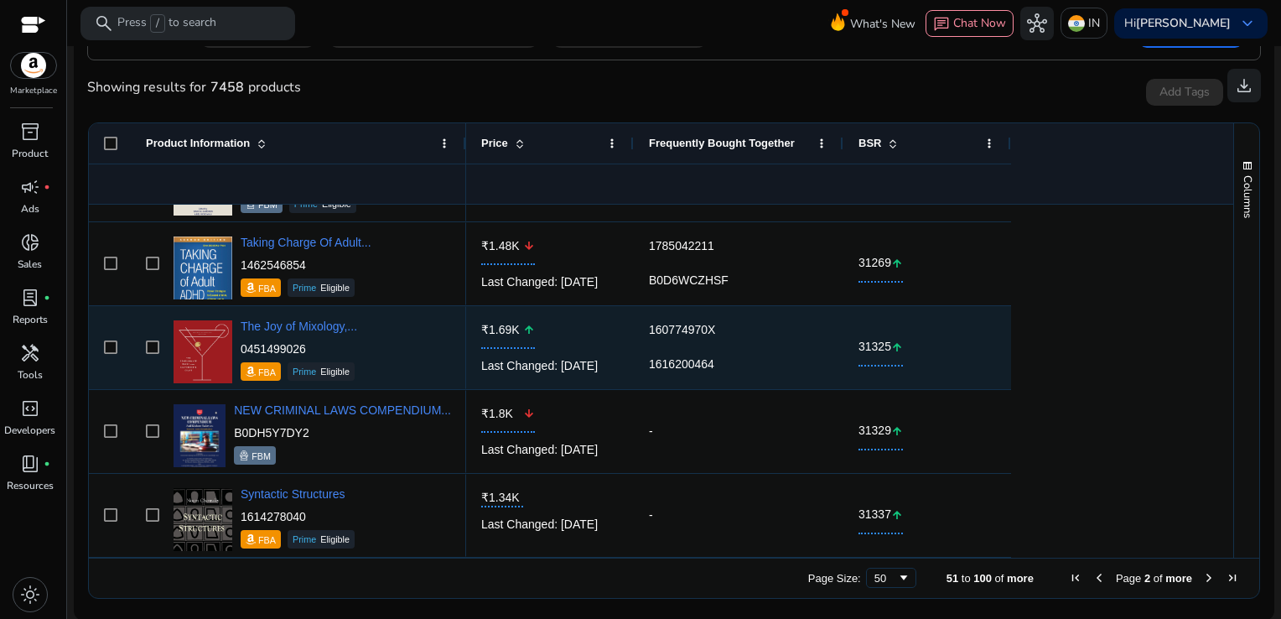
scroll to position [1407, 0]
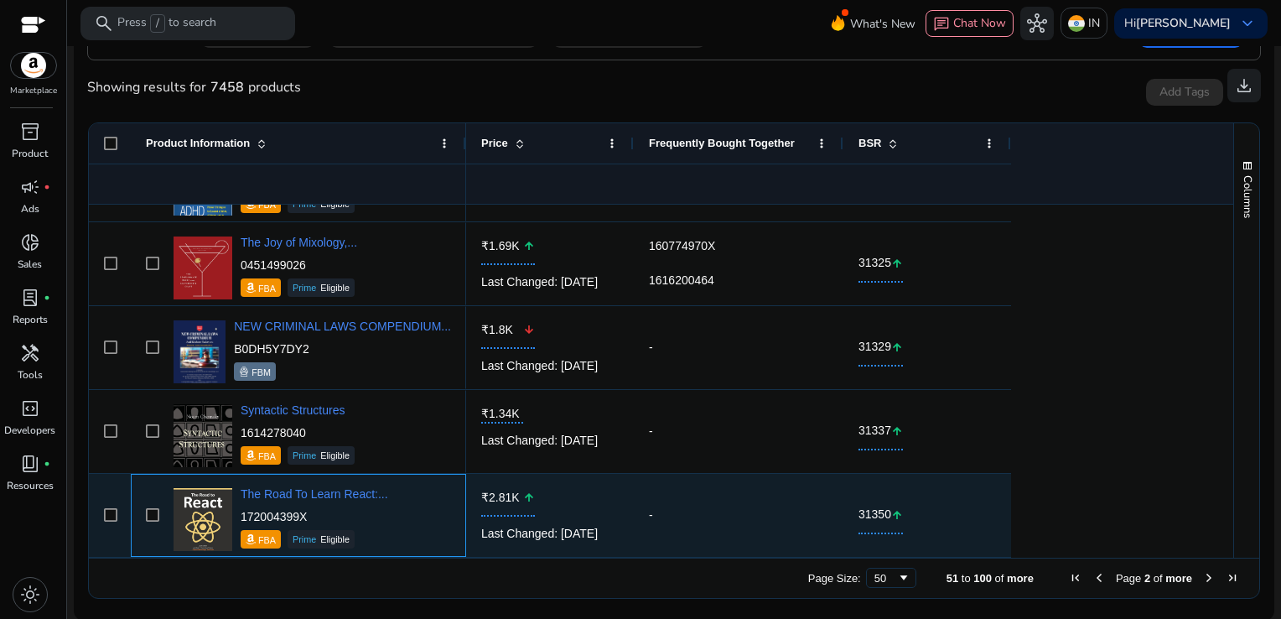
drag, startPoint x: 308, startPoint y: 516, endPoint x: 239, endPoint y: 512, distance: 68.8
click at [239, 512] on div "The Road To Learn React:... 172004399X FBA Prime Eligible" at bounding box center [310, 514] width 282 height 71
copy p "172004399X"
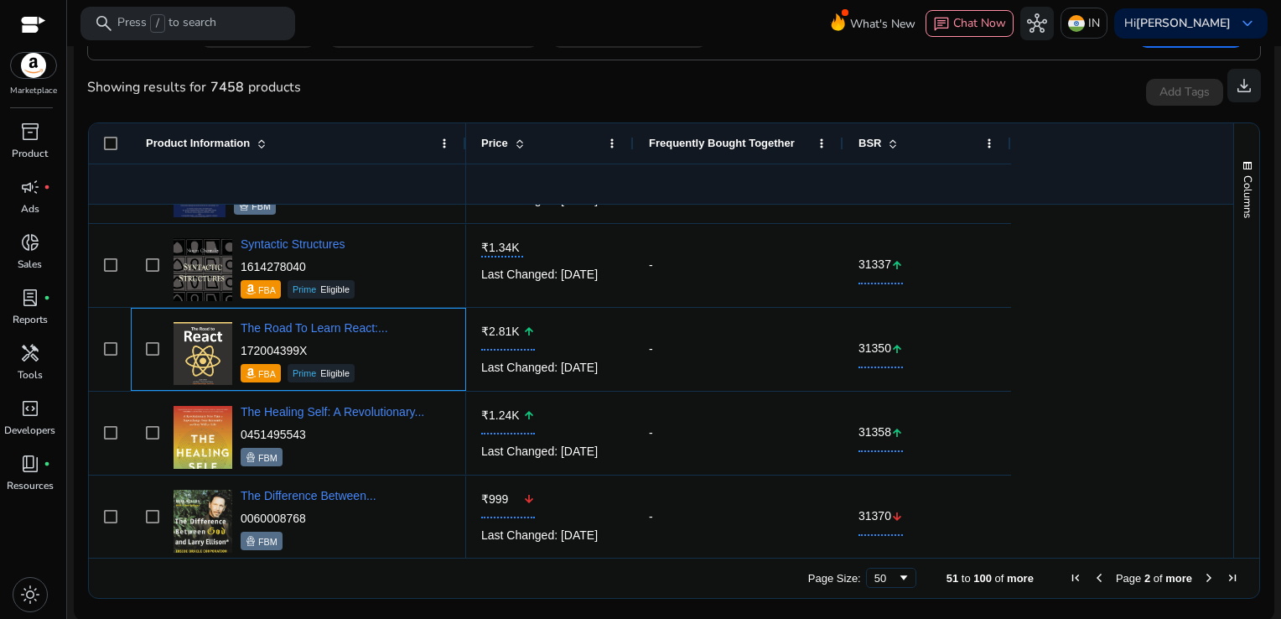
scroll to position [1581, 0]
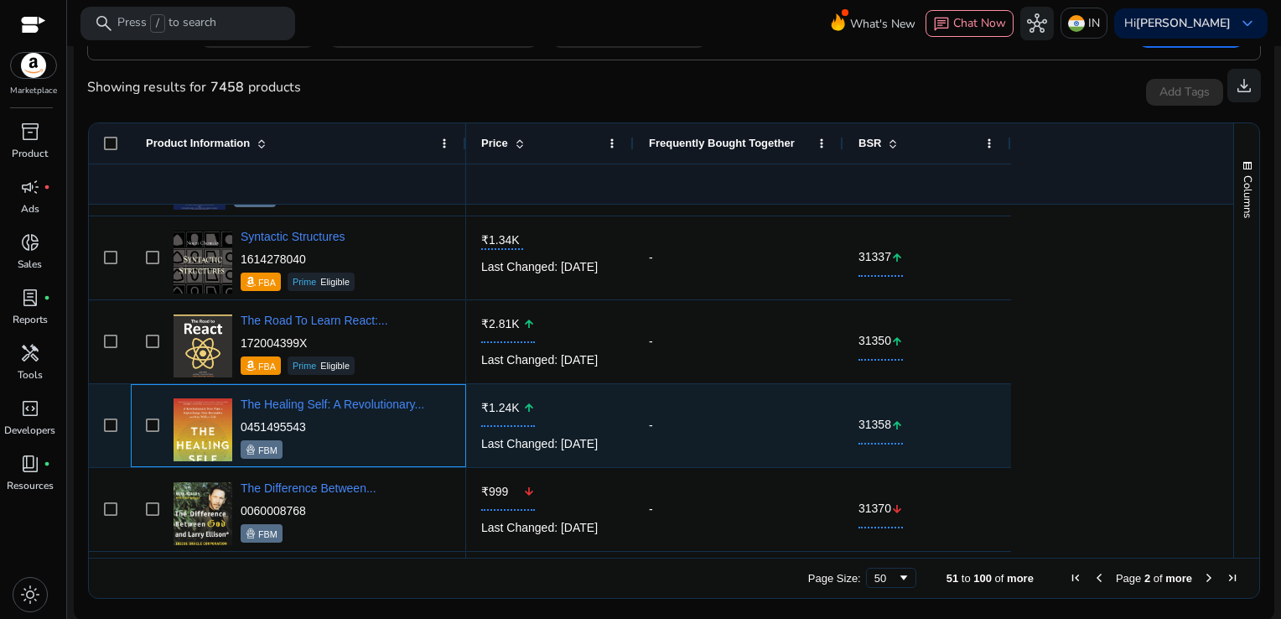
drag, startPoint x: 320, startPoint y: 418, endPoint x: 240, endPoint y: 420, distance: 80.5
click at [241, 420] on p "0451495543" at bounding box center [333, 426] width 184 height 17
copy p "0451495543"
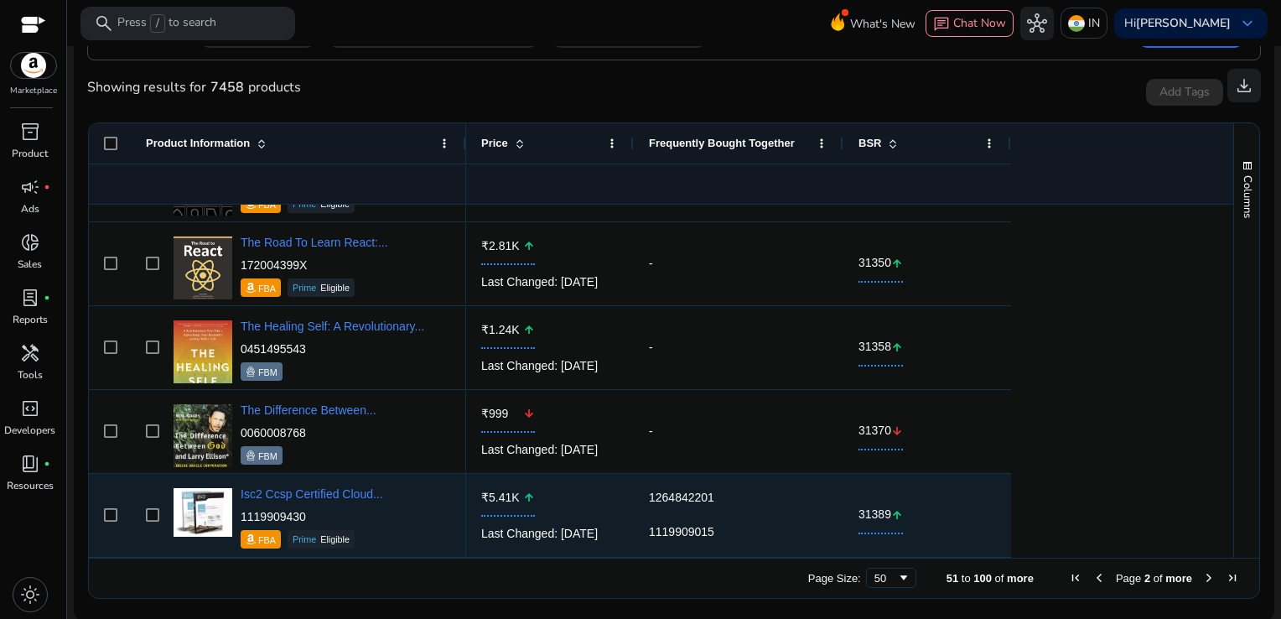
scroll to position [1743, 0]
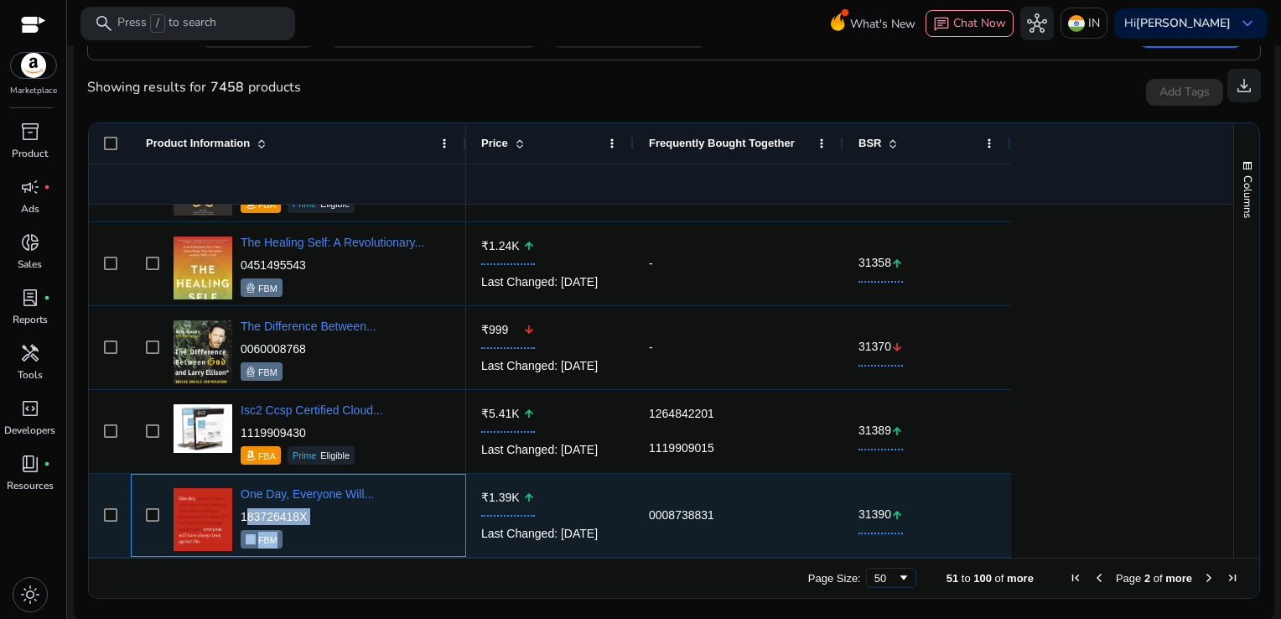
drag, startPoint x: 325, startPoint y: 525, endPoint x: 238, endPoint y: 515, distance: 87.8
click at [238, 515] on div "One Day, Everyone Will... 183726418X FBM" at bounding box center [310, 514] width 282 height 71
click at [327, 525] on div "183726418X FBM" at bounding box center [307, 528] width 133 height 40
drag, startPoint x: 314, startPoint y: 517, endPoint x: 241, endPoint y: 516, distance: 72.9
click at [241, 516] on p "183726418X" at bounding box center [307, 516] width 133 height 17
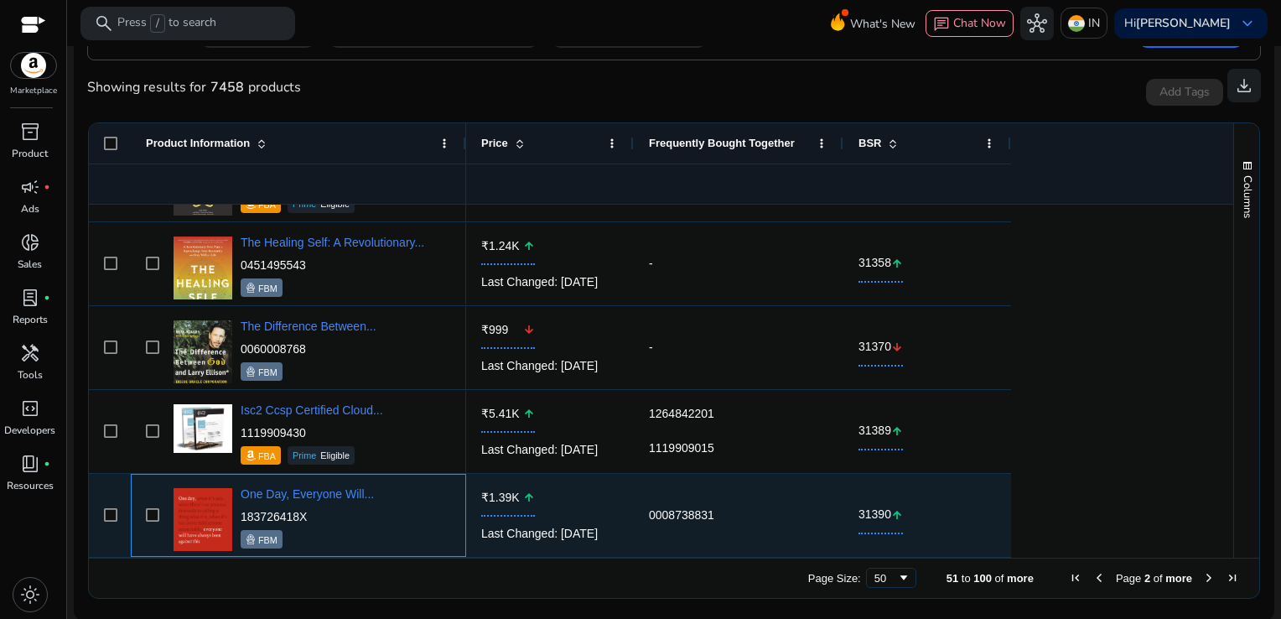
copy p "183726418X"
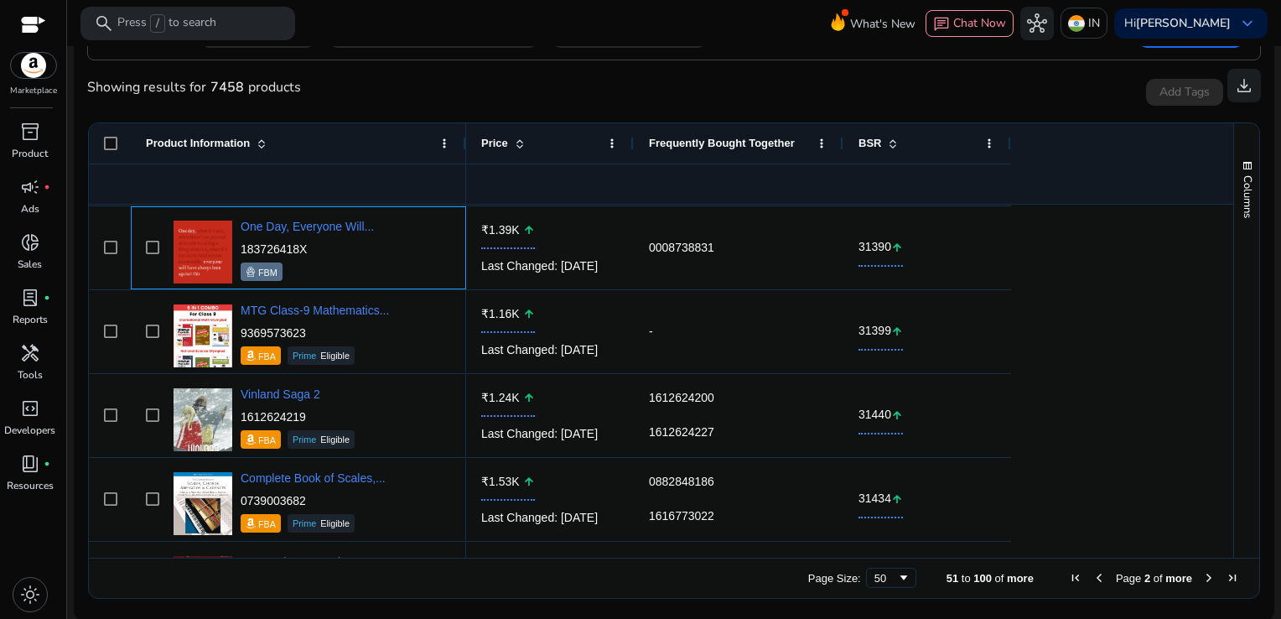
scroll to position [2019, 0]
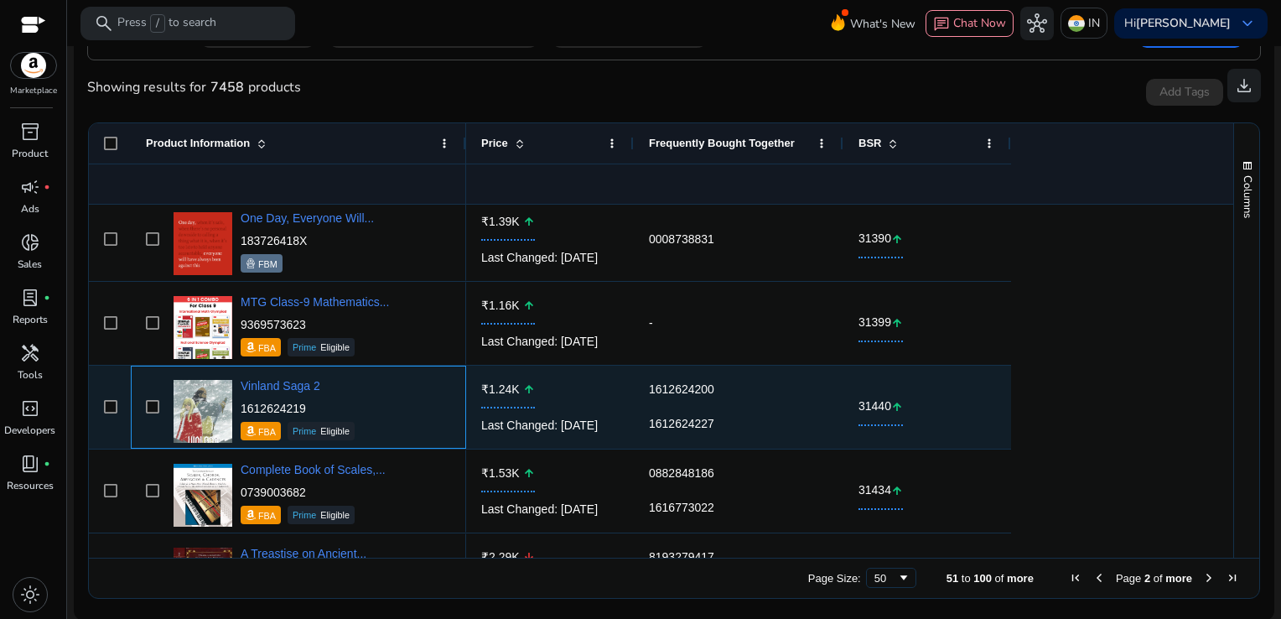
drag, startPoint x: 317, startPoint y: 407, endPoint x: 240, endPoint y: 411, distance: 77.2
click at [241, 411] on p "1612624219" at bounding box center [298, 408] width 114 height 17
copy p "1612624219"
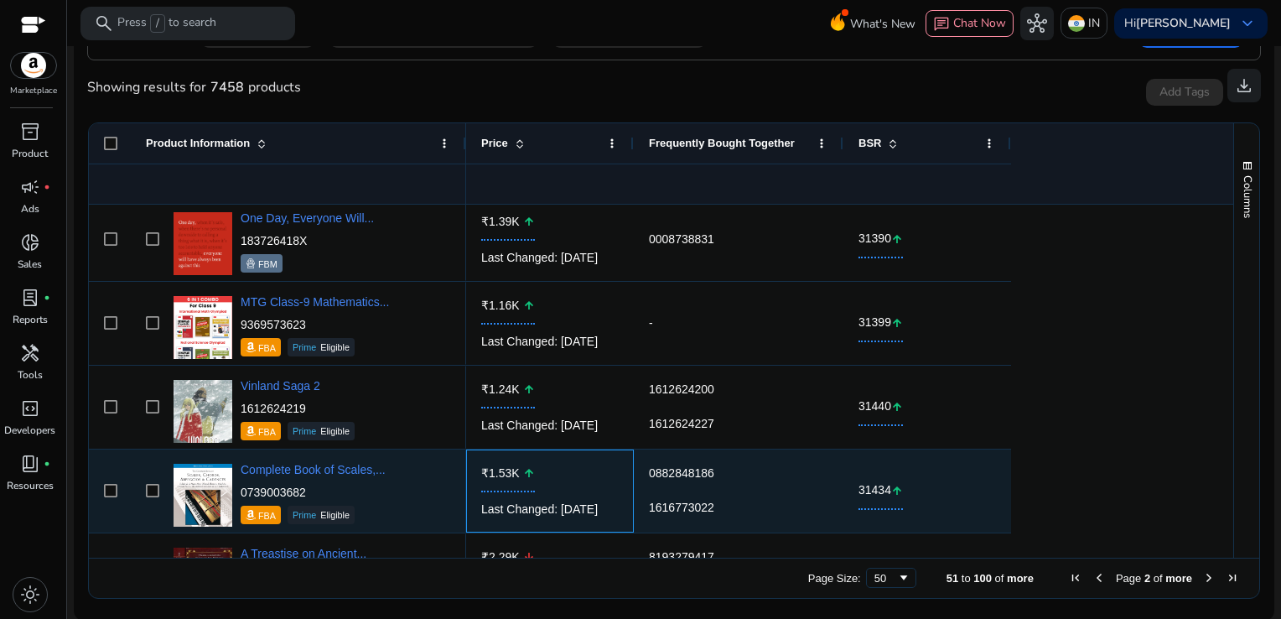
click at [574, 508] on div "Last Changed: [DATE]" at bounding box center [549, 509] width 137 height 34
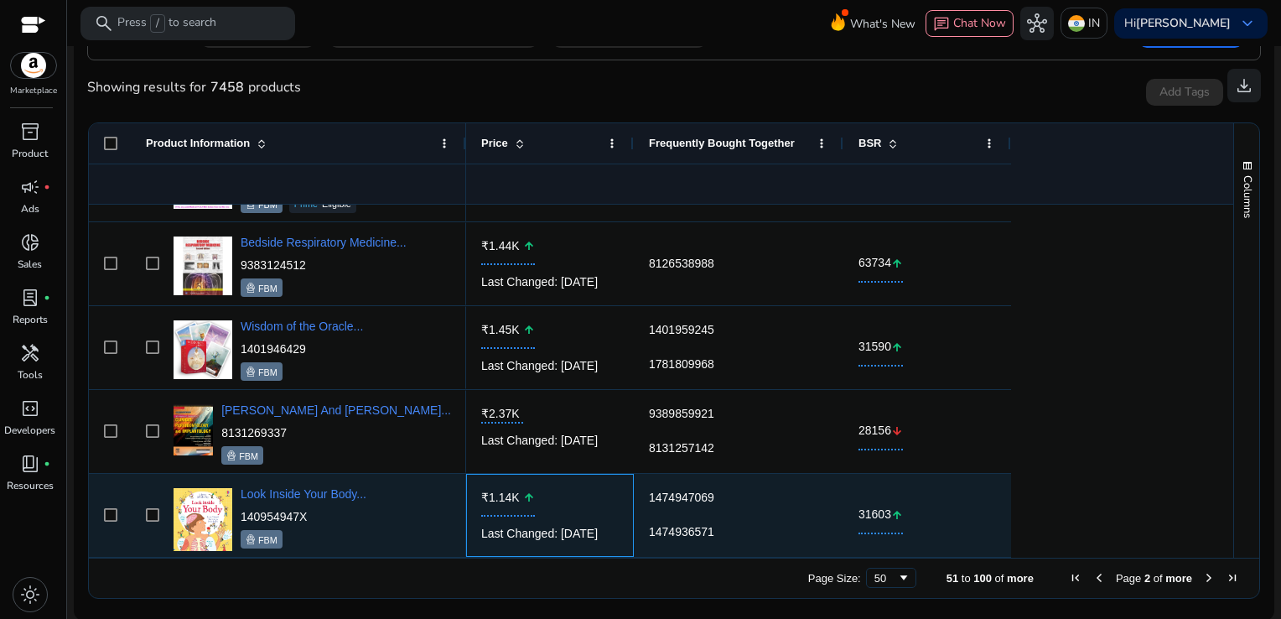
scroll to position [3252, 0]
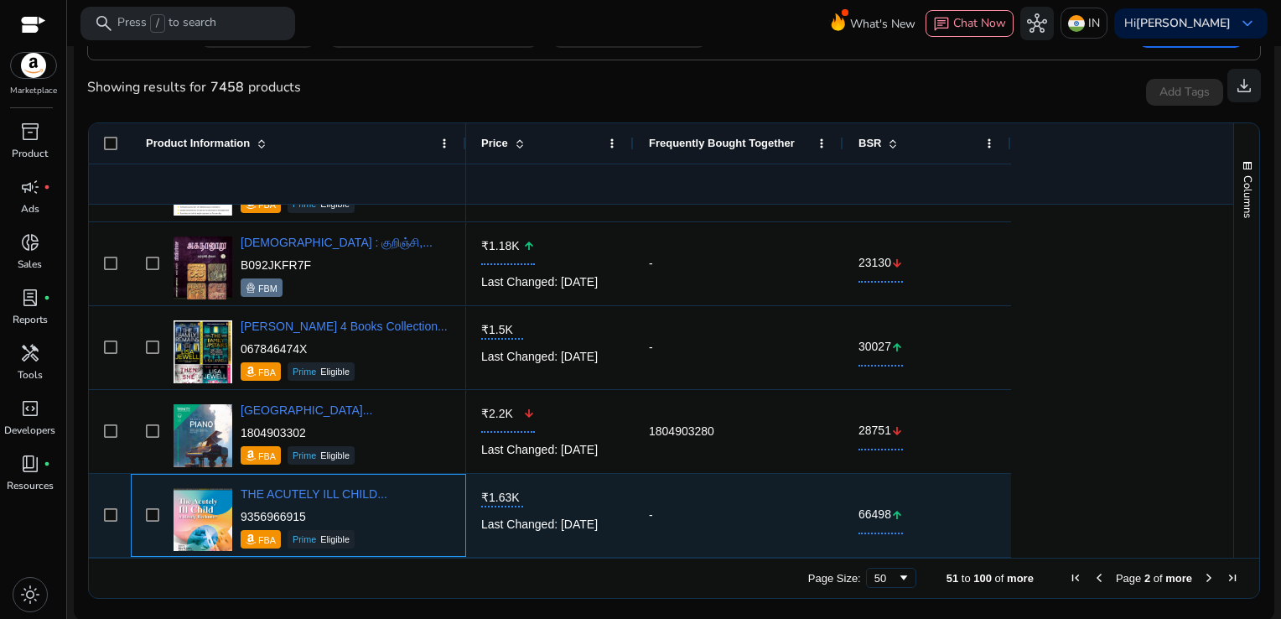
drag, startPoint x: 308, startPoint y: 510, endPoint x: 238, endPoint y: 513, distance: 70.5
click at [238, 513] on div "THE ACUTELY ILL CHILD... 9356966915 FBA Prime Eligible" at bounding box center [310, 514] width 282 height 71
copy p "9356966915"
click at [609, 519] on div "Last Changed: [DATE]" at bounding box center [549, 524] width 137 height 34
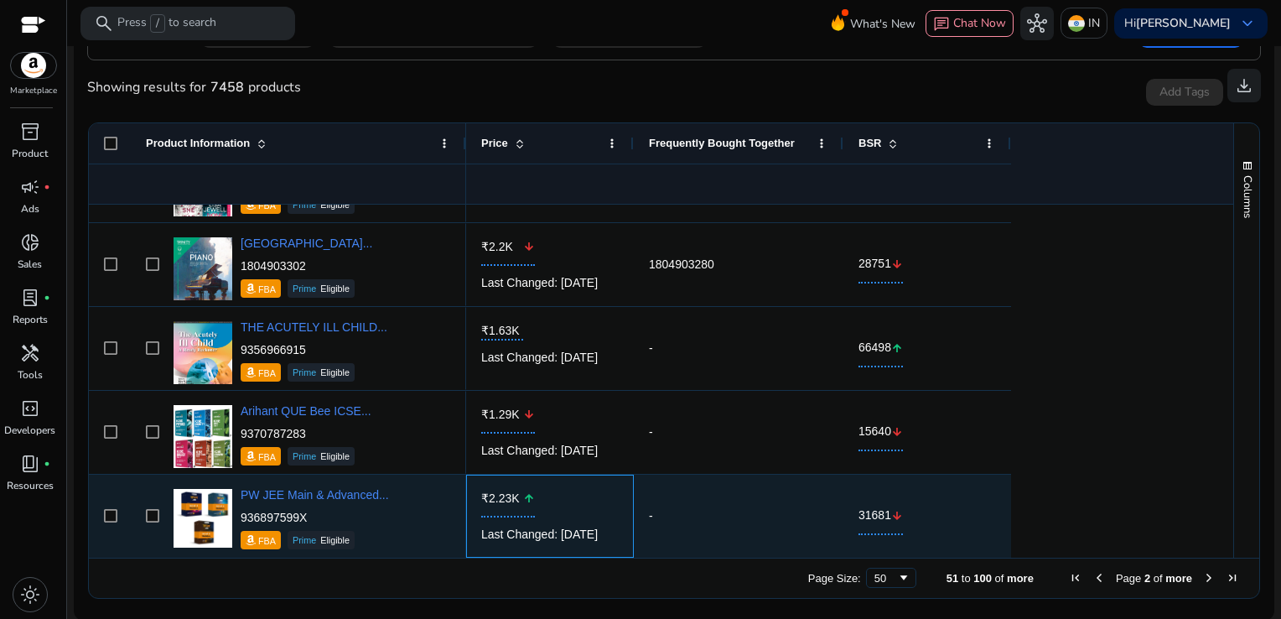
scroll to position [3837, 0]
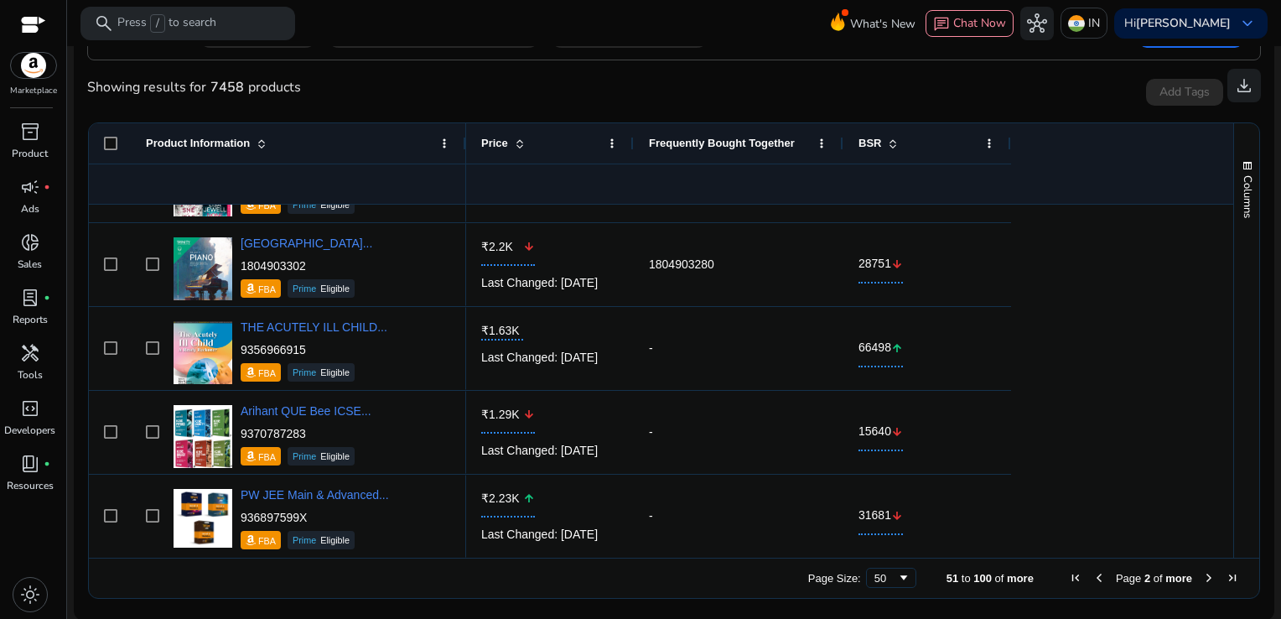
click at [1202, 568] on div "Page Size: 50 51 to 100 of more Page 2 of more" at bounding box center [674, 577] width 1170 height 40
click at [1202, 573] on span "Next Page" at bounding box center [1208, 577] width 13 height 13
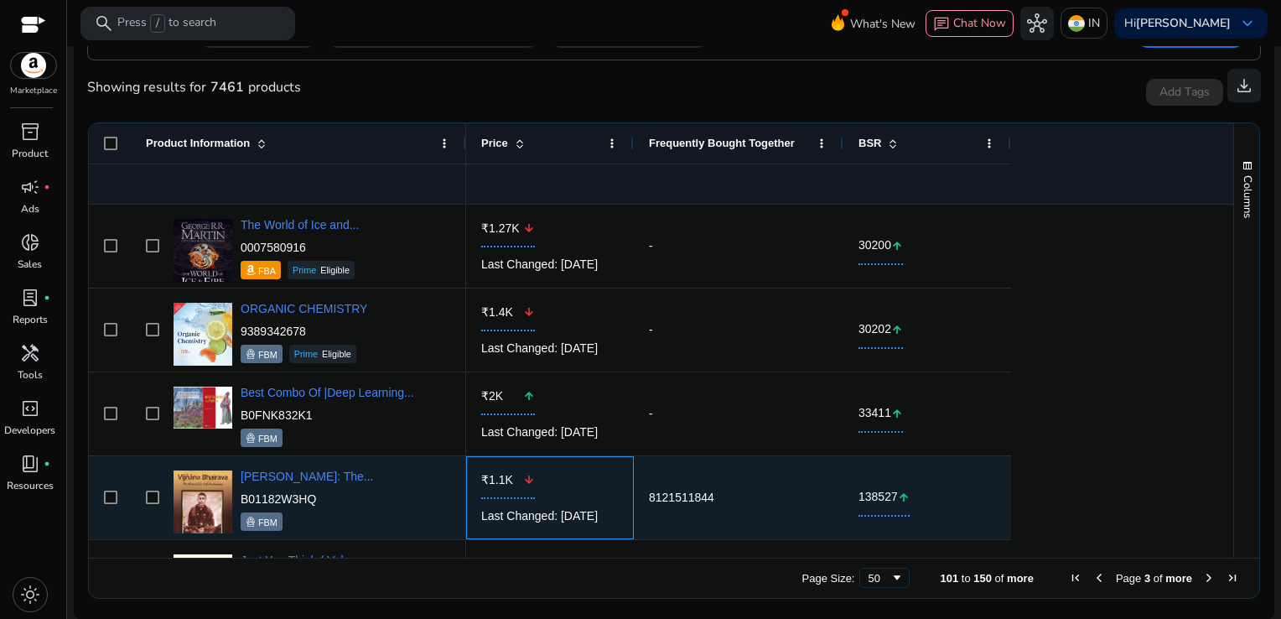
click at [625, 496] on div "₹1.1K arrow_downward Last Changed: [DATE]" at bounding box center [550, 497] width 168 height 83
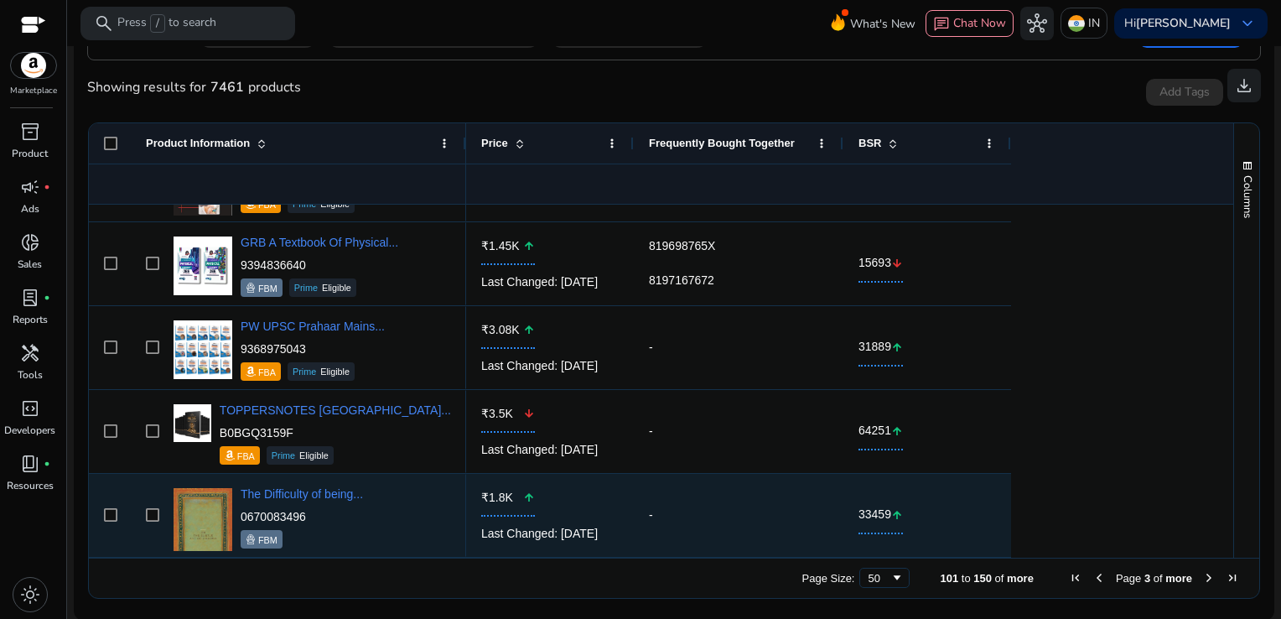
scroll to position [653, 0]
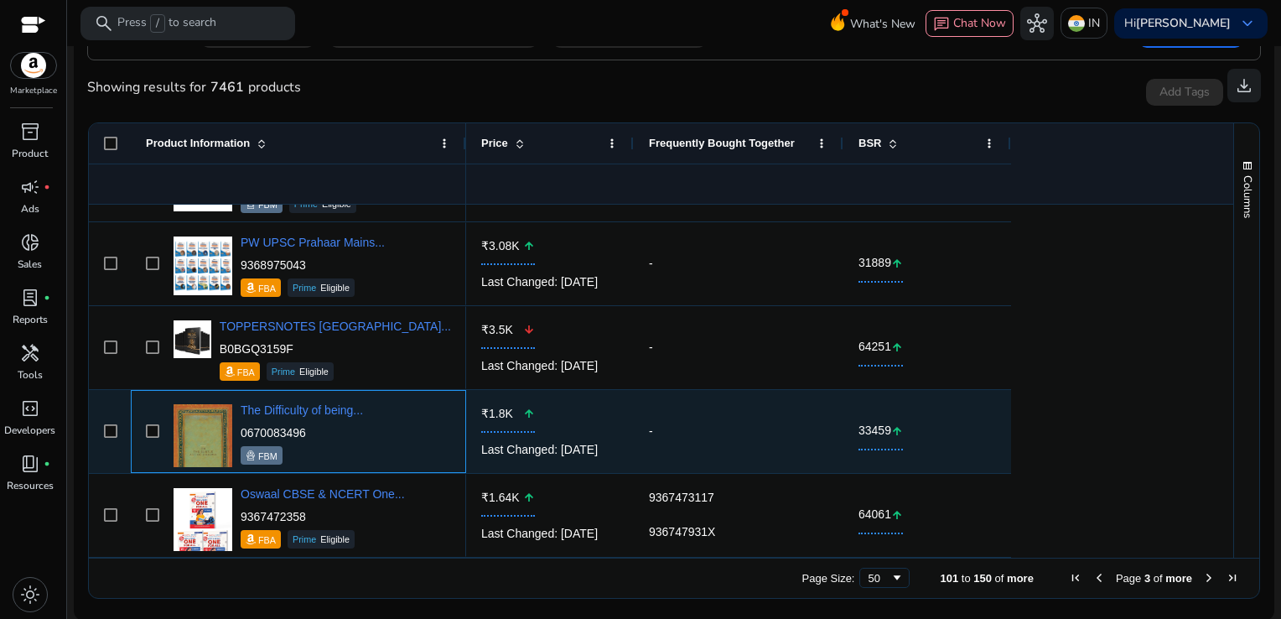
drag, startPoint x: 322, startPoint y: 431, endPoint x: 241, endPoint y: 429, distance: 80.5
click at [241, 429] on p "0670083496" at bounding box center [302, 432] width 122 height 17
copy p "0670083496"
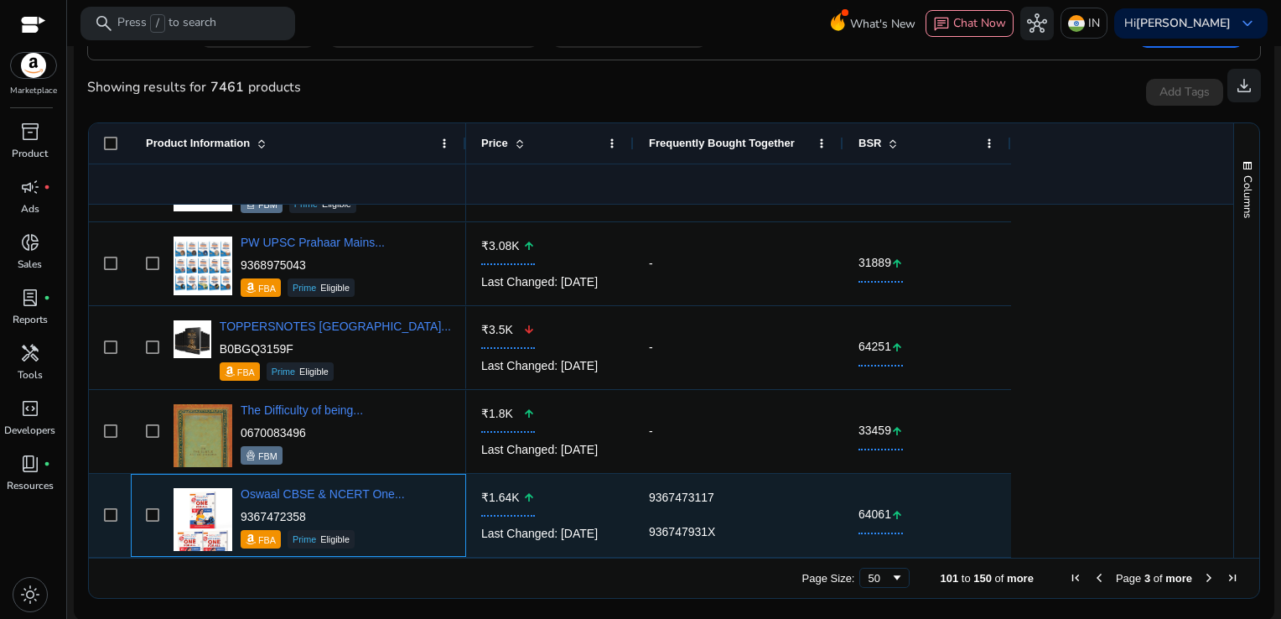
click at [442, 526] on div "Oswaal CBSE & NCERT One... 9367472358 FBA Prime Eligible" at bounding box center [310, 514] width 282 height 71
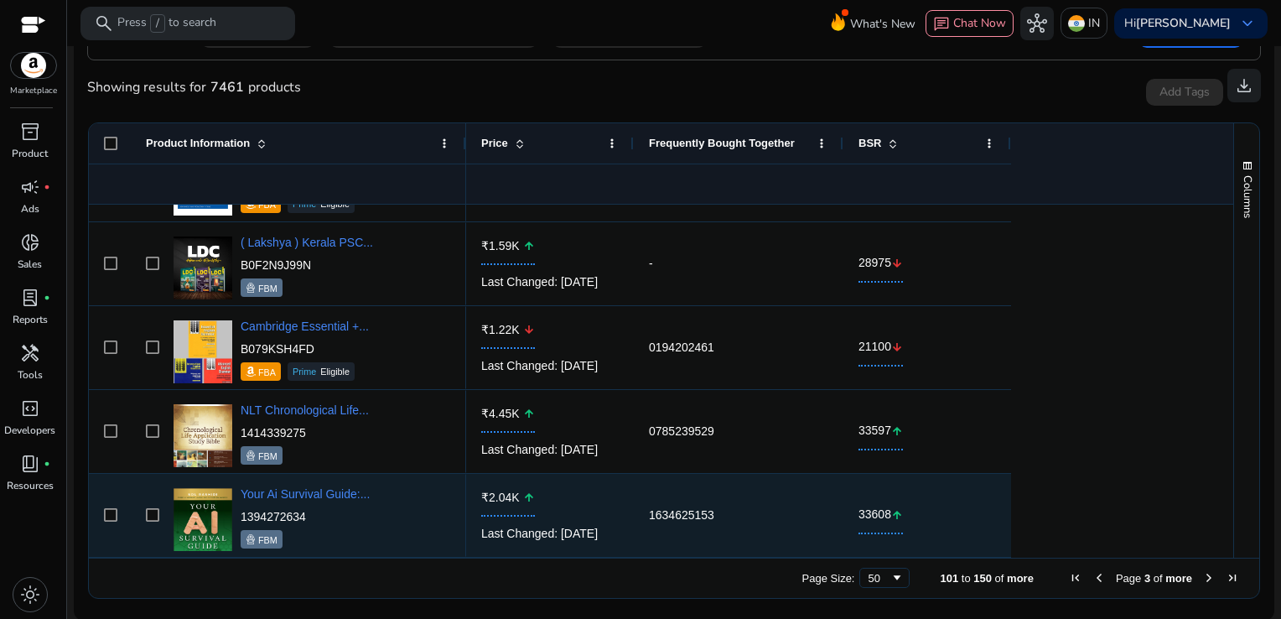
scroll to position [1324, 0]
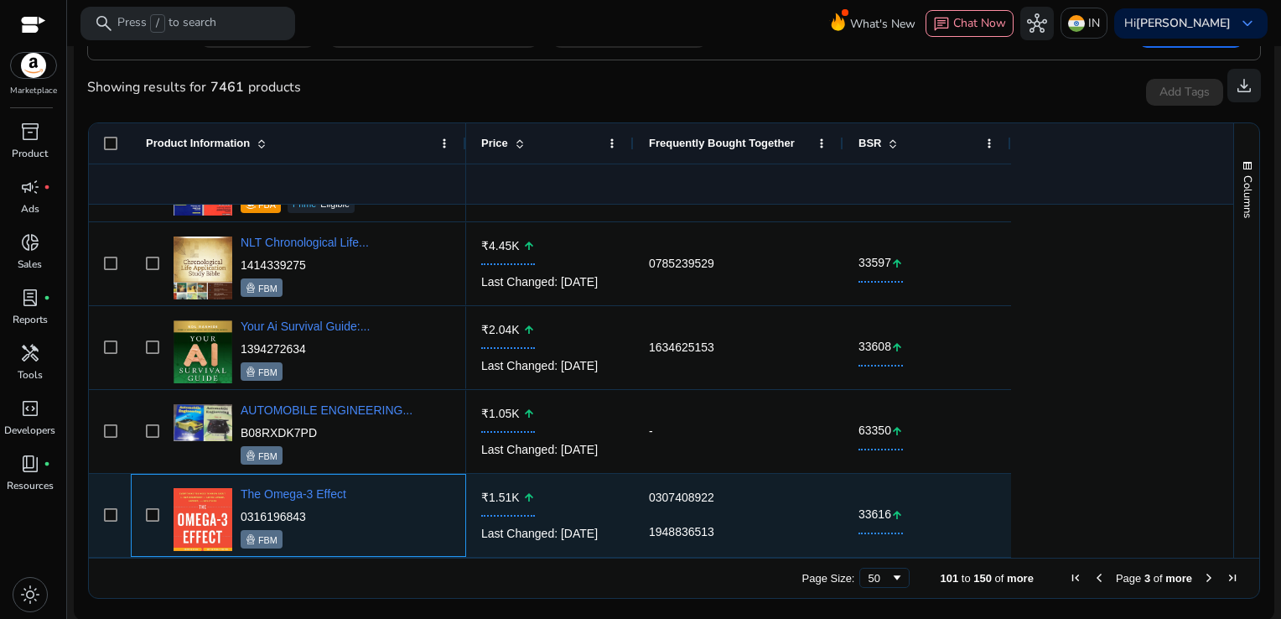
drag, startPoint x: 324, startPoint y: 516, endPoint x: 239, endPoint y: 518, distance: 84.7
click at [239, 518] on div "The Omega-3 Effect 0316196843 FBM" at bounding box center [310, 514] width 282 height 71
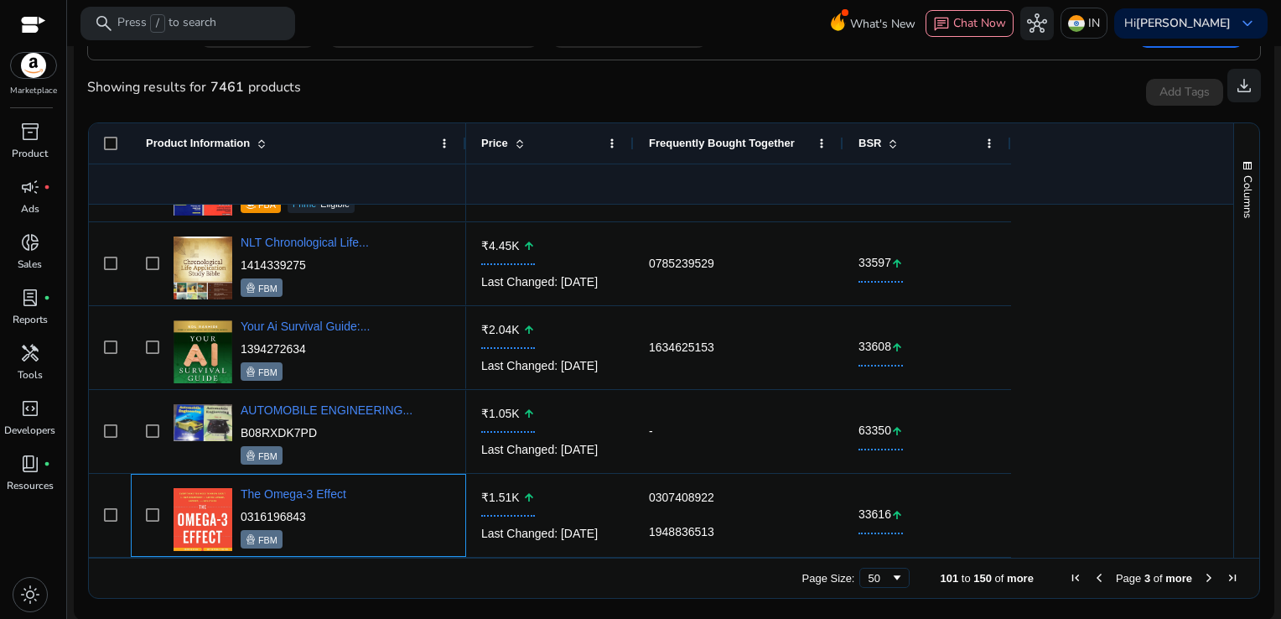
copy p "0316196843"
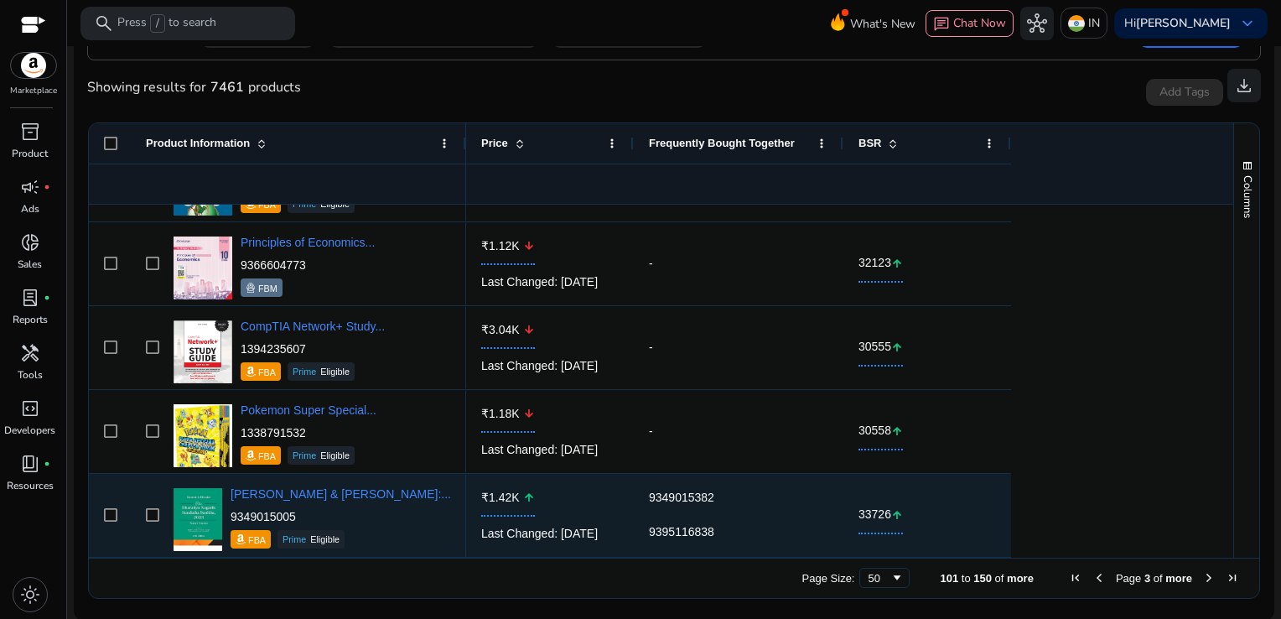
scroll to position [2497, 0]
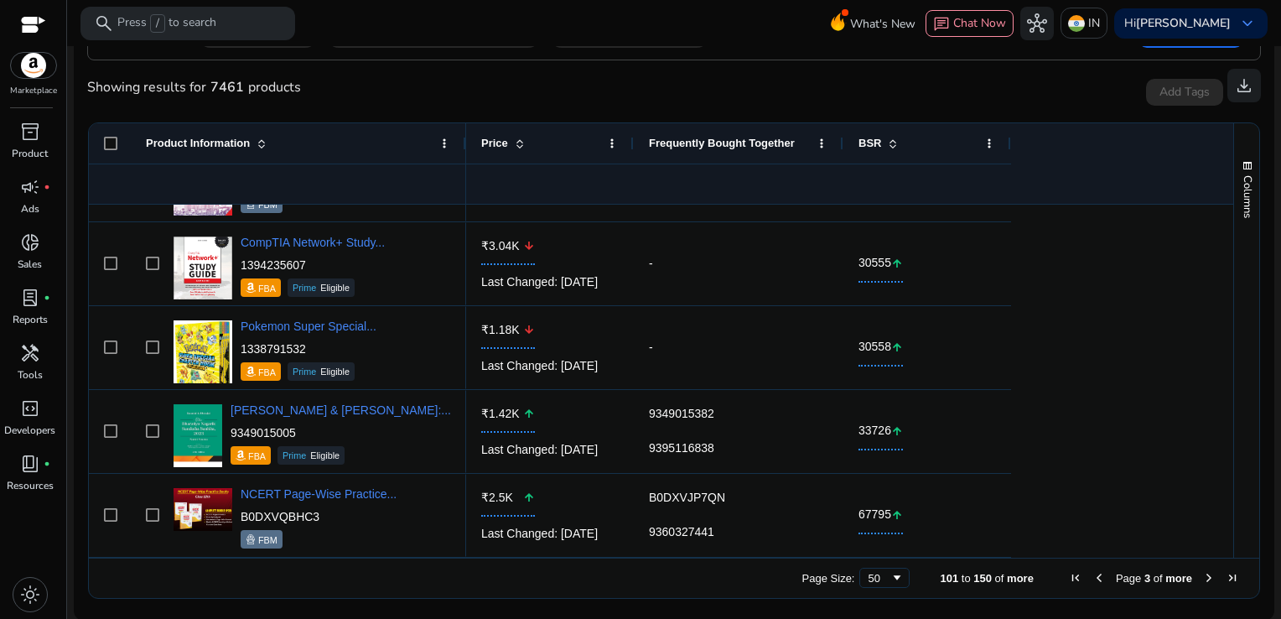
scroll to position [2269, 0]
